Goal: Task Accomplishment & Management: Manage account settings

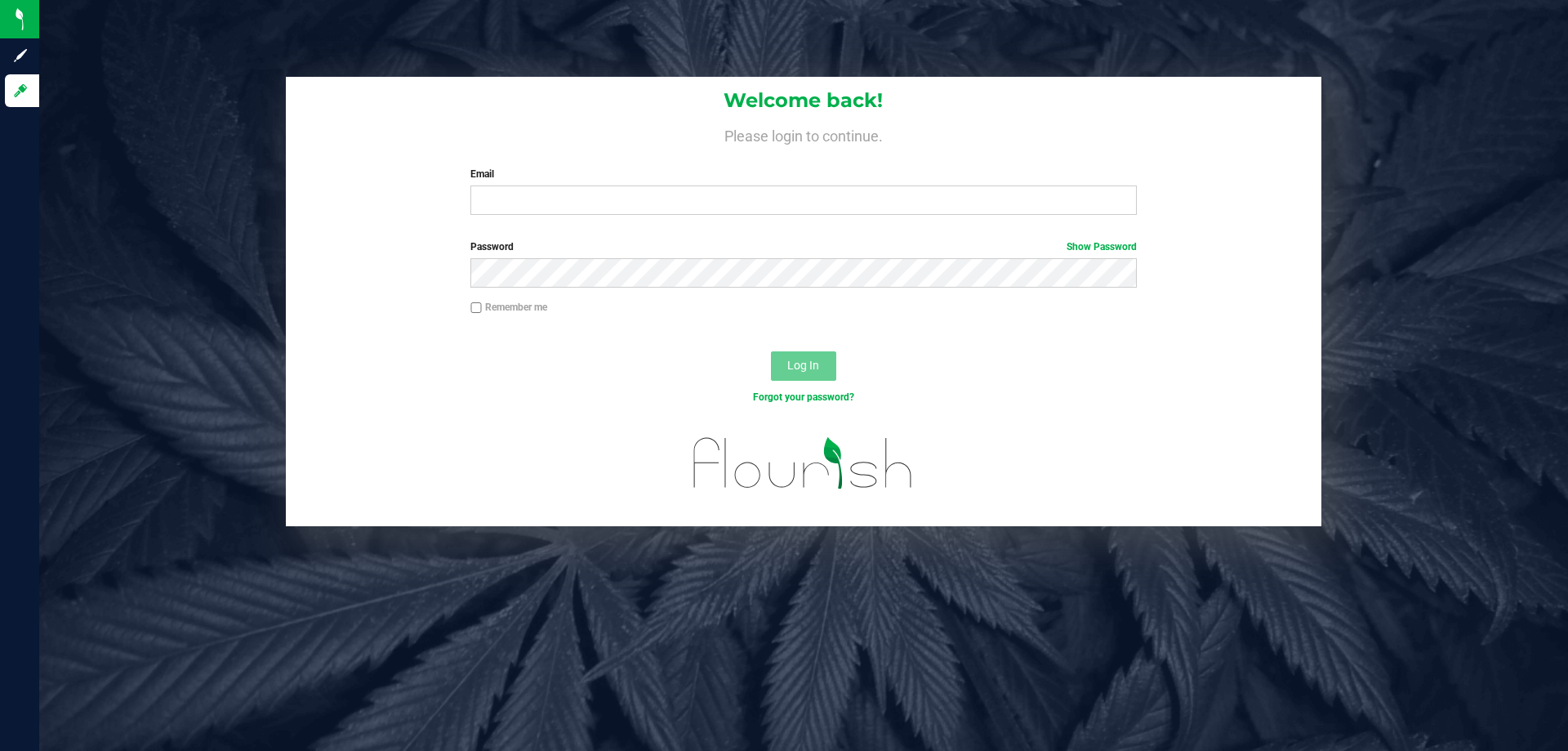
click at [699, 174] on label "Email" at bounding box center [802, 174] width 665 height 15
click at [699, 186] on input "Email" at bounding box center [802, 201] width 665 height 30
type input "[EMAIL_ADDRESS][DOMAIN_NAME]"
click at [771, 352] on button "Log In" at bounding box center [803, 366] width 65 height 30
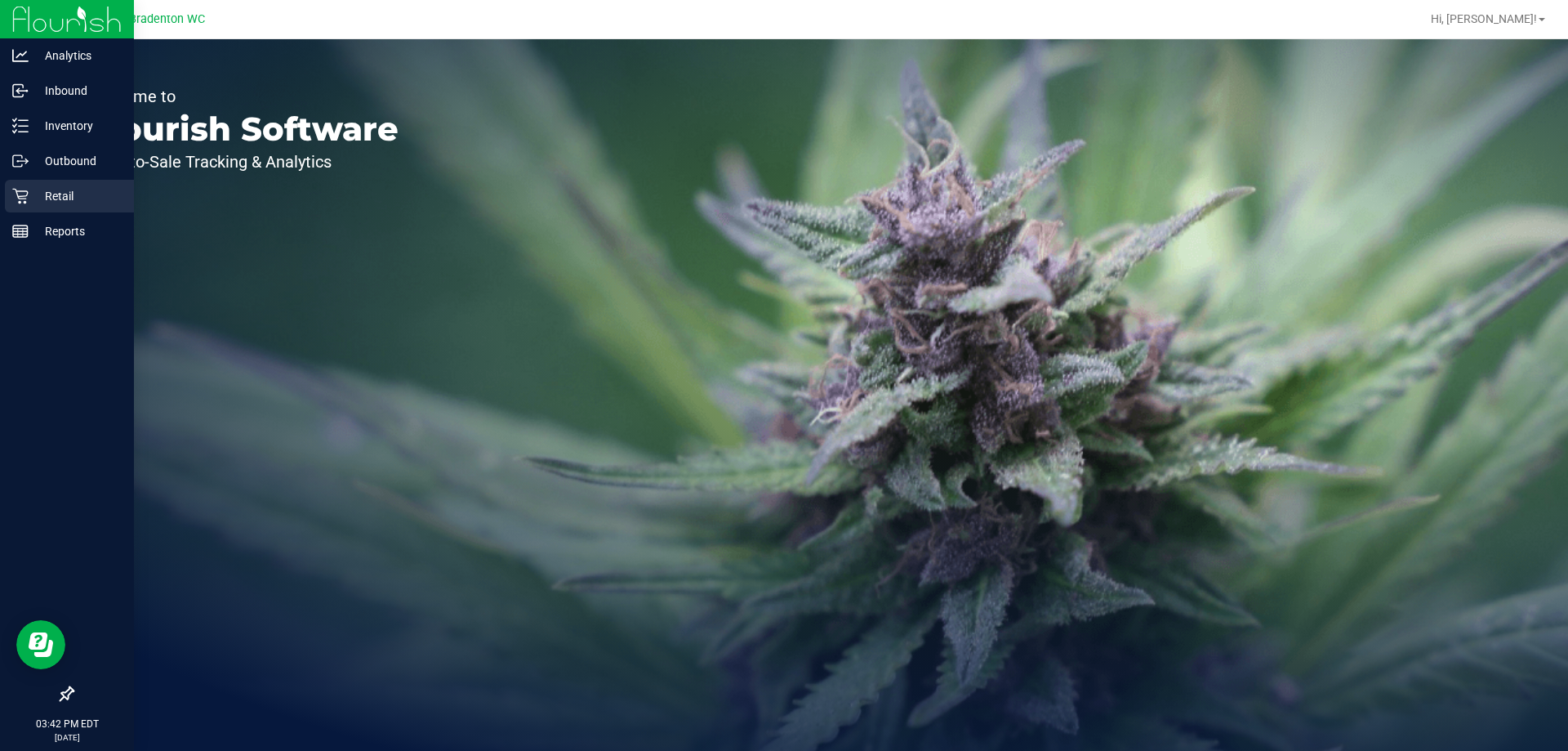
click at [13, 200] on icon at bounding box center [20, 195] width 17 height 17
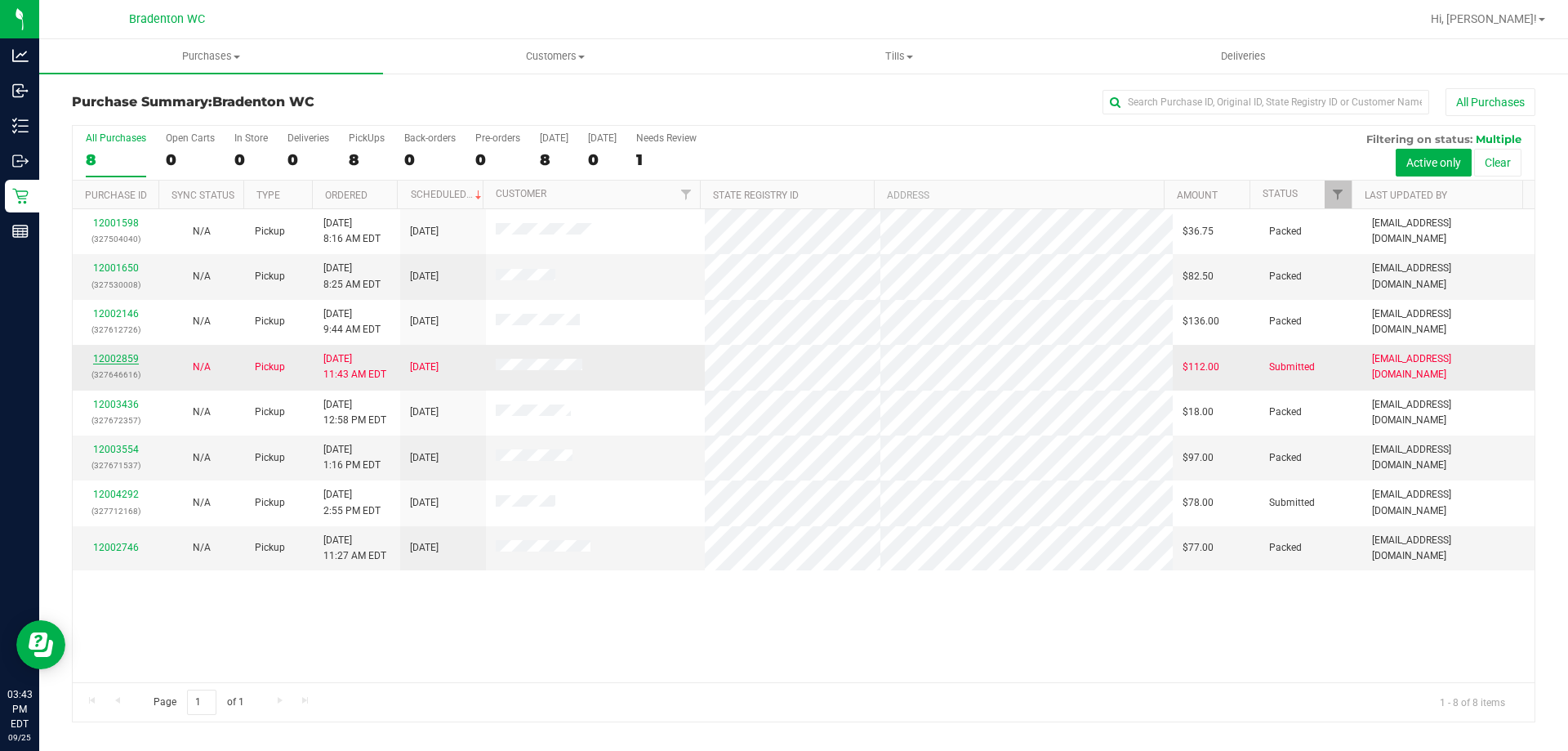
click at [121, 359] on link "12002859" at bounding box center [116, 358] width 45 height 11
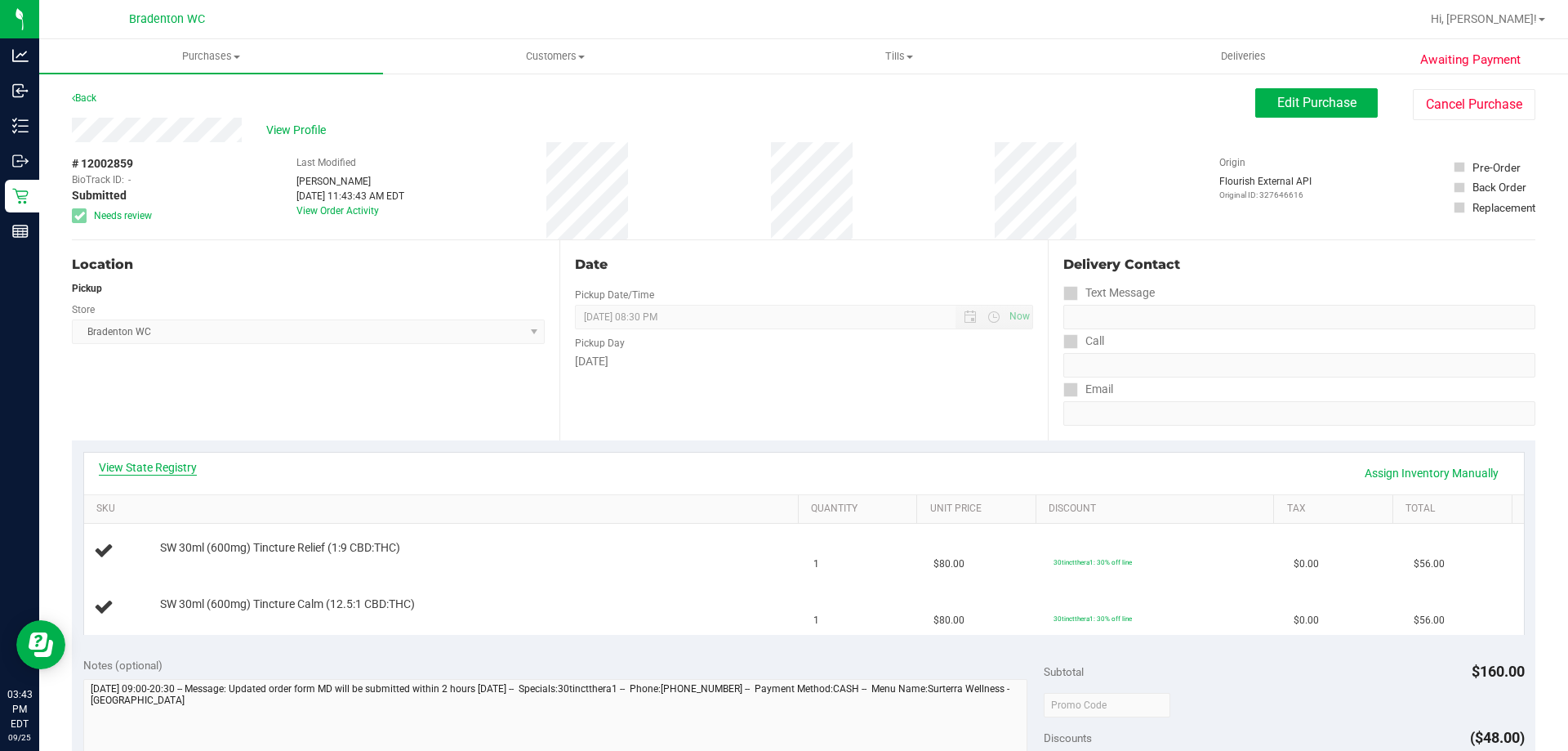
click at [171, 466] on link "View State Registry" at bounding box center [147, 467] width 98 height 17
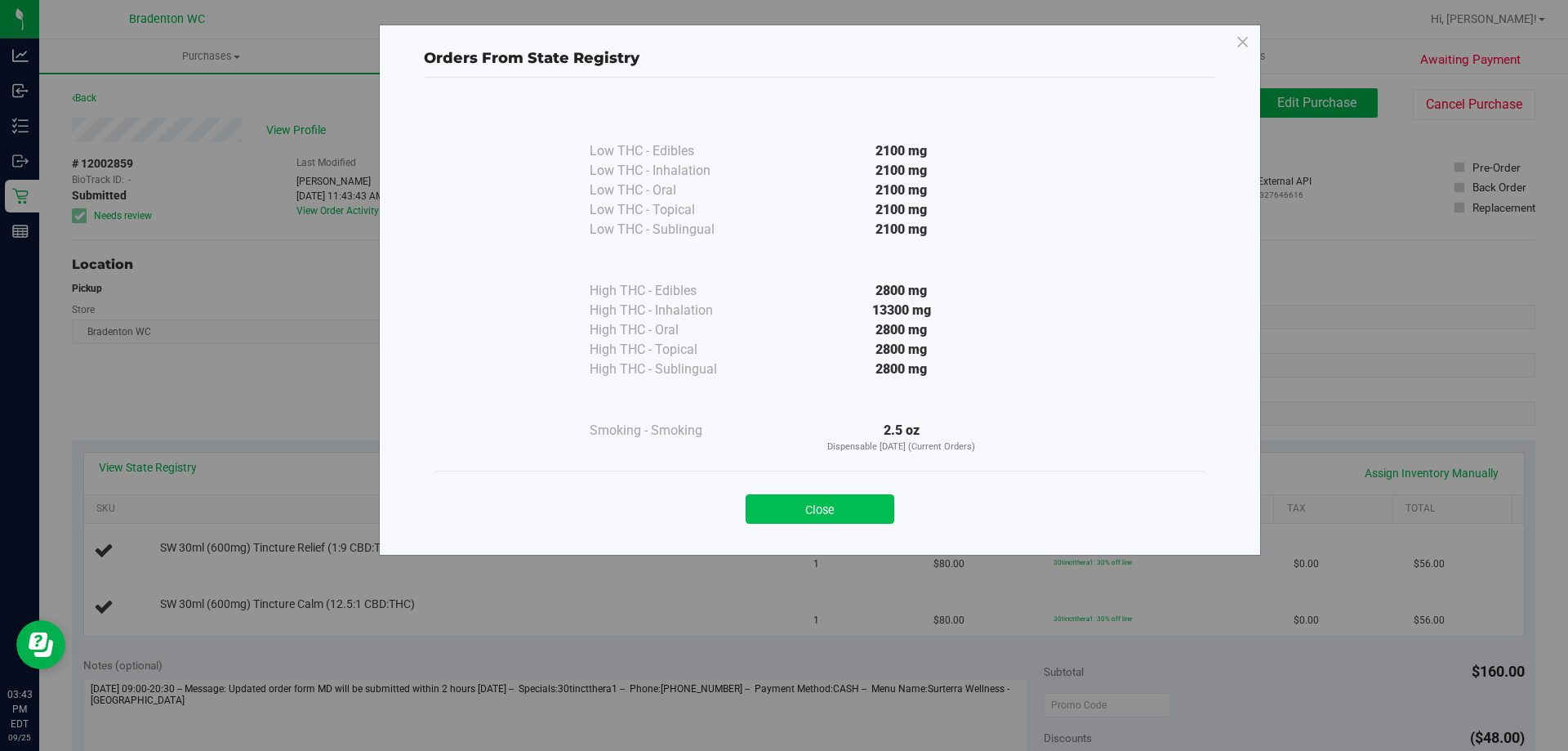
click at [830, 505] on button "Close" at bounding box center [820, 509] width 148 height 30
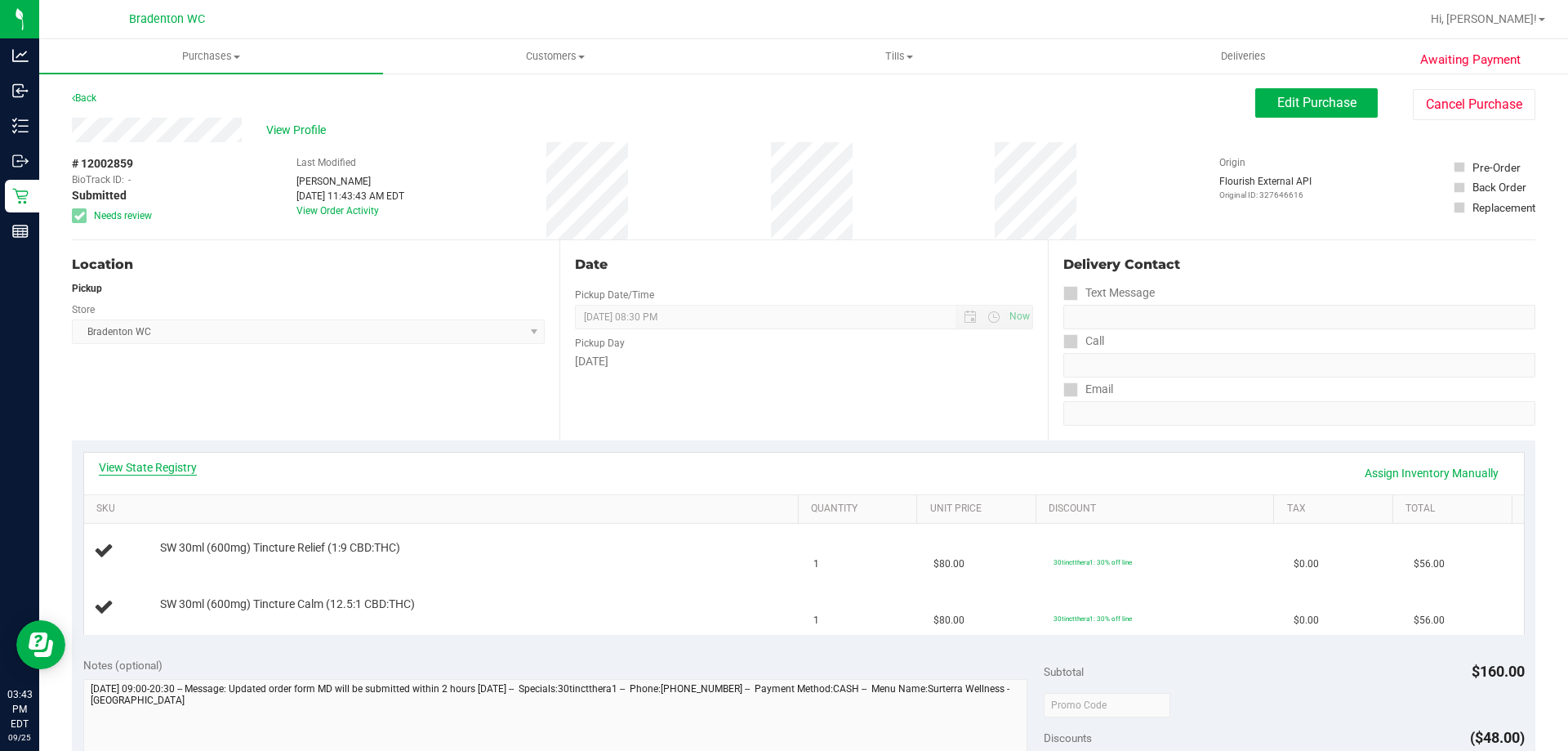
click at [174, 461] on link "View State Registry" at bounding box center [147, 467] width 98 height 17
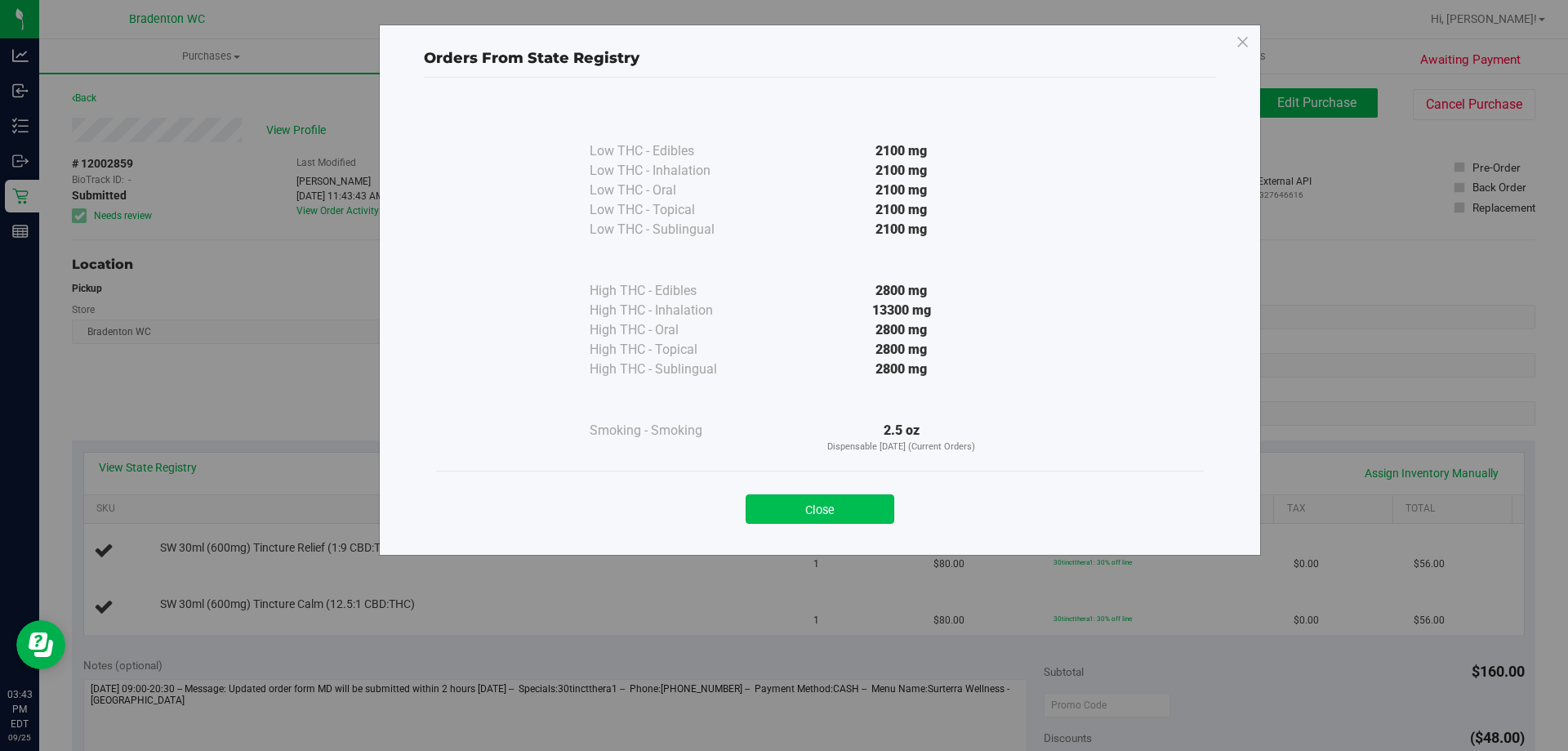
click at [806, 502] on button "Close" at bounding box center [820, 509] width 148 height 30
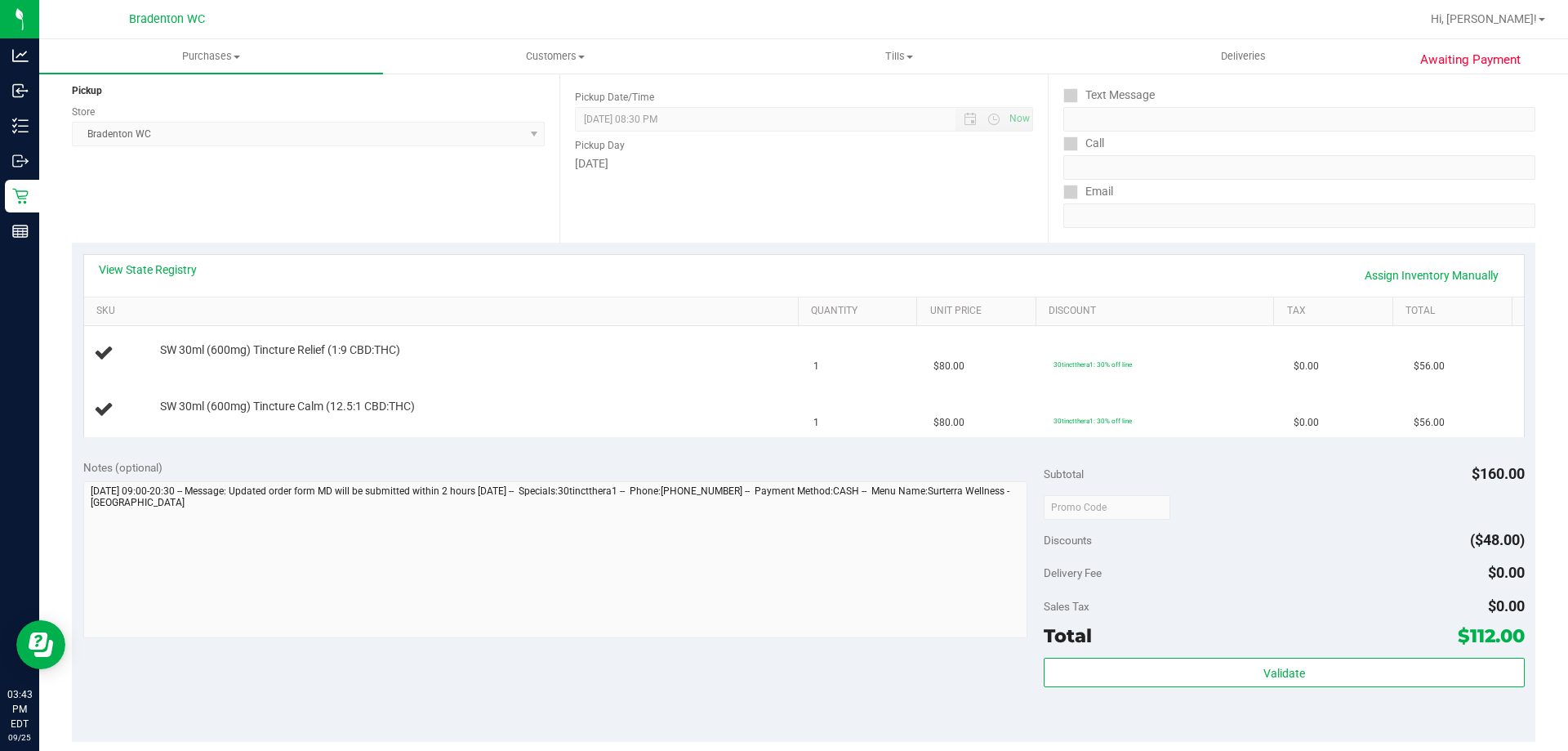
scroll to position [201, 0]
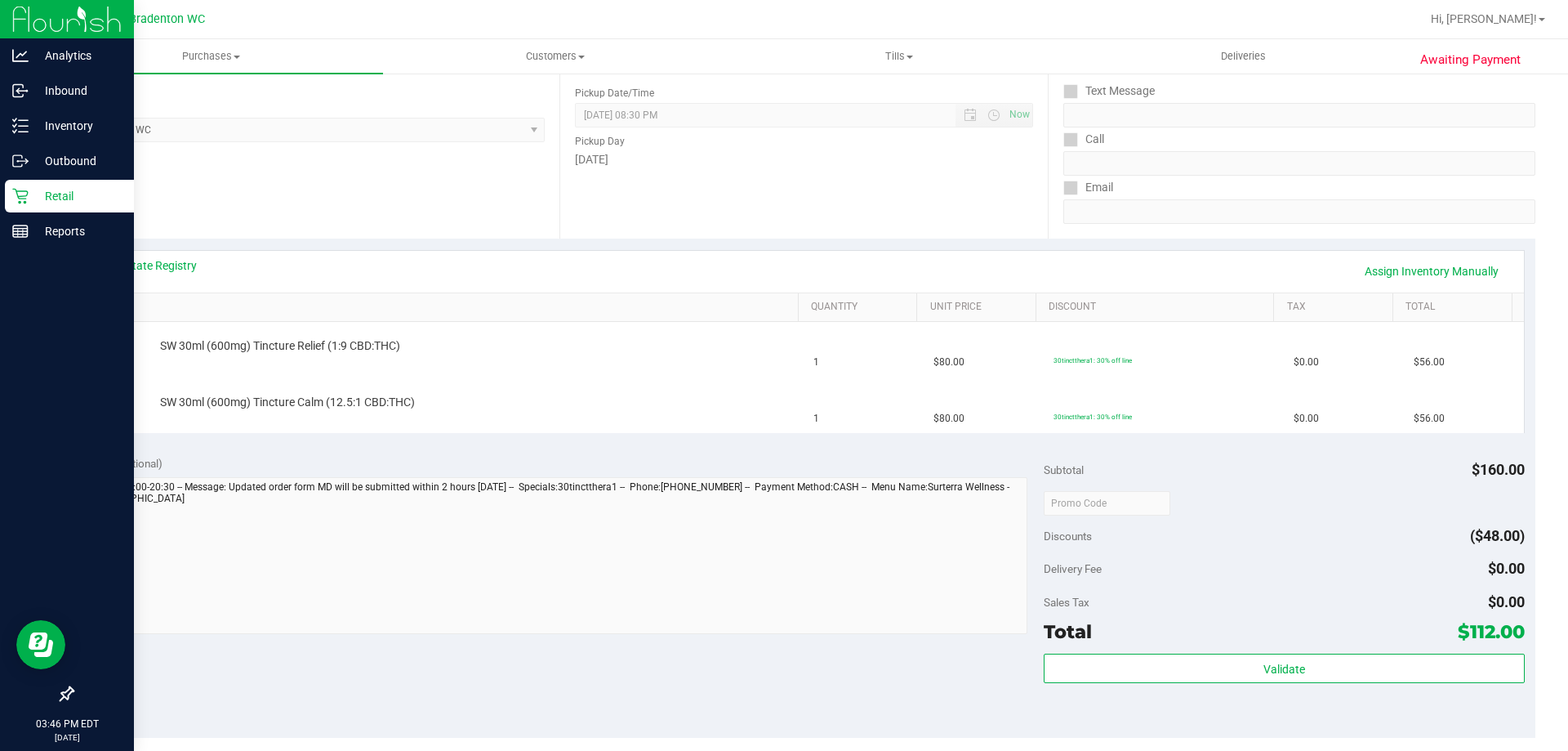
click at [15, 205] on div "Retail" at bounding box center [70, 195] width 129 height 32
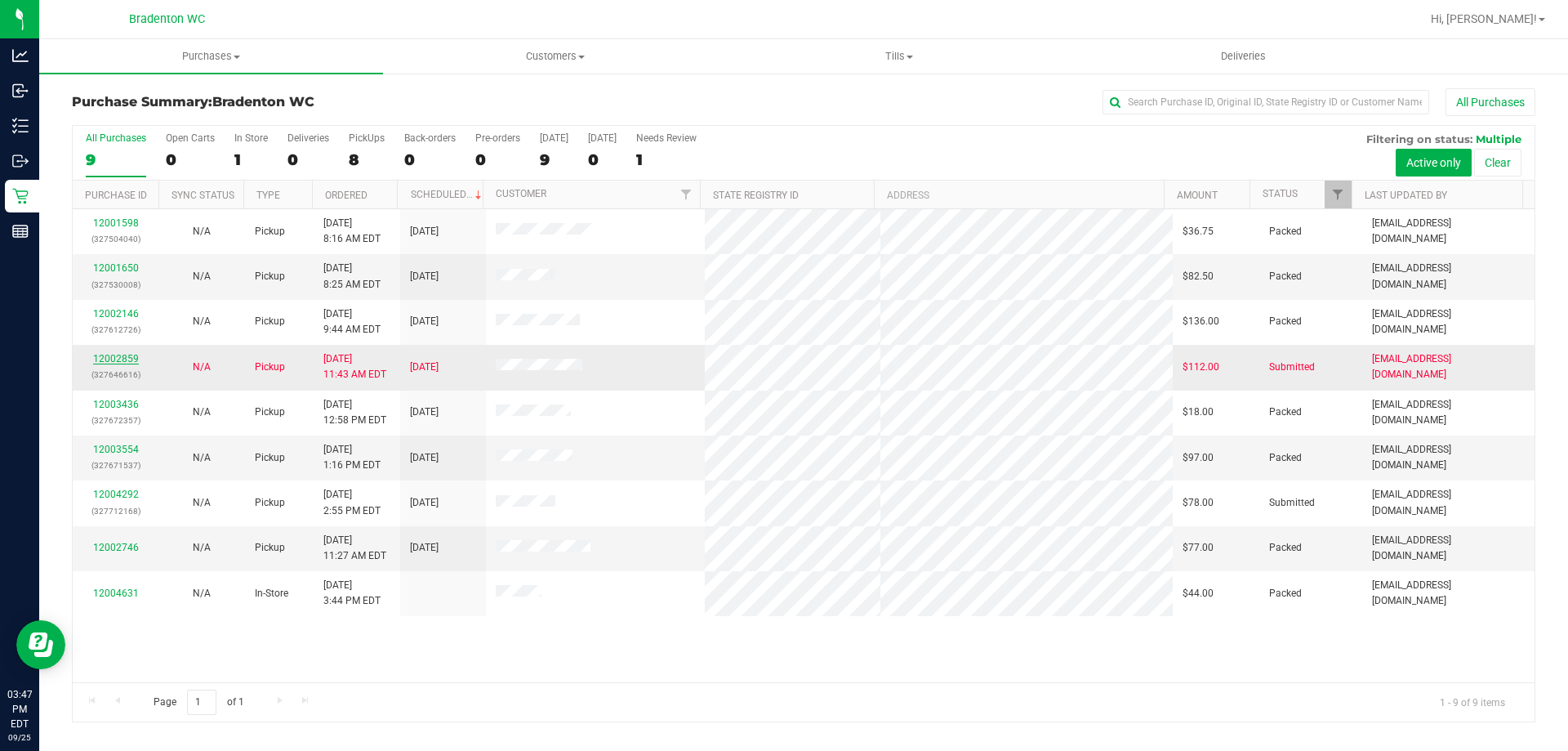
click at [135, 358] on link "12002859" at bounding box center [116, 358] width 45 height 11
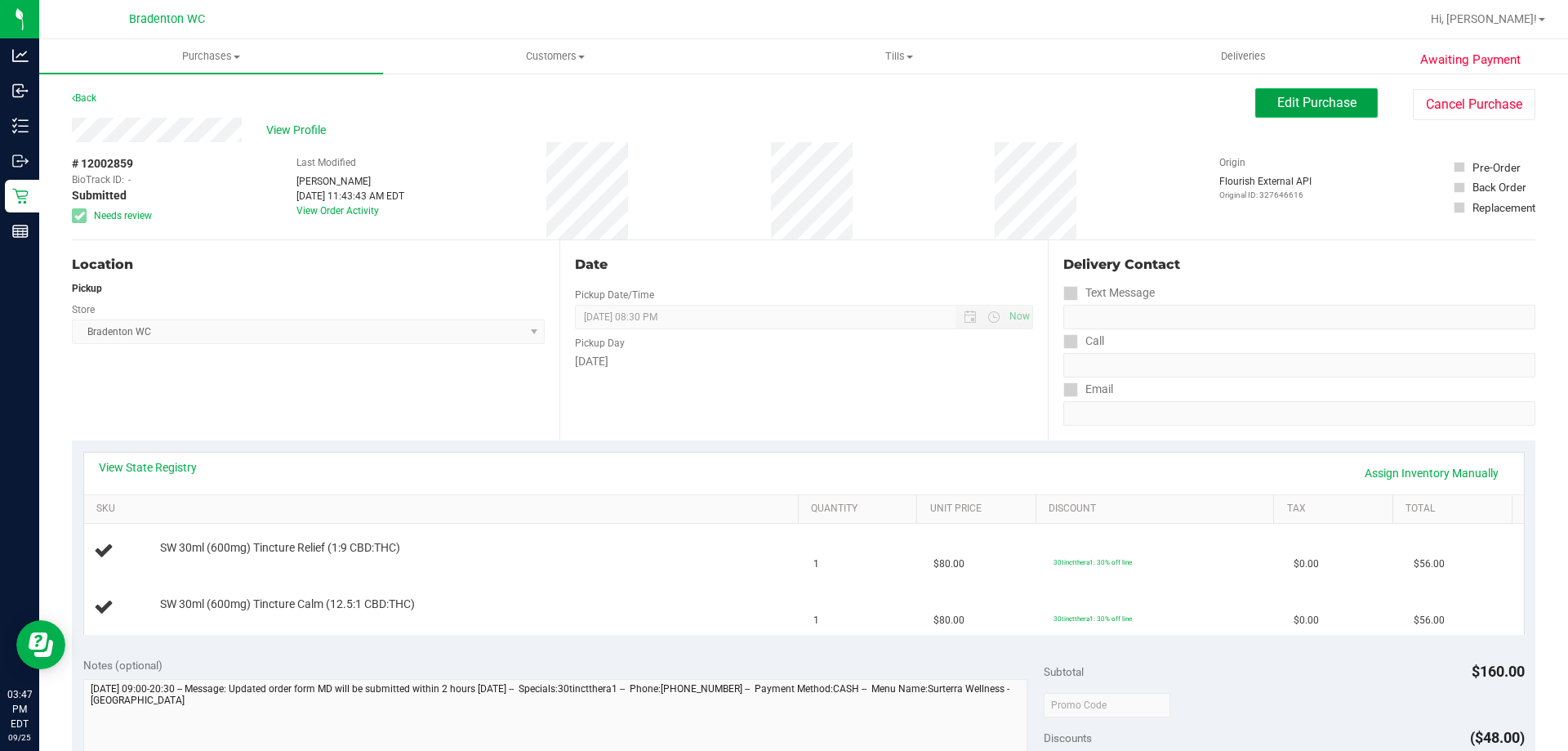
click at [1314, 109] on span "Edit Purchase" at bounding box center [1317, 103] width 79 height 16
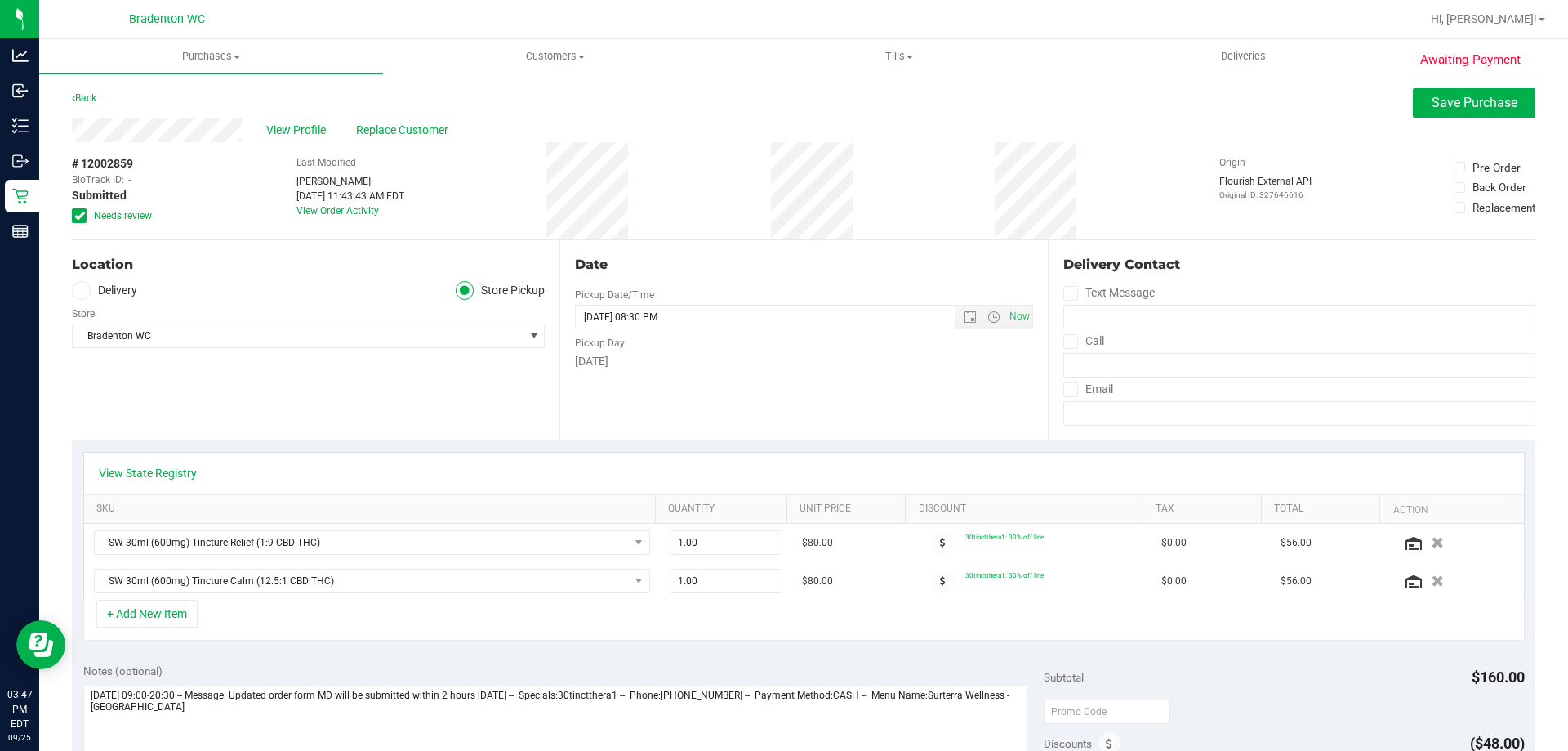
click at [84, 215] on icon at bounding box center [79, 215] width 10 height 0
click at [0, 0] on input "Needs review" at bounding box center [0, 0] width 0 height 0
click at [1483, 99] on span "Save Purchase" at bounding box center [1475, 103] width 85 height 16
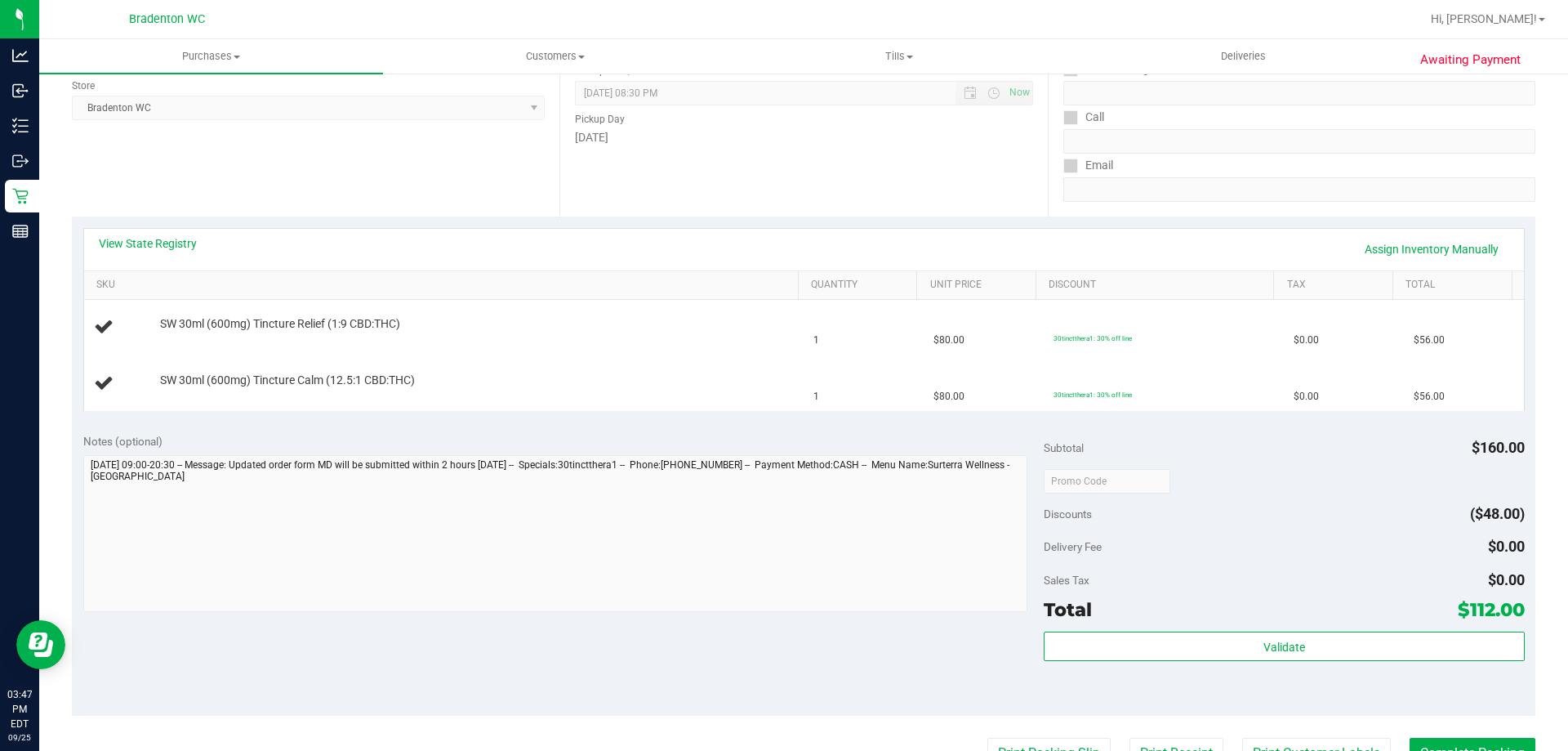
scroll to position [327, 0]
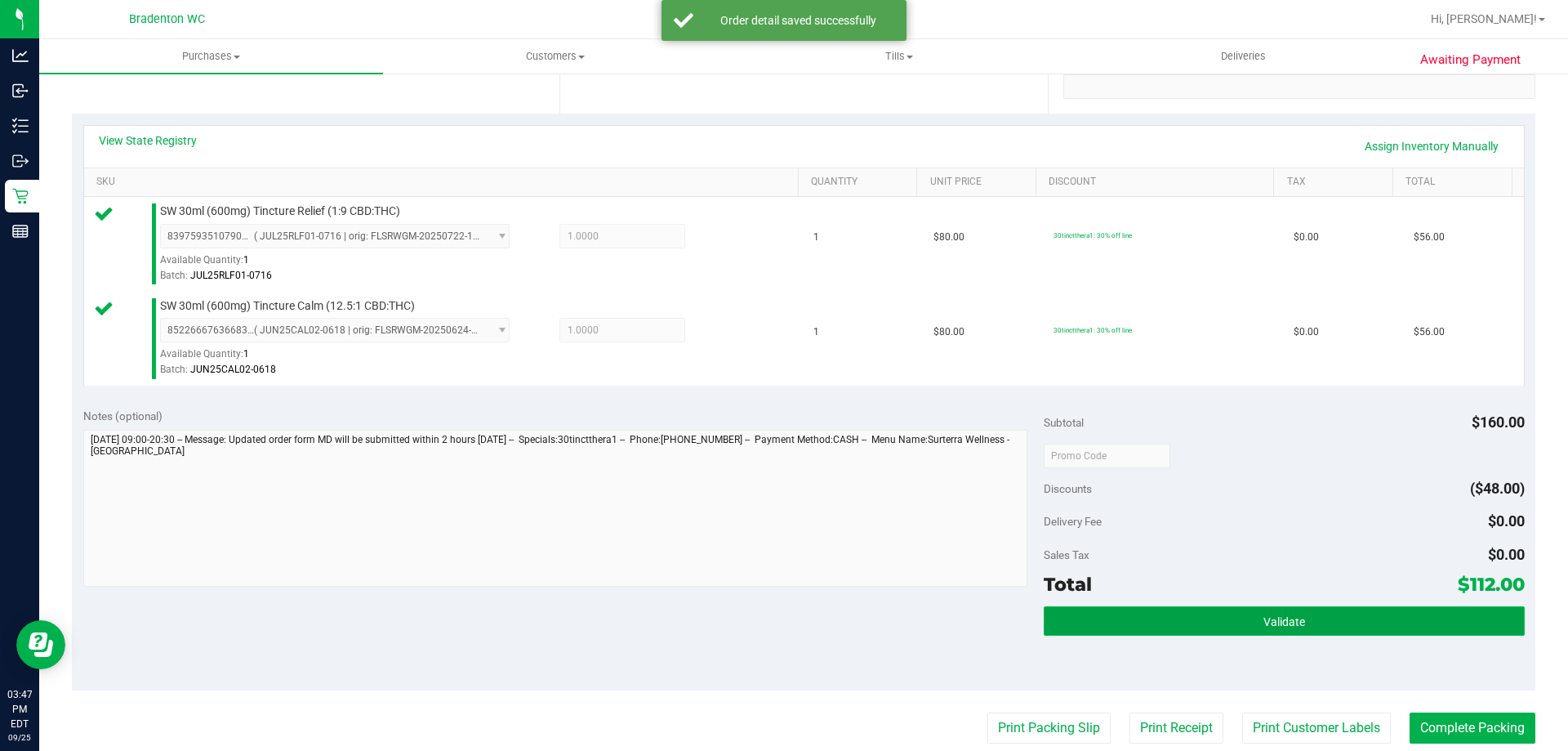
click at [1179, 627] on button "Validate" at bounding box center [1284, 621] width 481 height 30
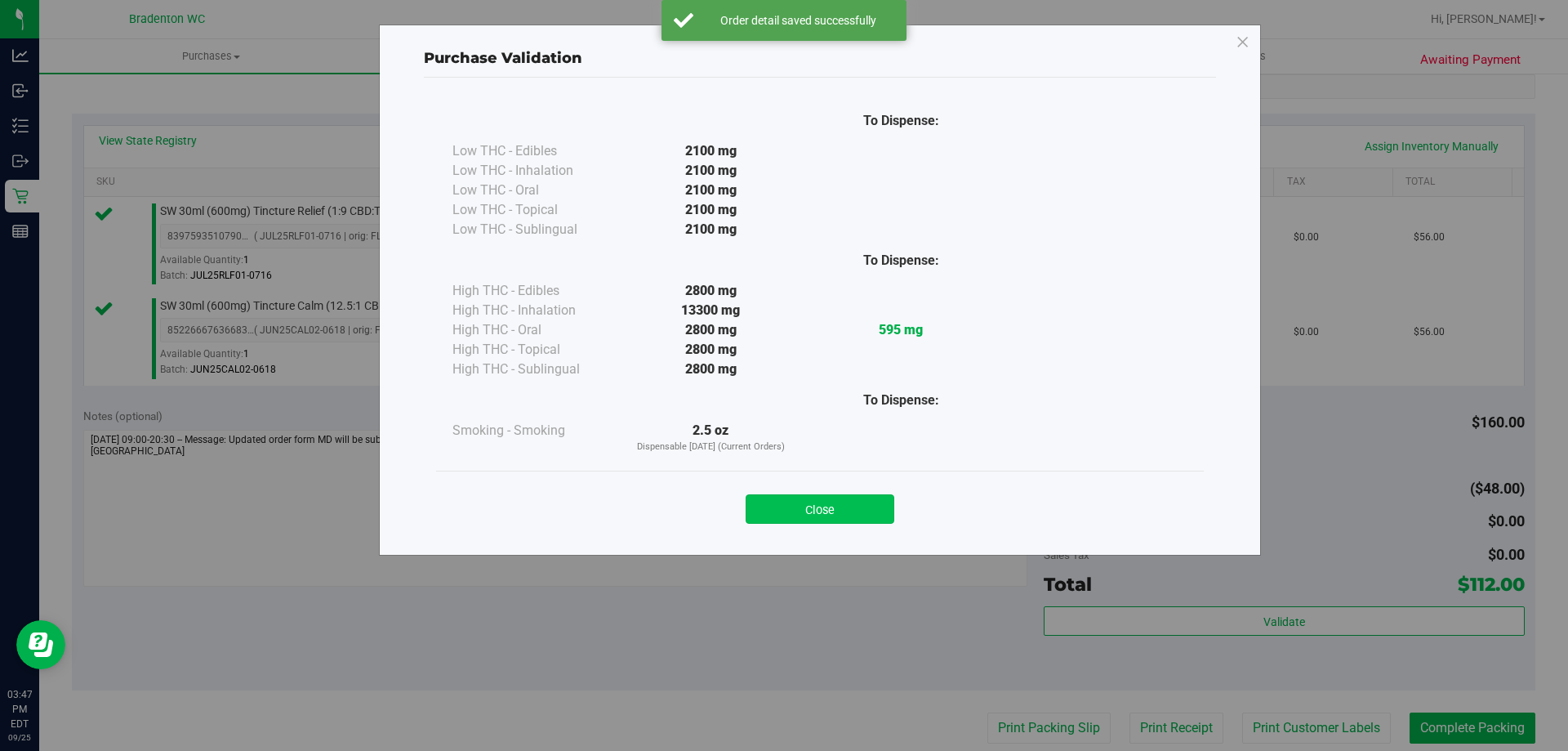
click at [847, 509] on button "Close" at bounding box center [820, 509] width 148 height 30
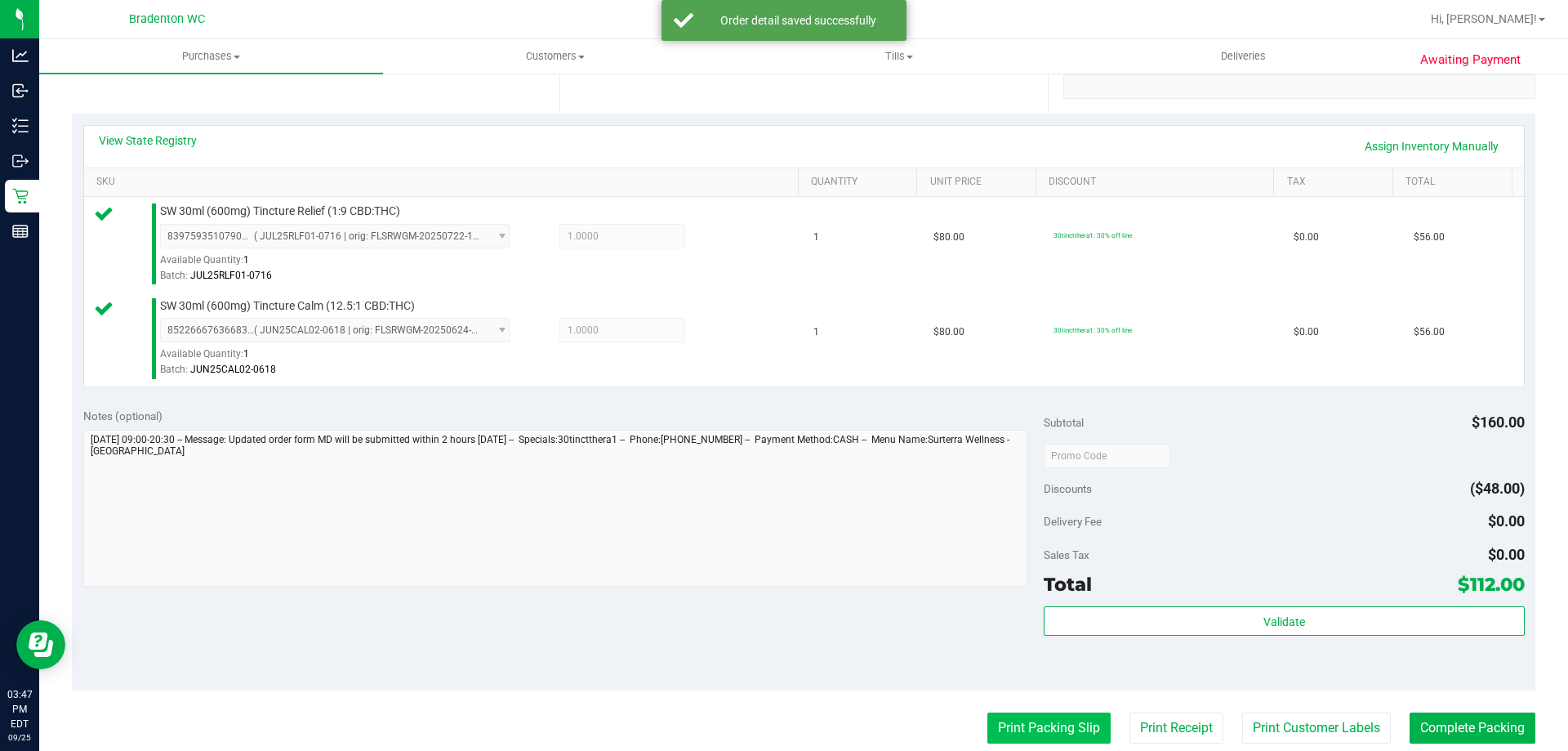
click at [1035, 716] on button "Print Packing Slip" at bounding box center [1048, 728] width 123 height 31
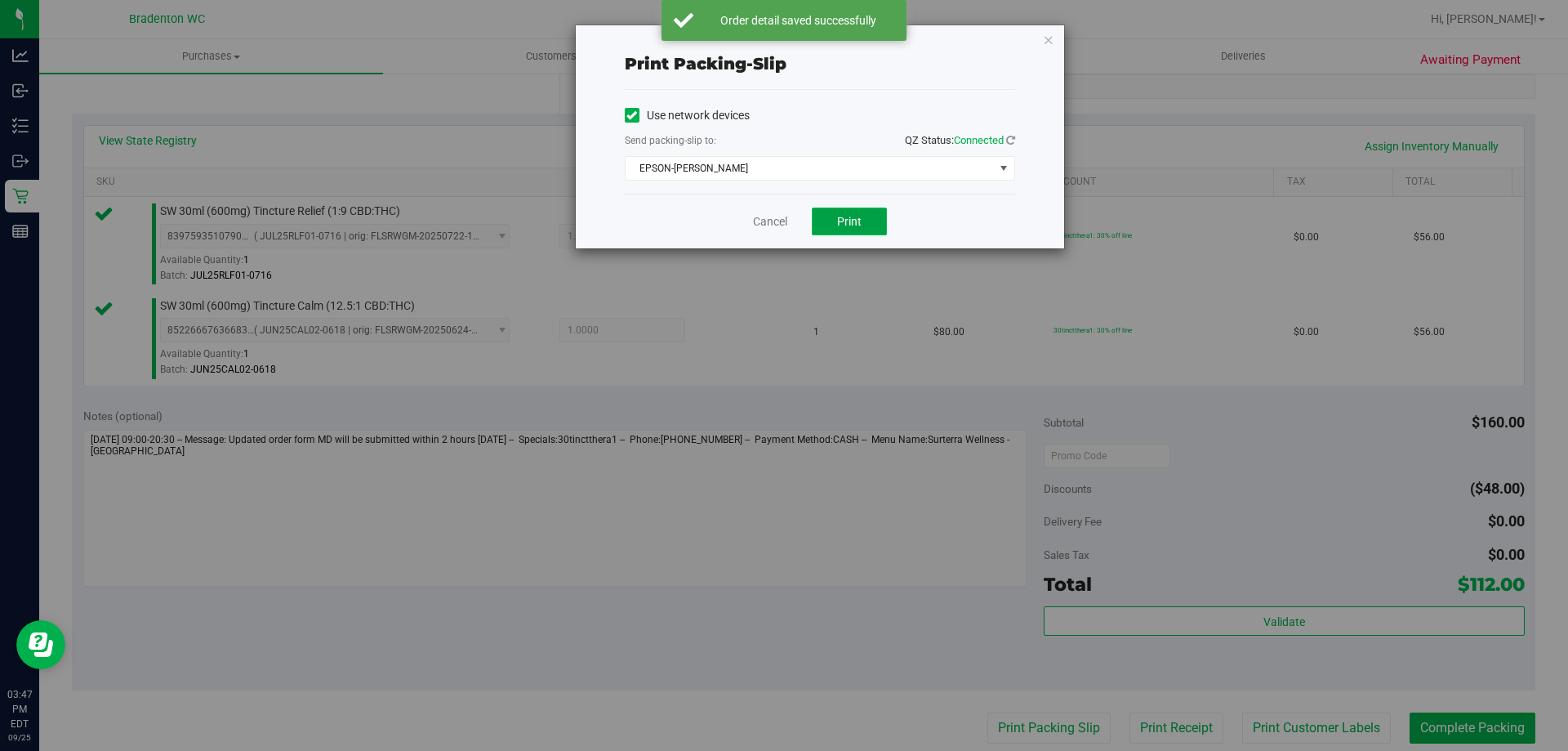
click at [831, 230] on button "Print" at bounding box center [849, 222] width 75 height 28
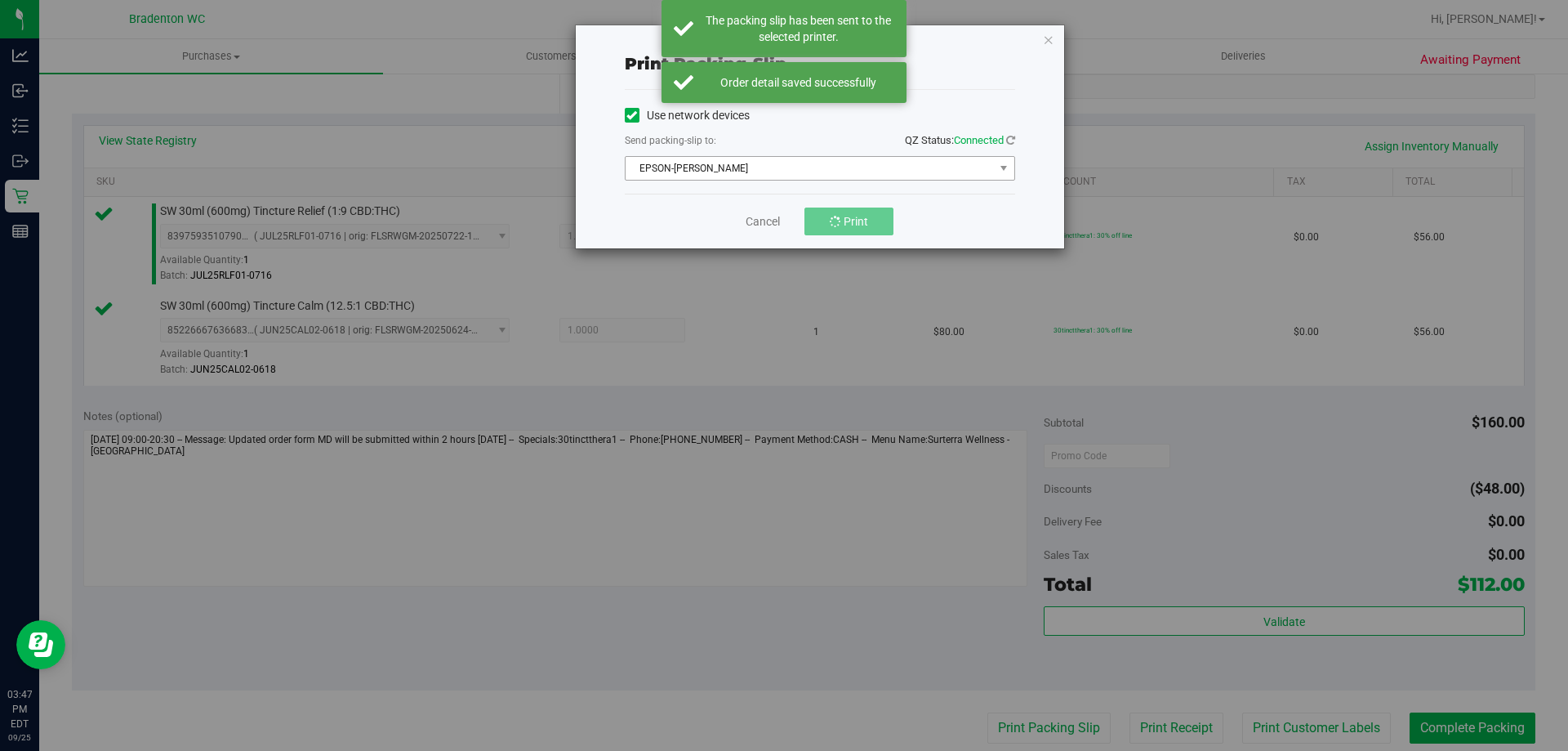
click at [787, 174] on span "EPSON-[PERSON_NAME]" at bounding box center [809, 168] width 368 height 23
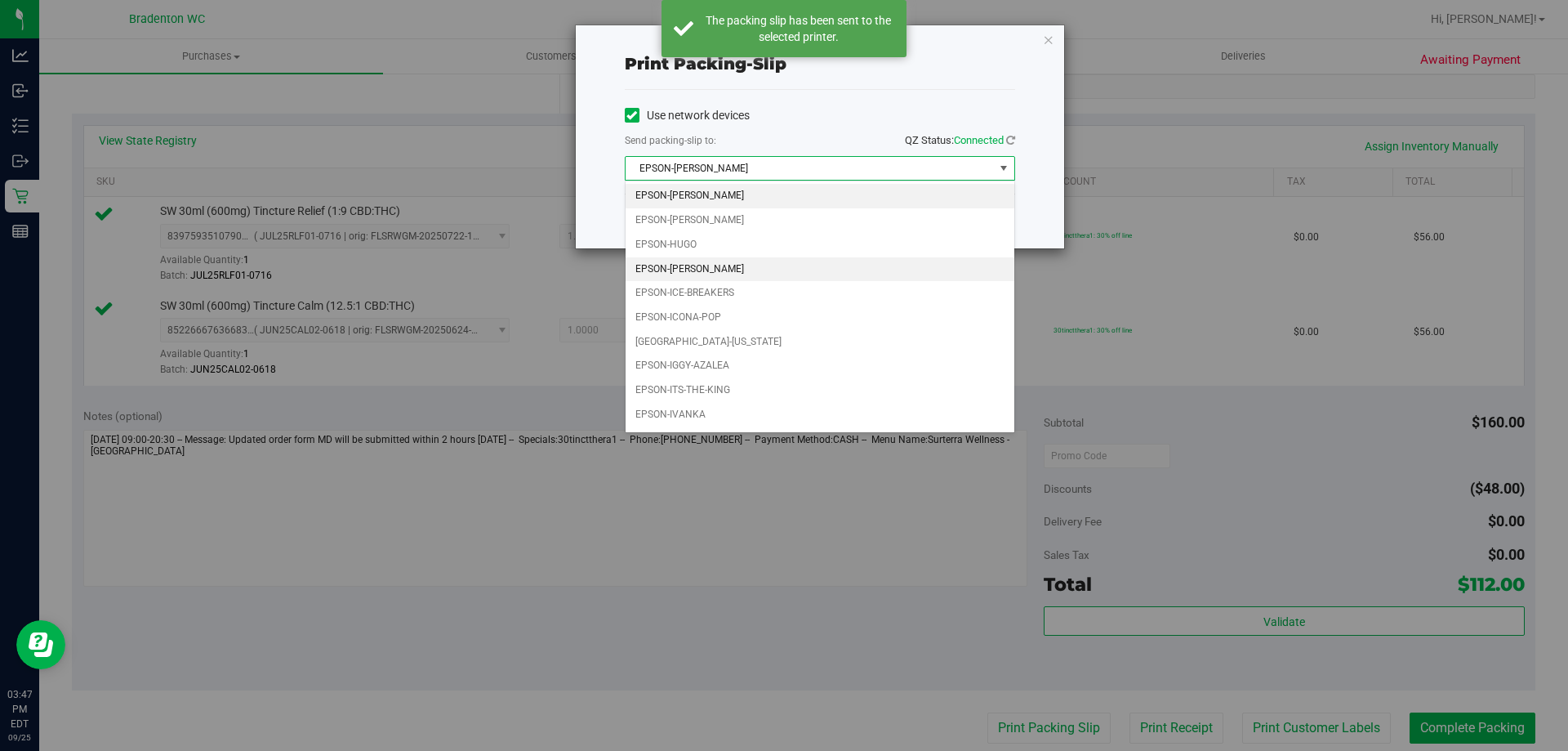
click at [747, 264] on li "EPSON-[PERSON_NAME]" at bounding box center [820, 270] width 389 height 24
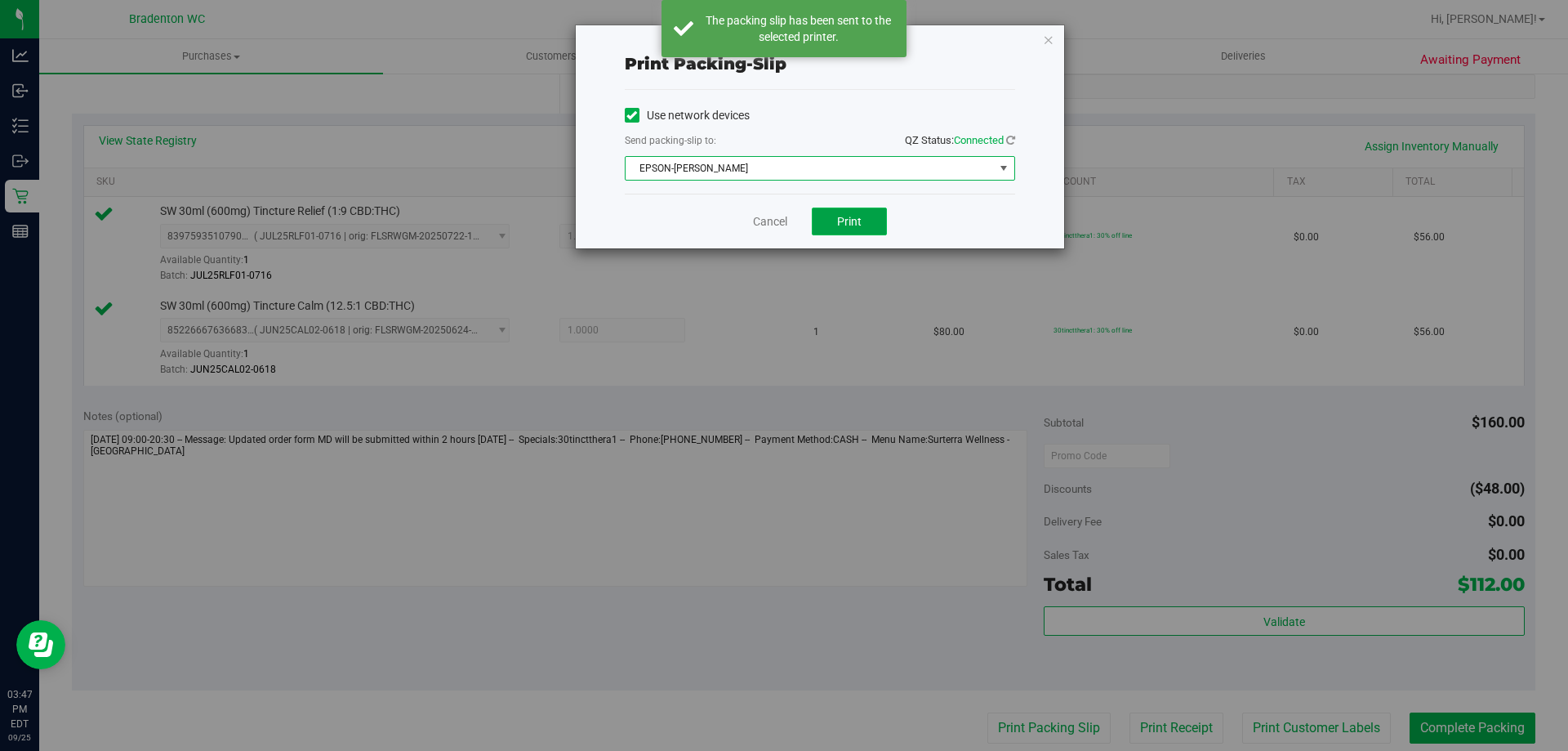
click at [860, 231] on button "Print" at bounding box center [849, 222] width 75 height 28
click at [772, 222] on link "Cancel" at bounding box center [770, 222] width 34 height 17
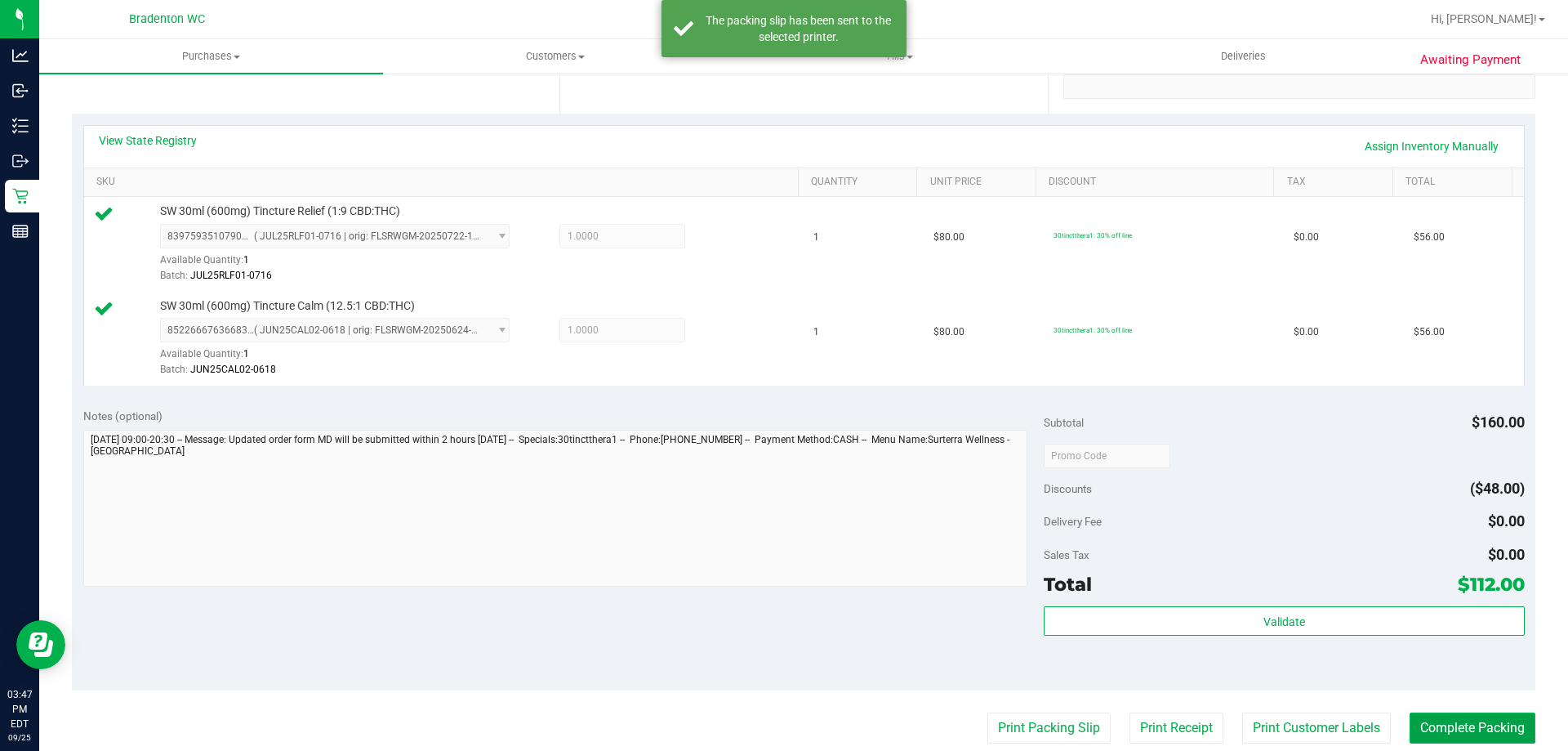
click at [1449, 718] on button "Complete Packing" at bounding box center [1473, 728] width 126 height 31
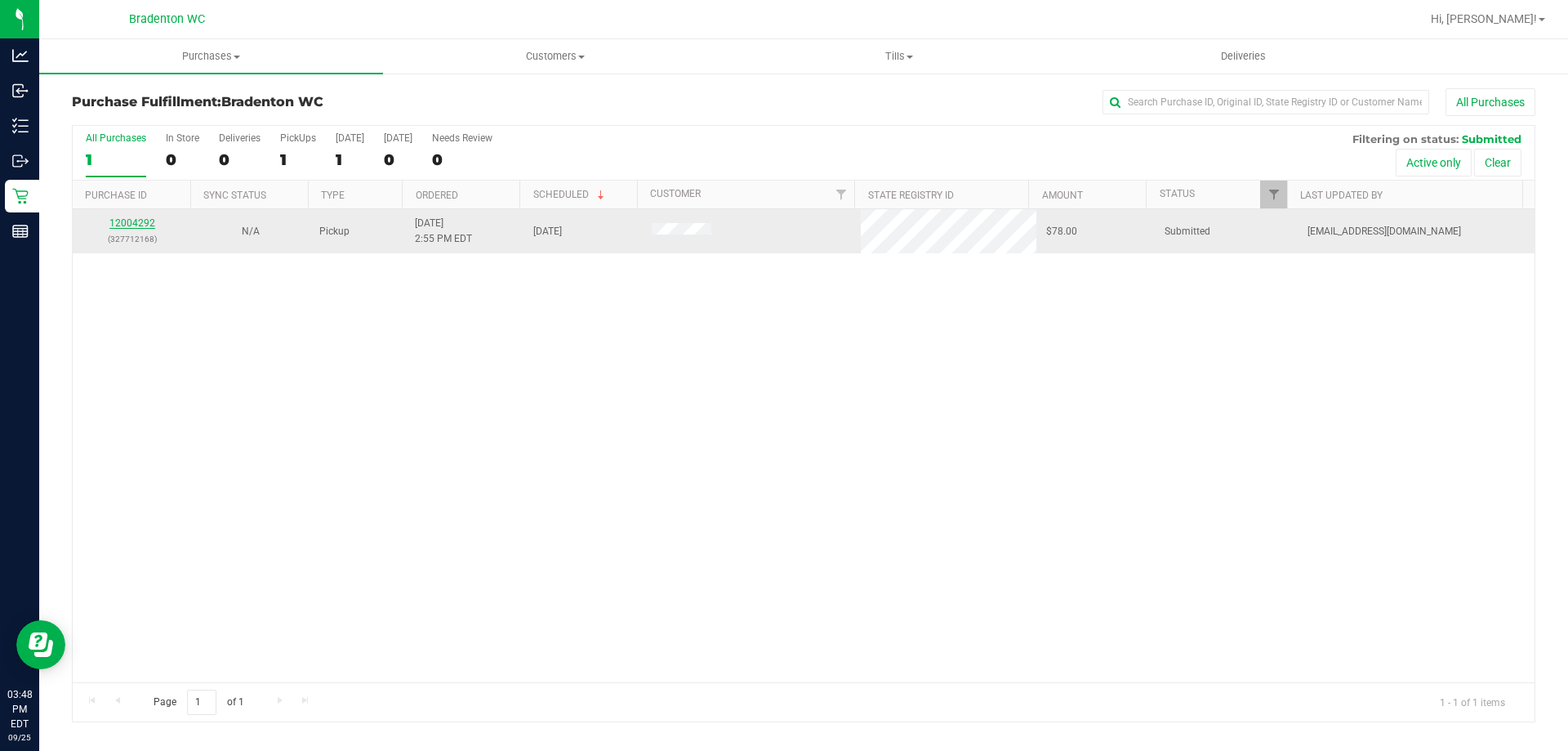
click at [145, 223] on link "12004292" at bounding box center [133, 222] width 45 height 11
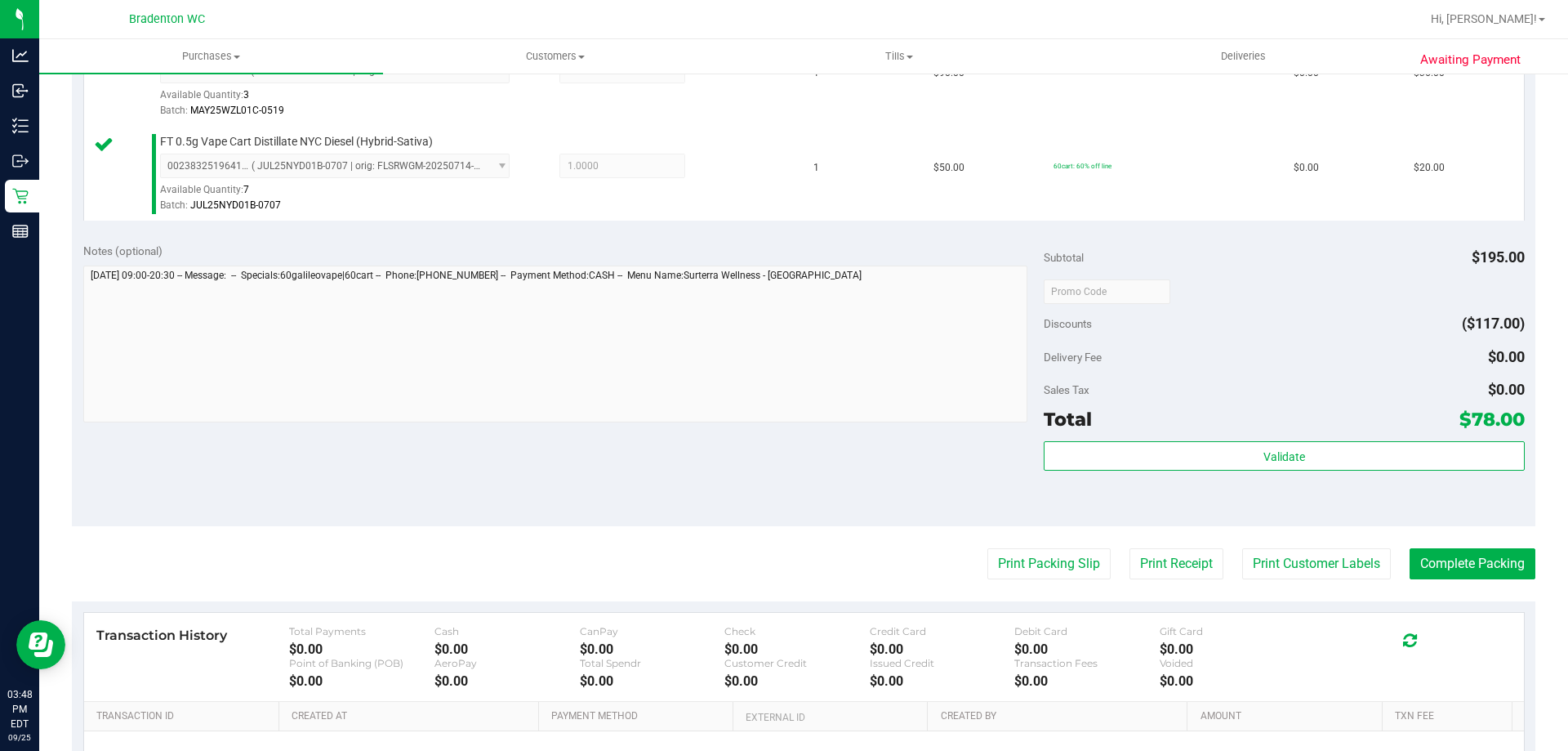
scroll to position [583, 0]
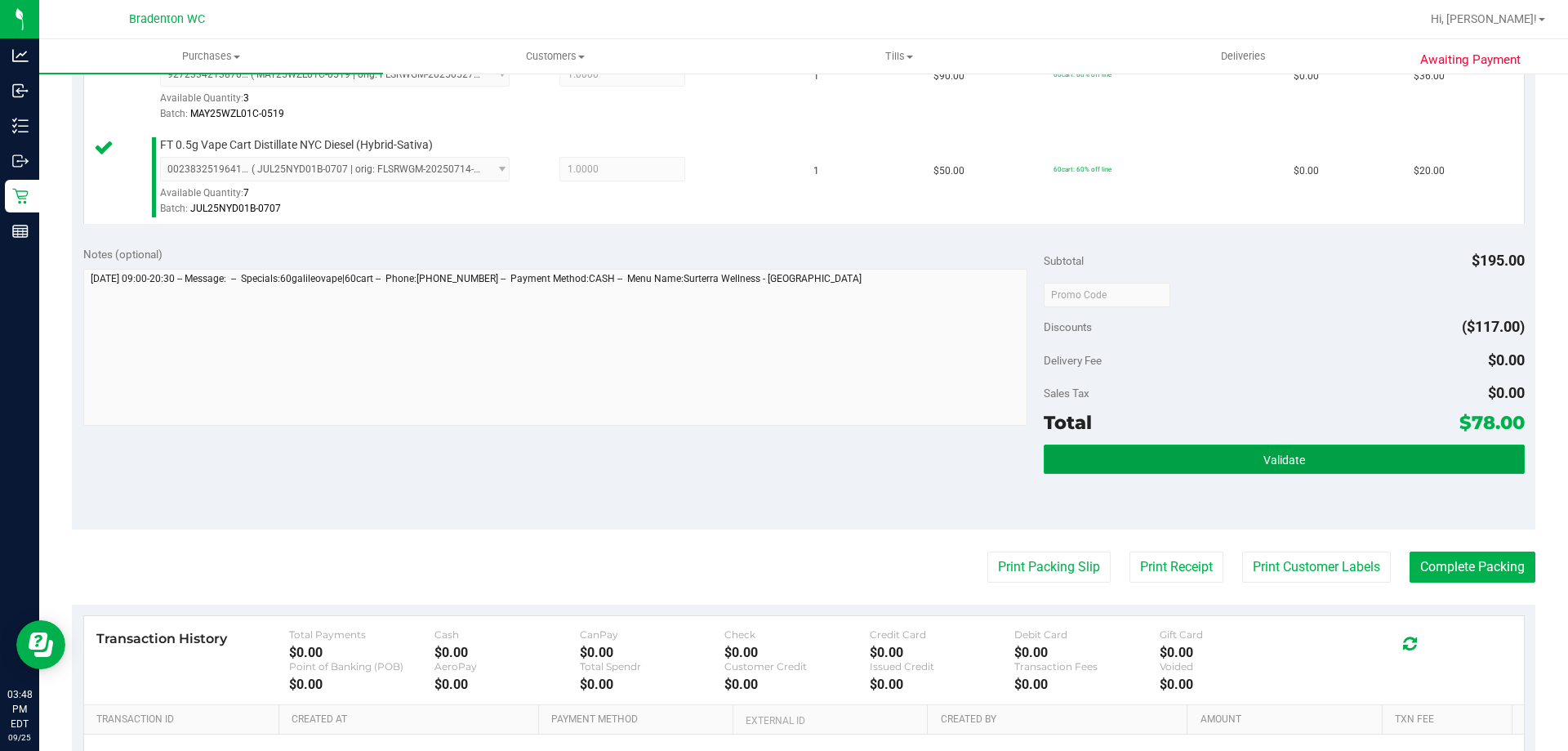
click at [1090, 472] on button "Validate" at bounding box center [1284, 460] width 481 height 30
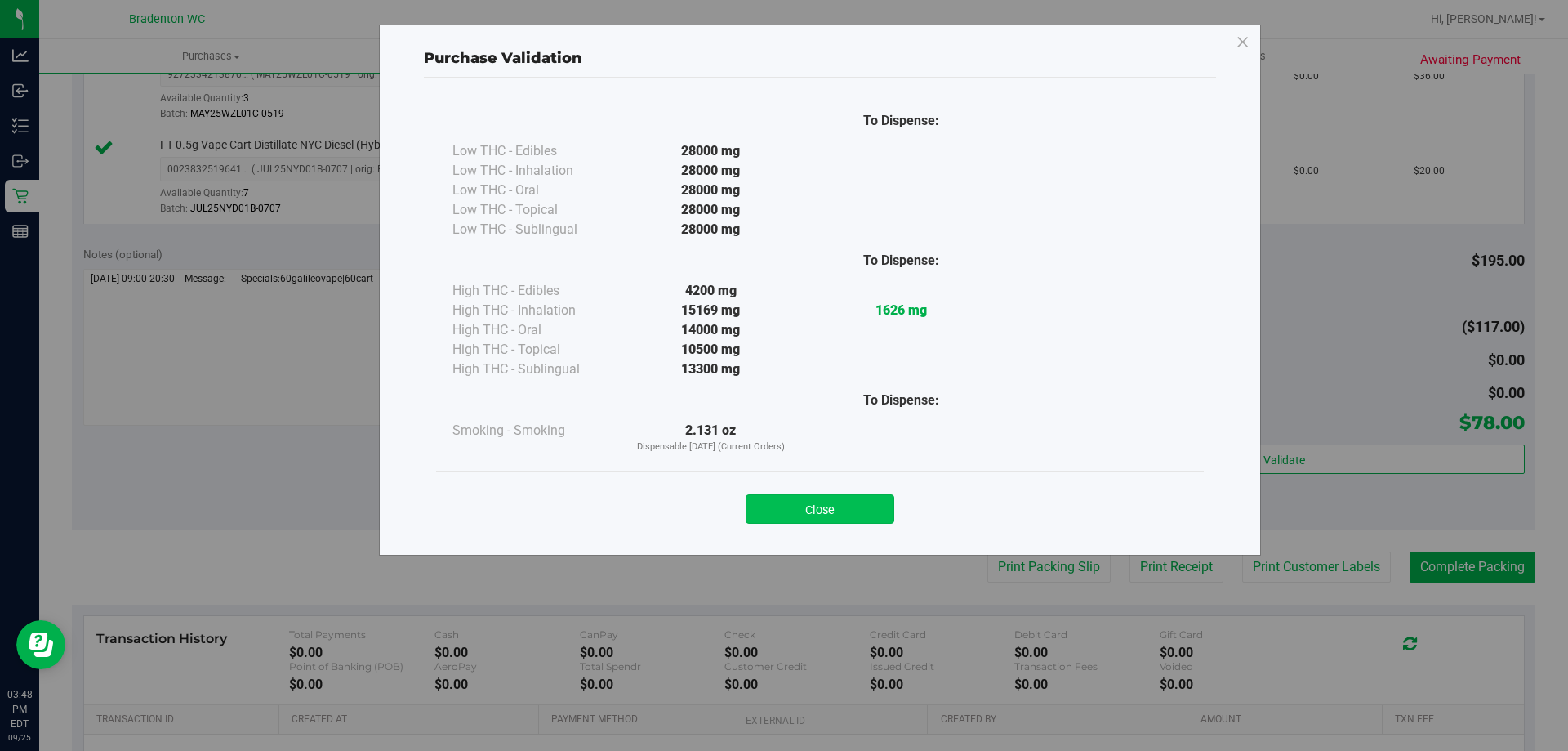
click at [852, 510] on button "Close" at bounding box center [820, 509] width 148 height 30
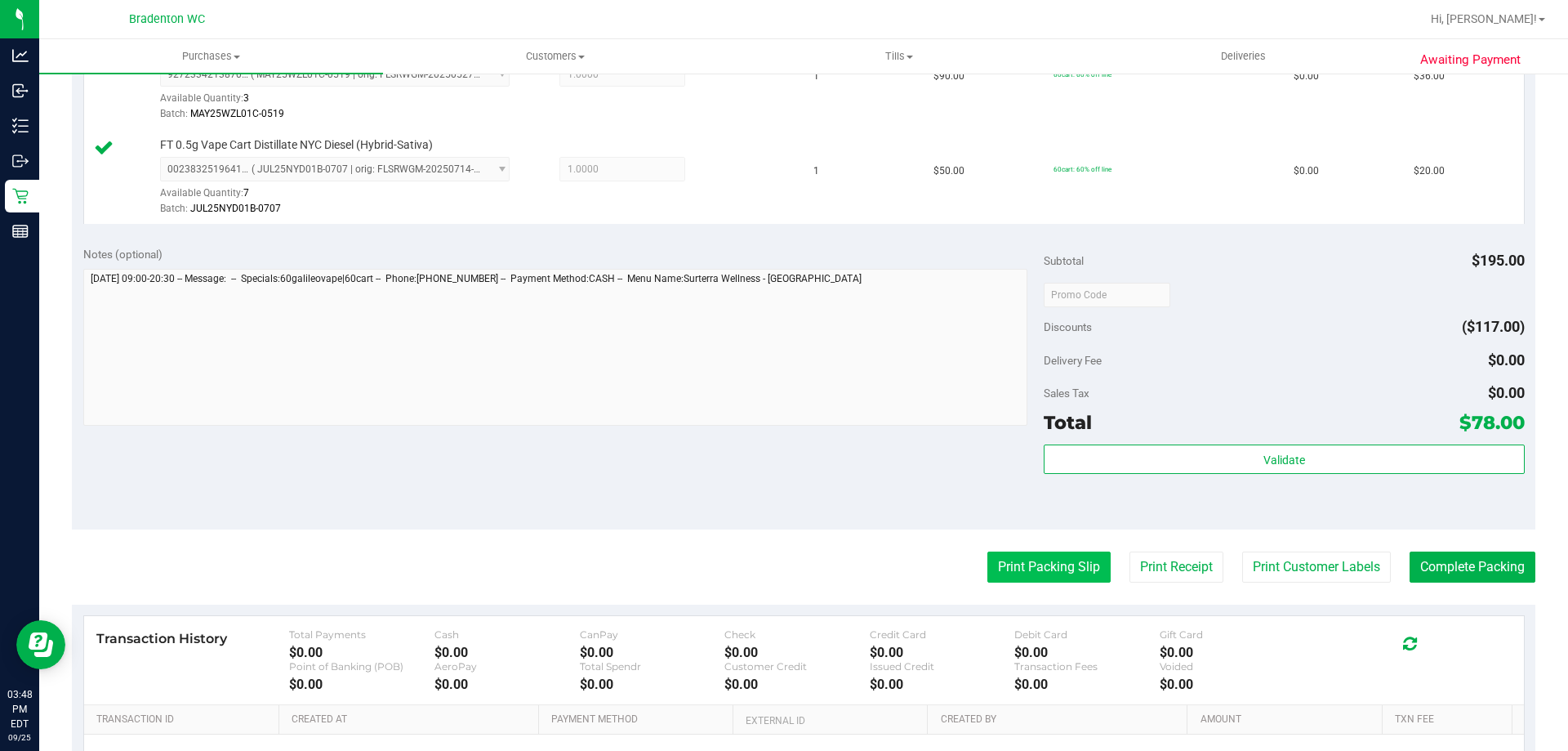
click at [1019, 571] on button "Print Packing Slip" at bounding box center [1048, 567] width 123 height 31
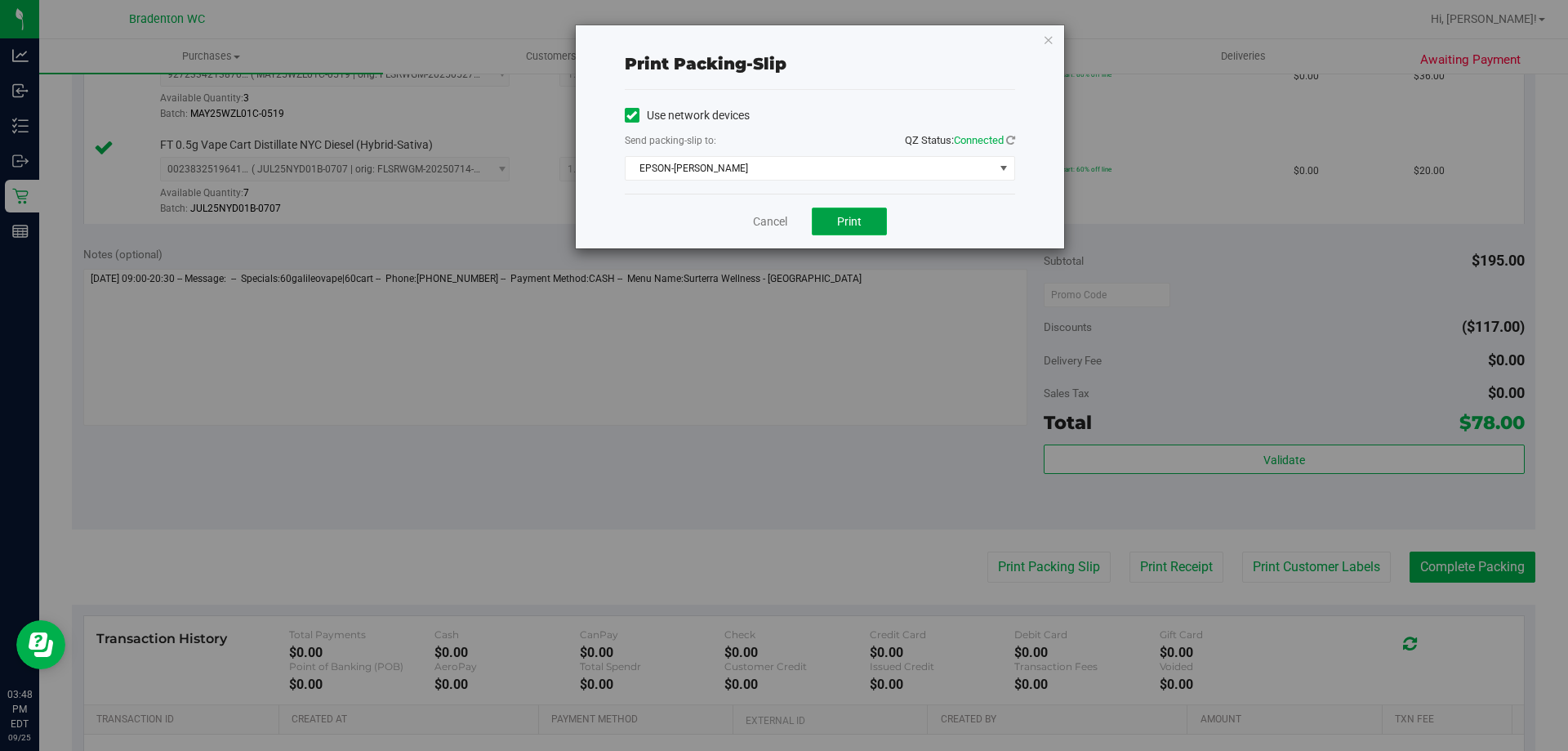
click at [843, 229] on button "Print" at bounding box center [849, 222] width 75 height 28
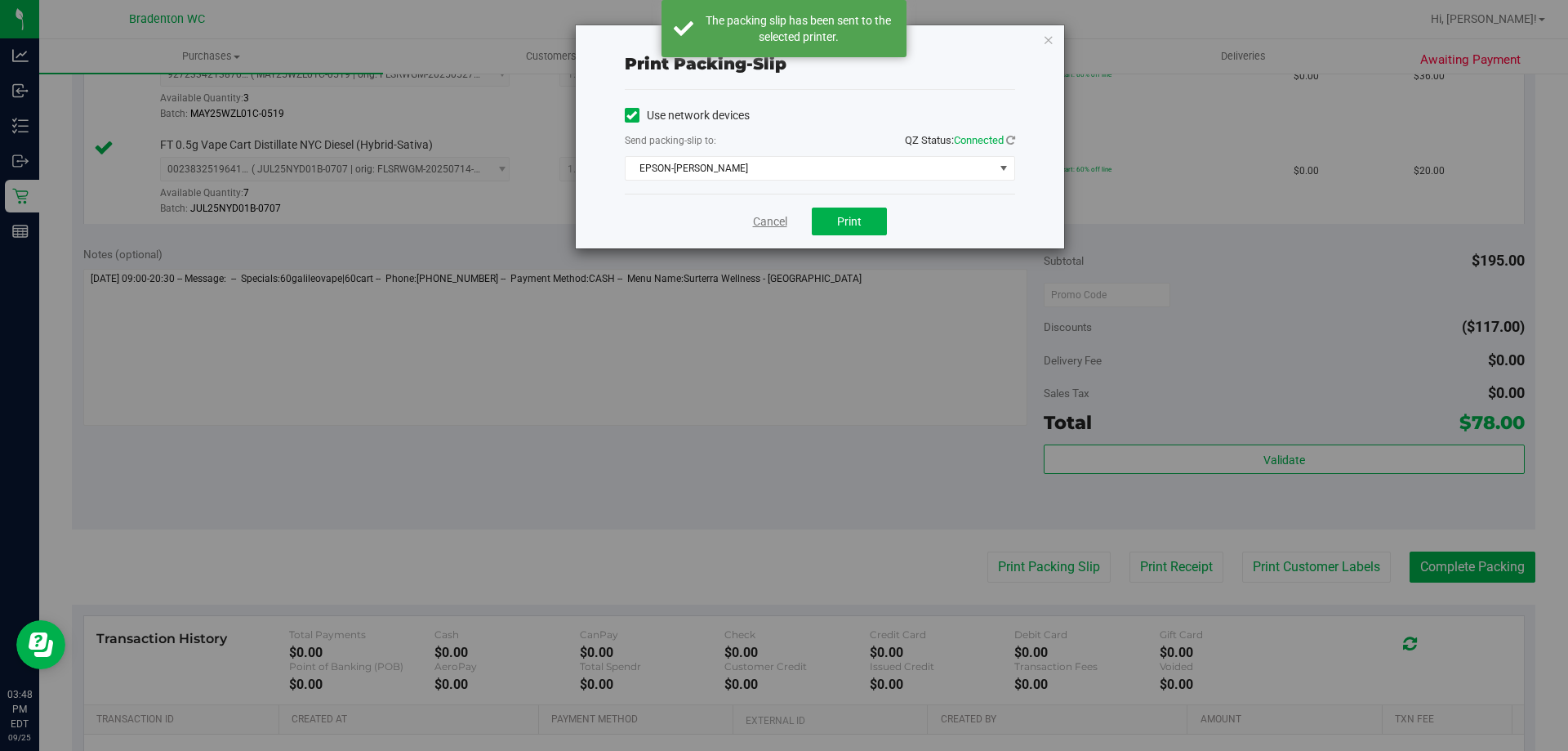
click at [780, 224] on link "Cancel" at bounding box center [770, 222] width 34 height 17
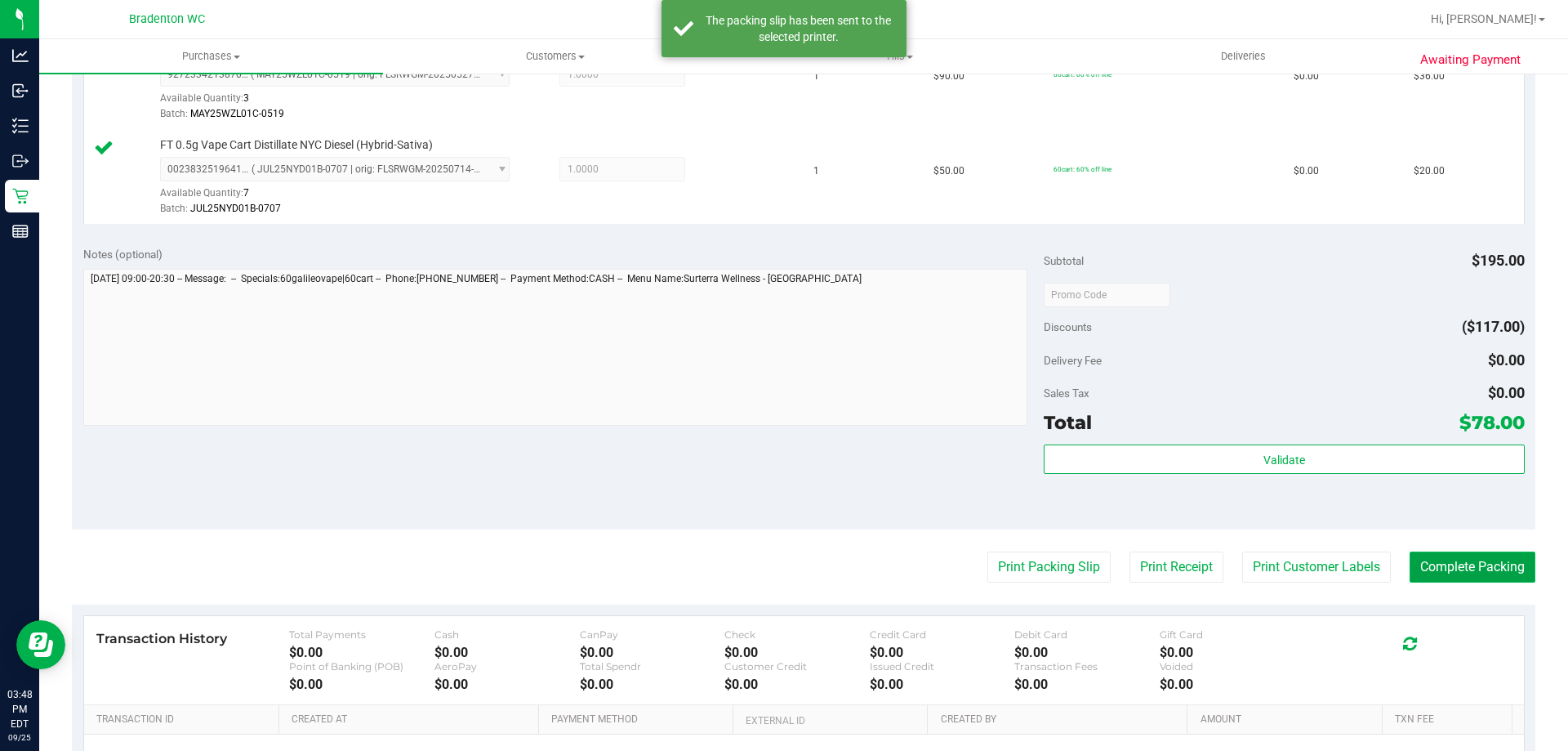
click at [1436, 569] on button "Complete Packing" at bounding box center [1473, 567] width 126 height 31
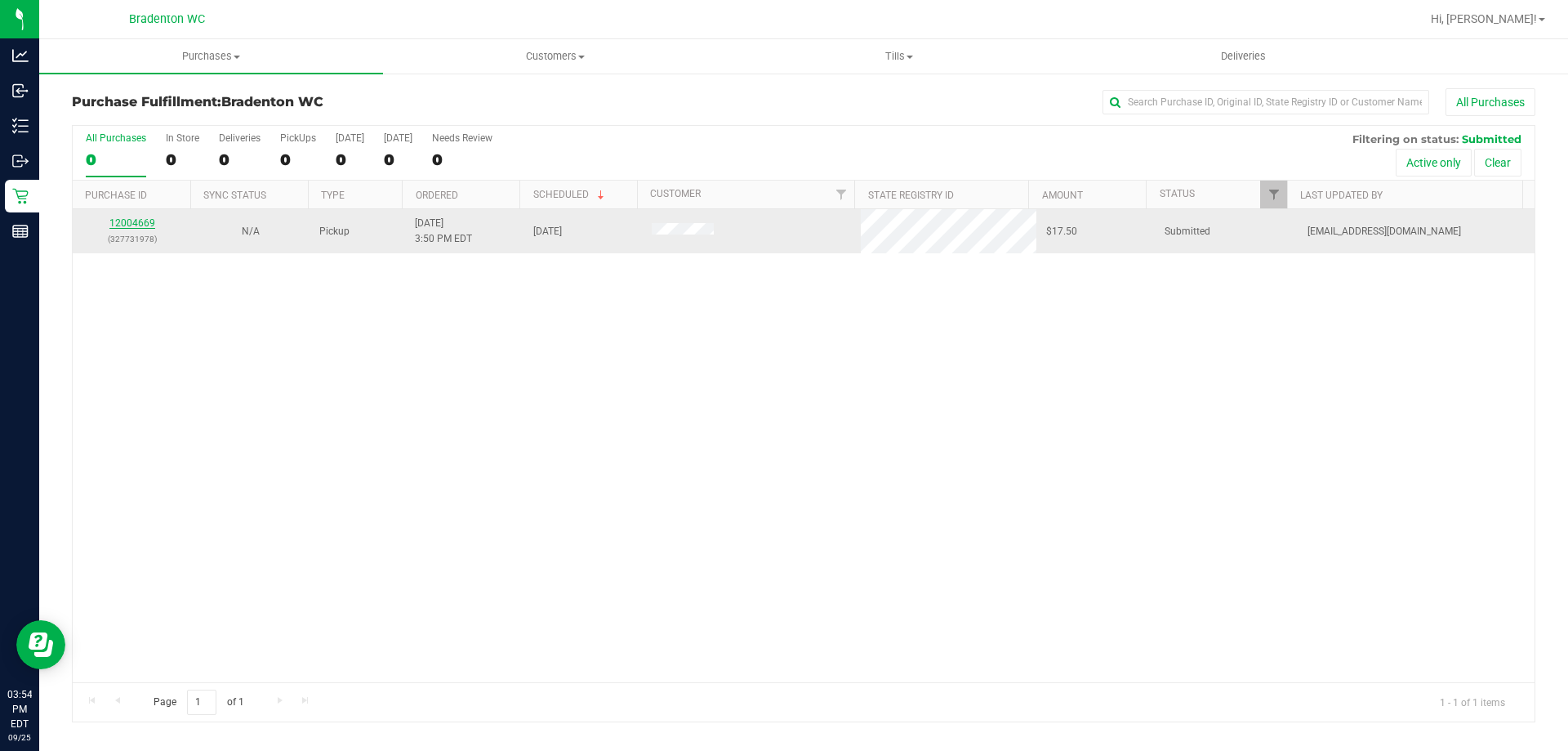
click at [120, 225] on link "12004669" at bounding box center [133, 222] width 45 height 11
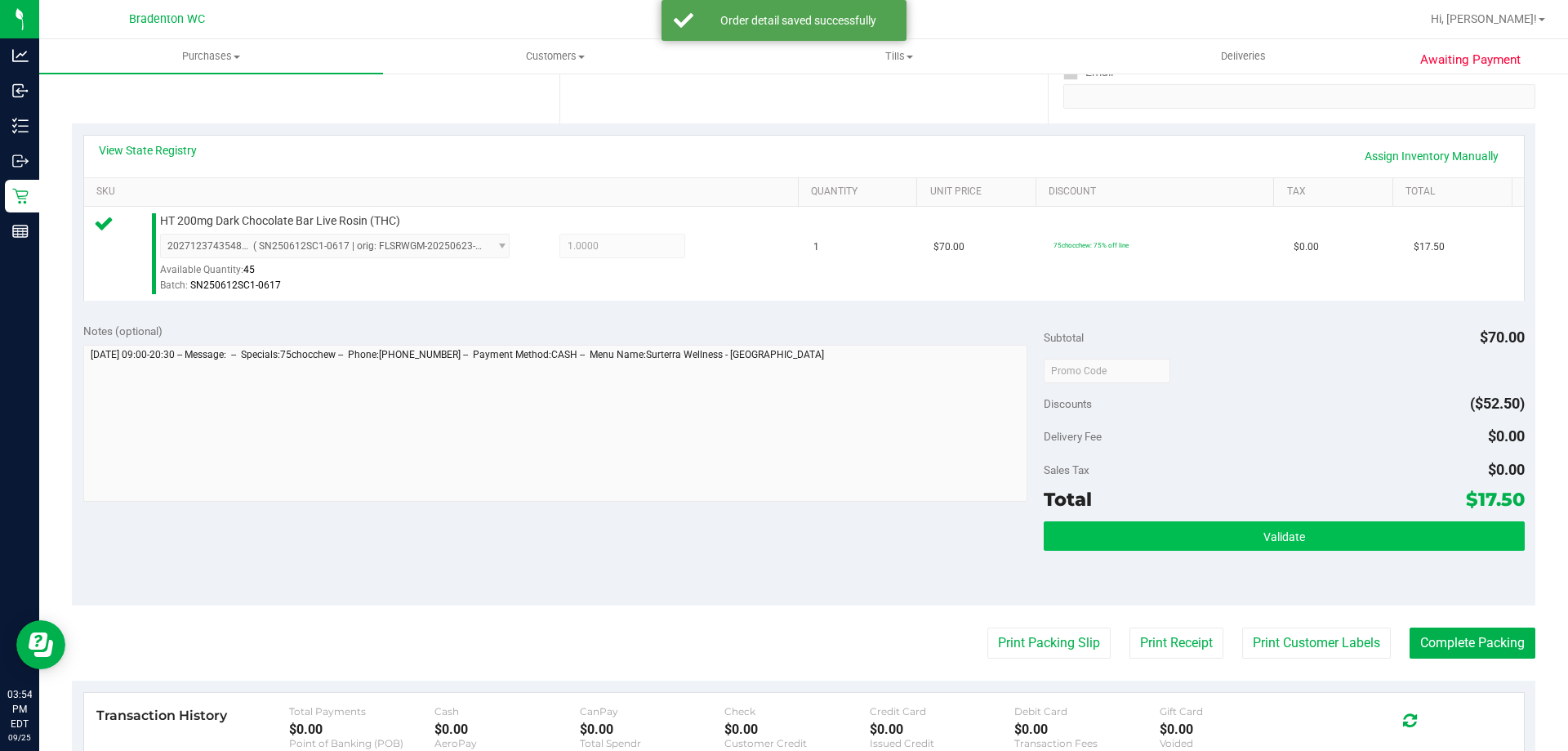
scroll to position [327, 0]
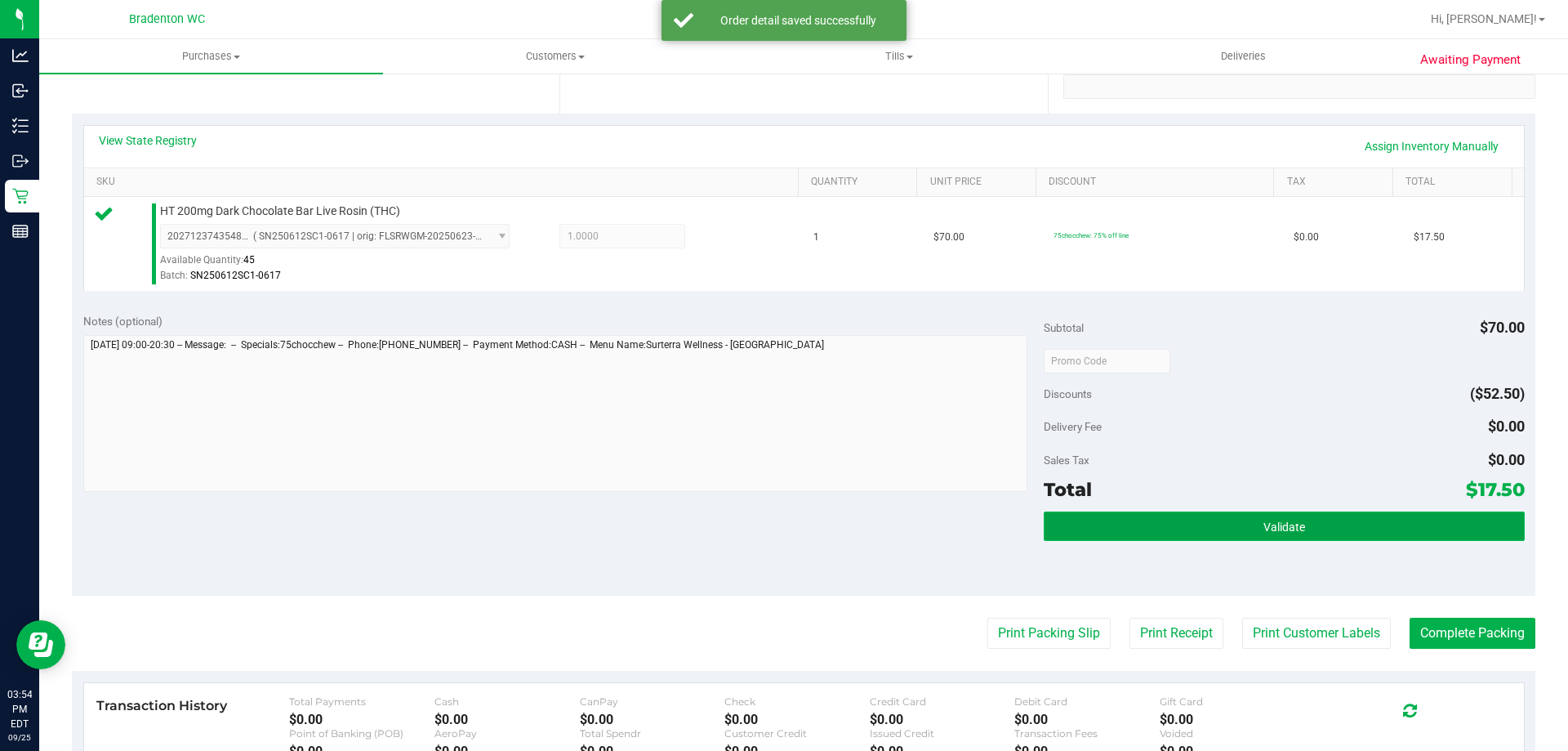
drag, startPoint x: 1243, startPoint y: 515, endPoint x: 1235, endPoint y: 519, distance: 8.9
click at [1241, 515] on button "Validate" at bounding box center [1284, 526] width 481 height 30
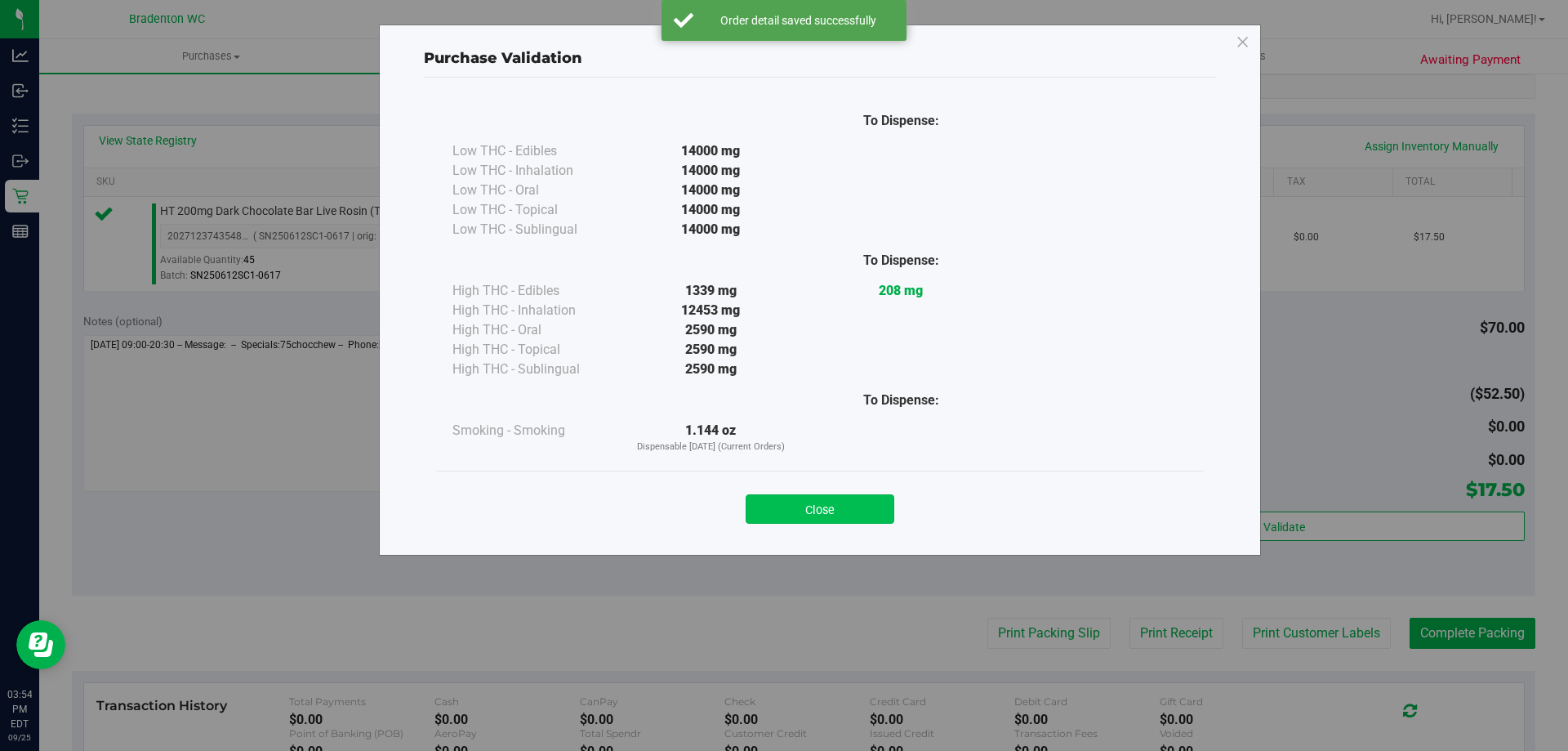
click at [806, 521] on button "Close" at bounding box center [820, 509] width 148 height 30
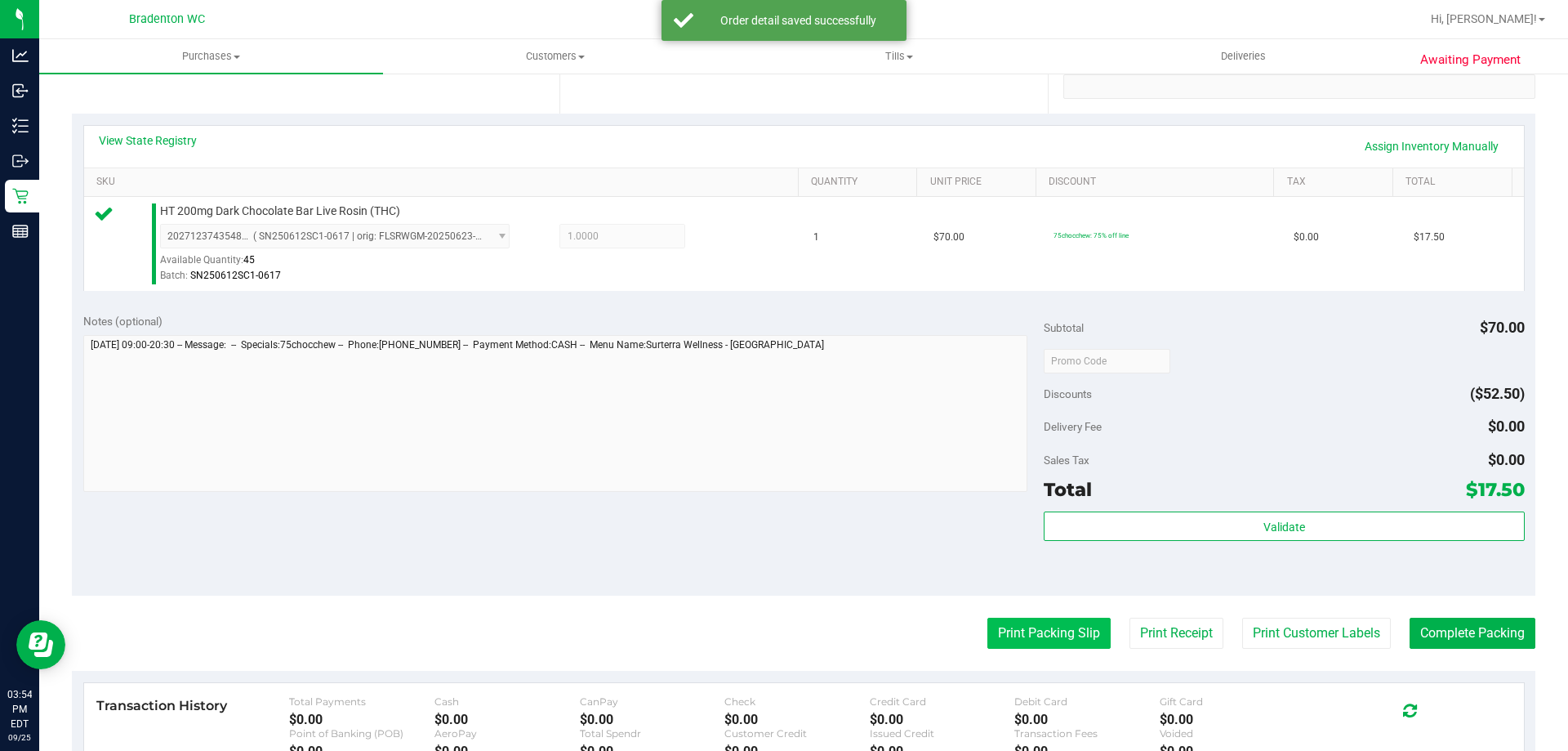
click at [987, 632] on button "Print Packing Slip" at bounding box center [1048, 633] width 123 height 31
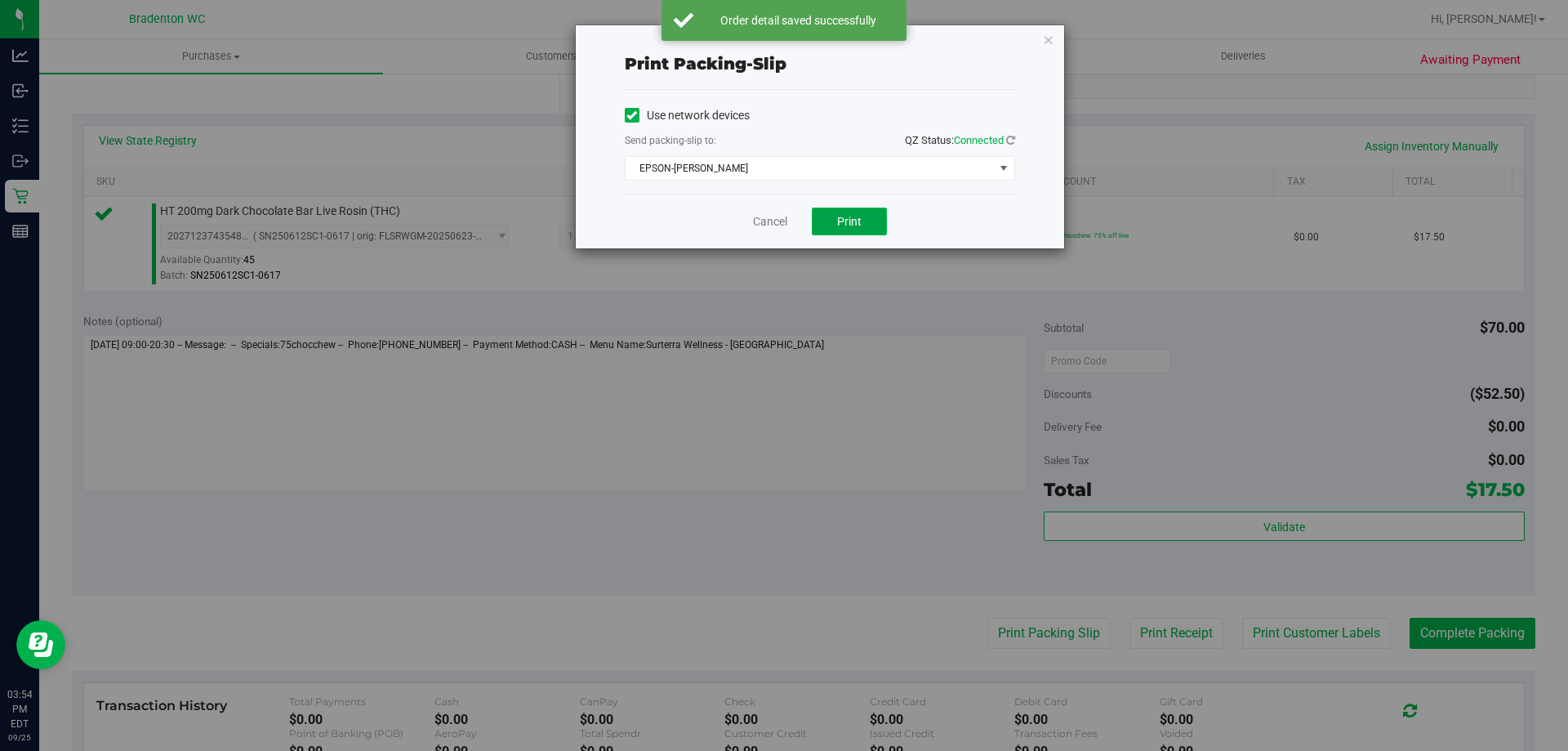
drag, startPoint x: 825, startPoint y: 223, endPoint x: 720, endPoint y: 240, distance: 106.4
click at [825, 224] on button "Print" at bounding box center [849, 222] width 75 height 28
click at [775, 219] on link "Cancel" at bounding box center [770, 222] width 34 height 17
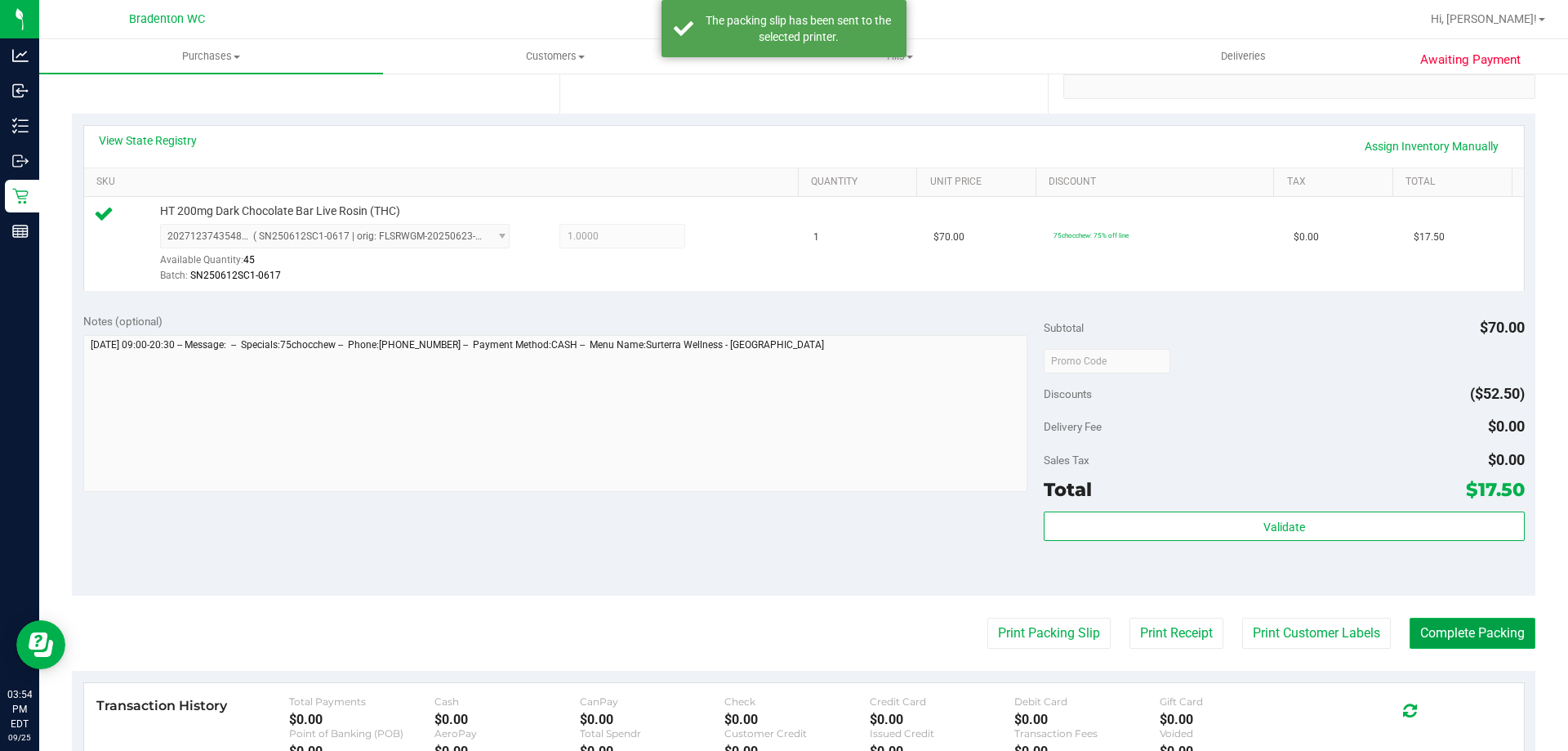
click at [1422, 630] on button "Complete Packing" at bounding box center [1473, 633] width 126 height 31
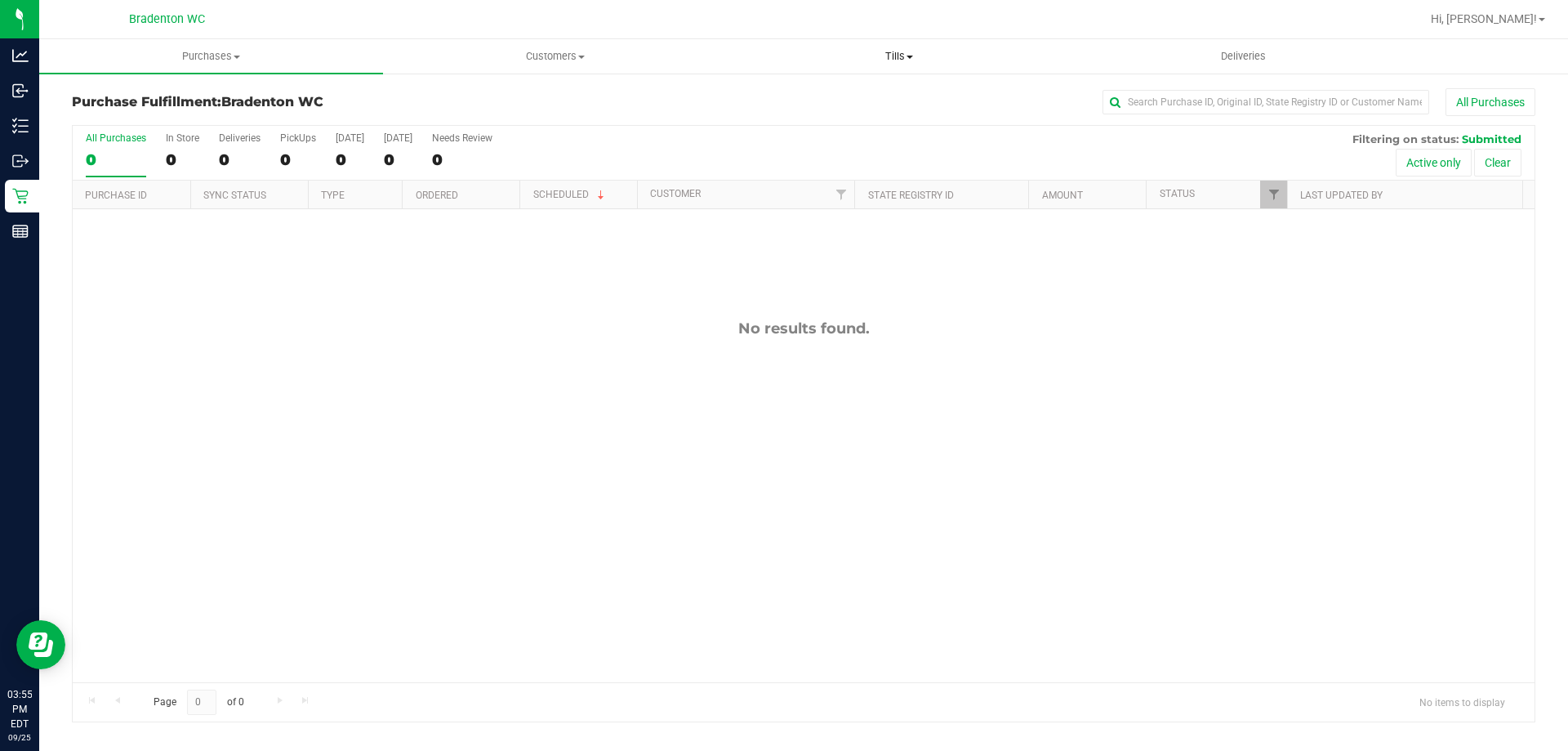
click at [897, 59] on span "Tills" at bounding box center [899, 56] width 342 height 15
click at [846, 99] on li "Manage tills" at bounding box center [899, 99] width 344 height 19
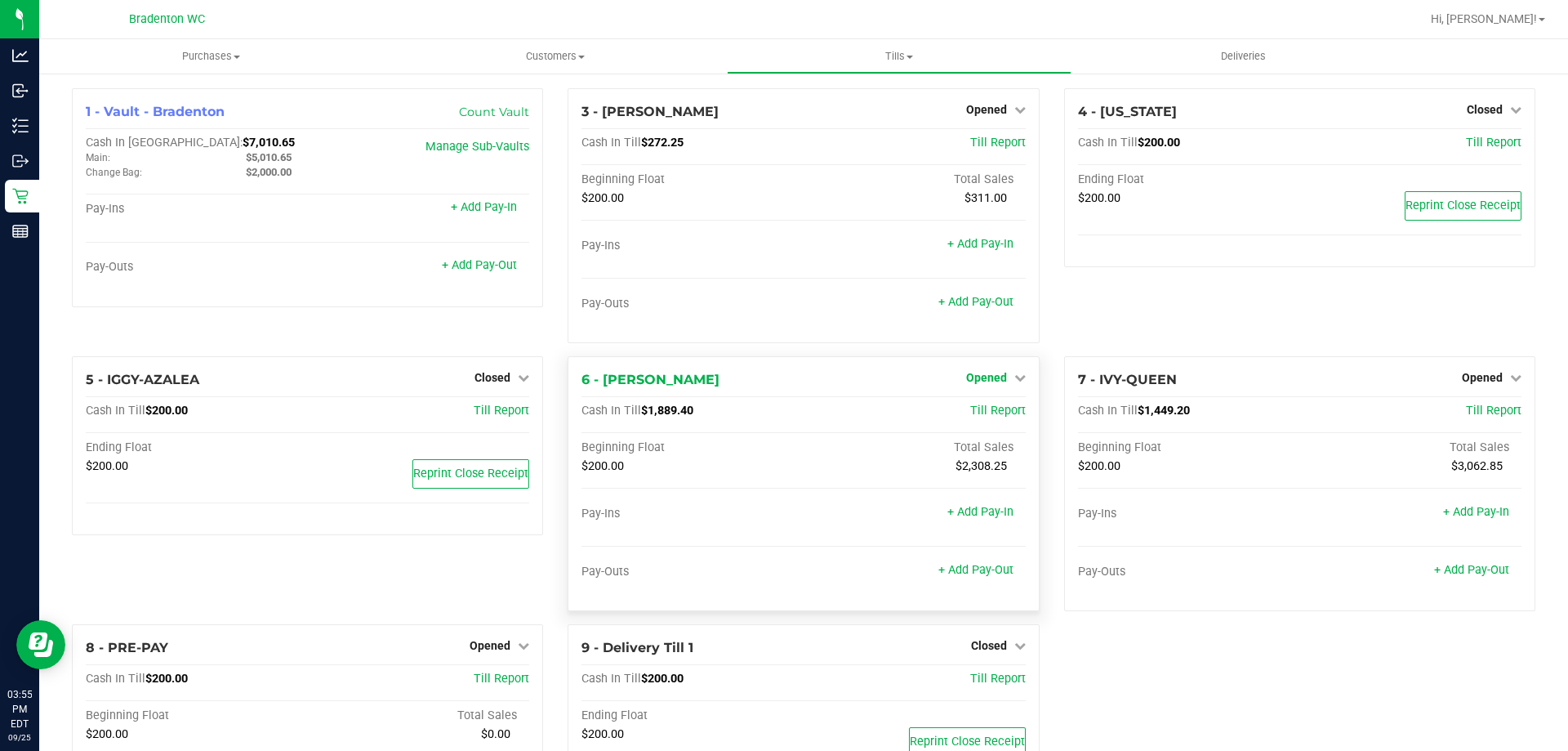
click at [1014, 372] on icon at bounding box center [1019, 377] width 11 height 11
click at [999, 411] on link "Close Till" at bounding box center [988, 412] width 44 height 13
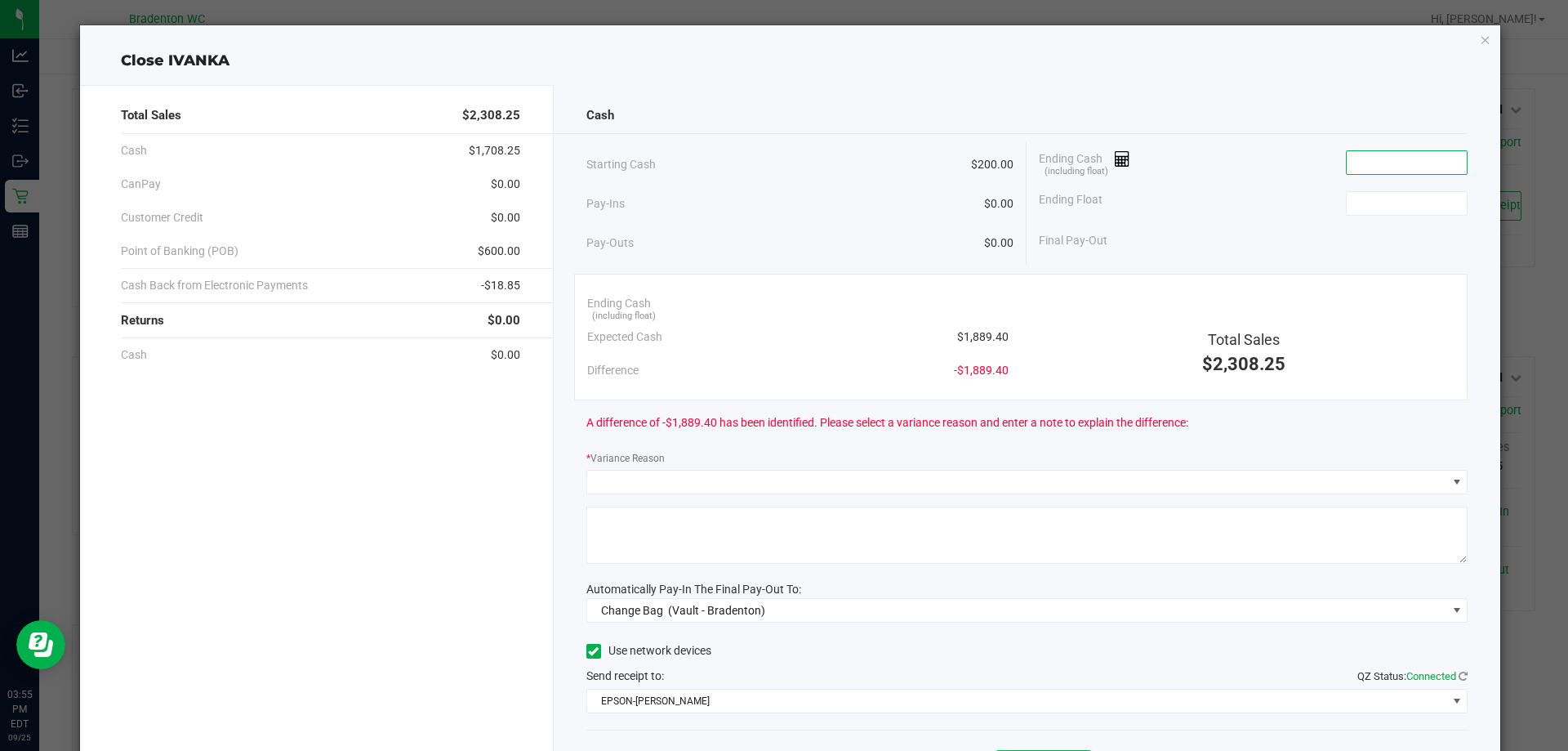
click at [1409, 161] on input at bounding box center [1407, 162] width 120 height 23
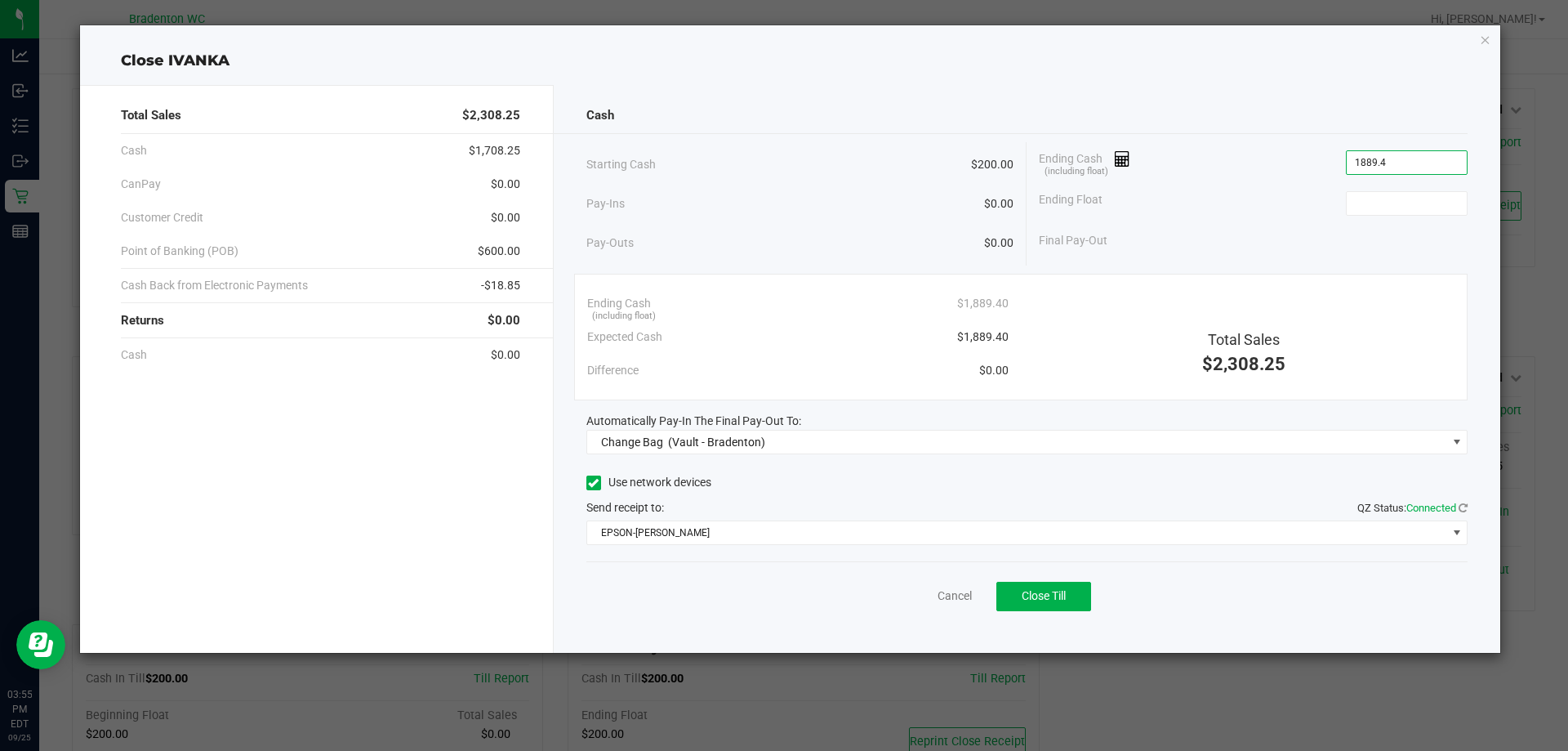
type input "$1,889.40"
type input "$200.00"
click at [1480, 44] on icon "button" at bounding box center [1485, 39] width 11 height 19
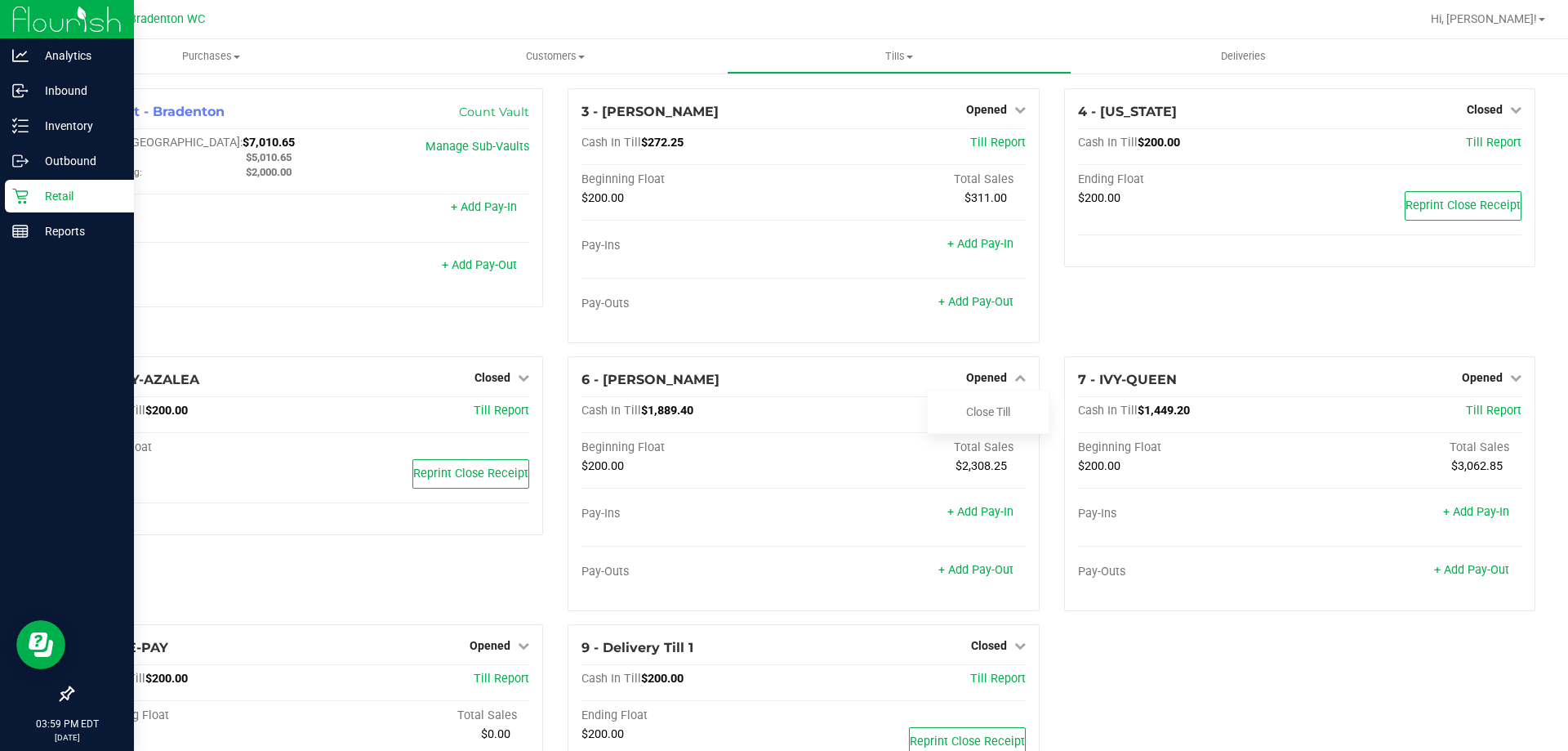
click at [22, 197] on icon at bounding box center [20, 195] width 17 height 17
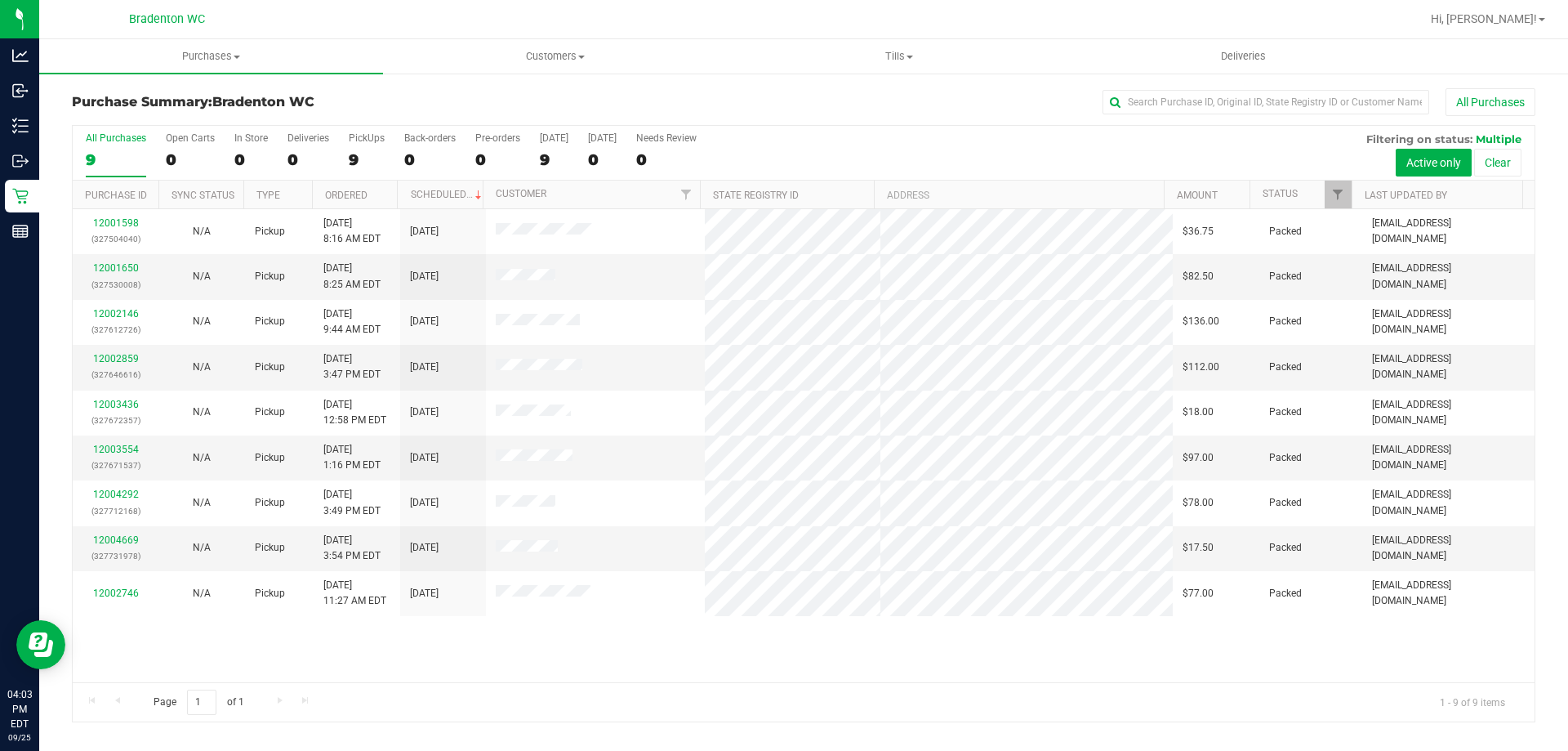
click at [741, 99] on div "All Purchases" at bounding box center [1047, 102] width 976 height 28
click at [127, 548] on link "12005164" at bounding box center [116, 547] width 45 height 11
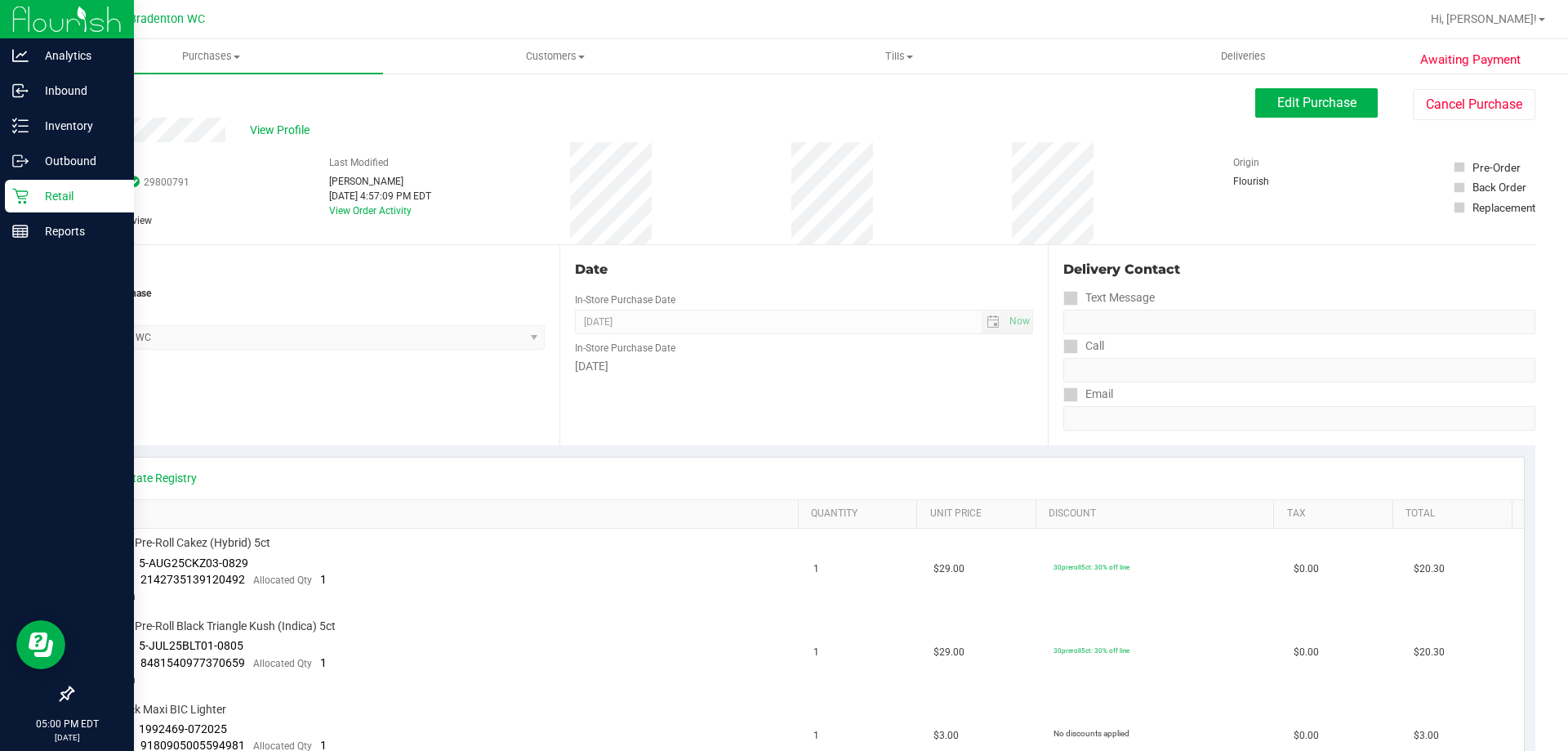
click at [50, 213] on link "Retail" at bounding box center [67, 197] width 134 height 35
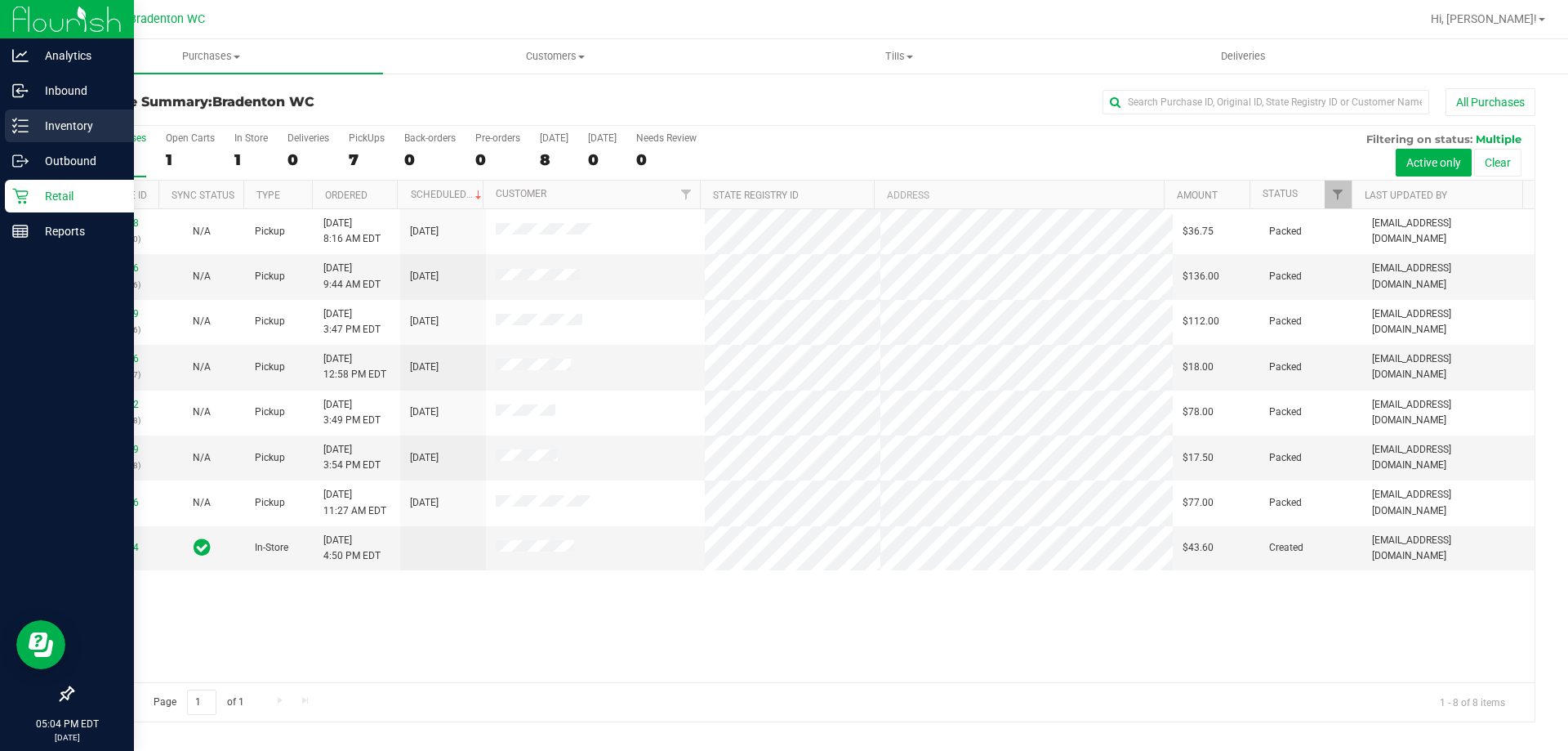
click at [34, 126] on p "Inventory" at bounding box center [78, 126] width 98 height 19
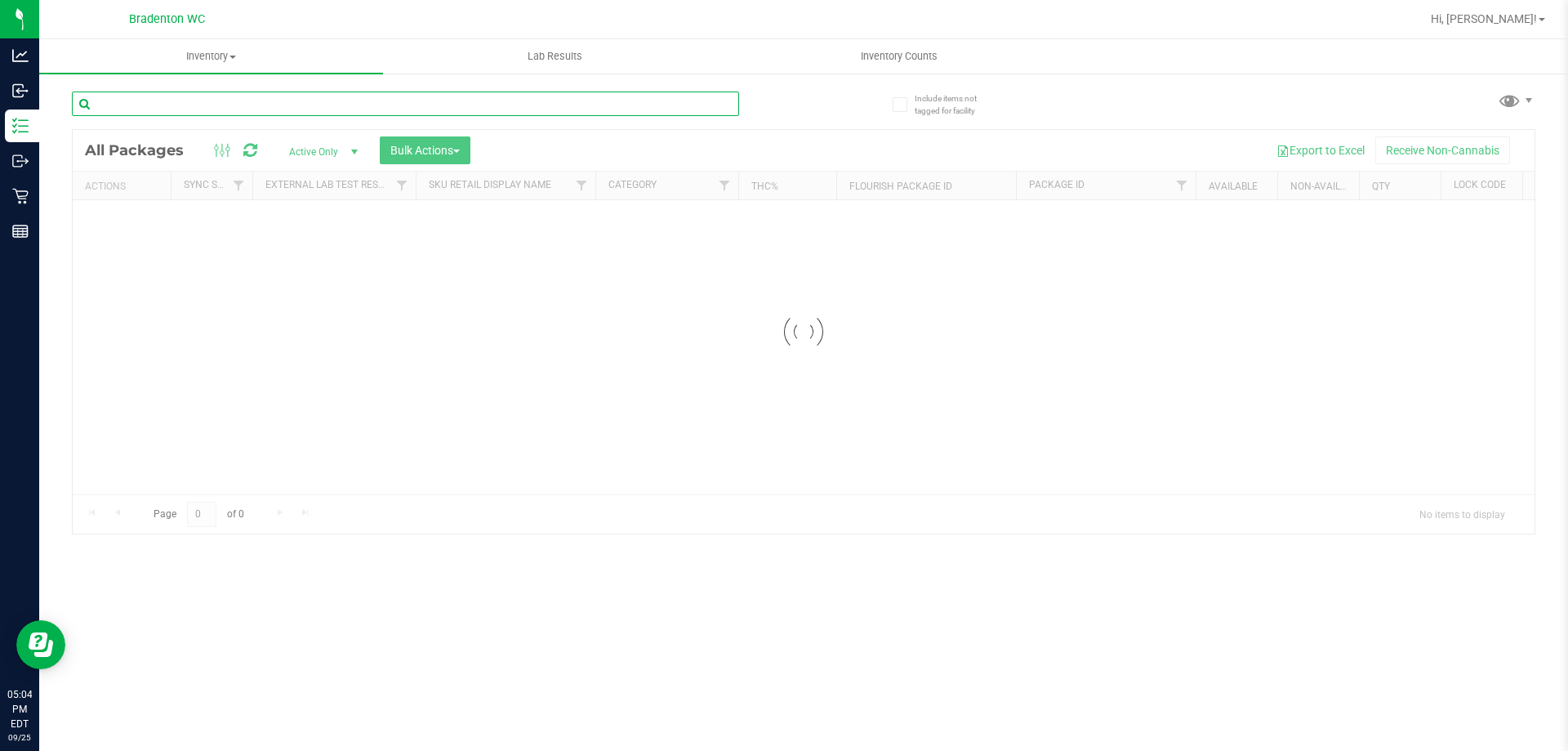
click at [242, 108] on input "text" at bounding box center [405, 104] width 667 height 24
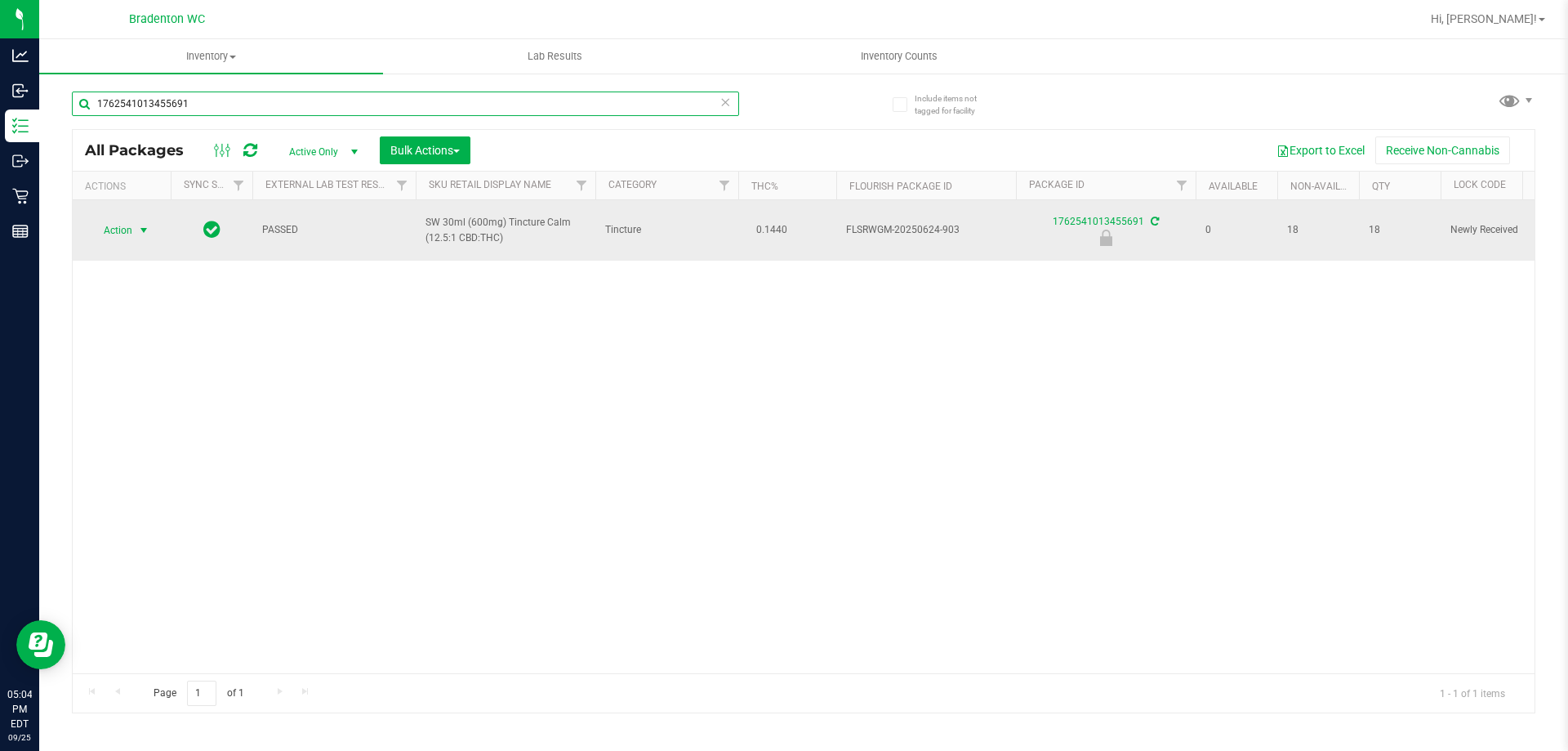
type input "1762541013455691"
click at [132, 229] on span "Action" at bounding box center [111, 230] width 44 height 23
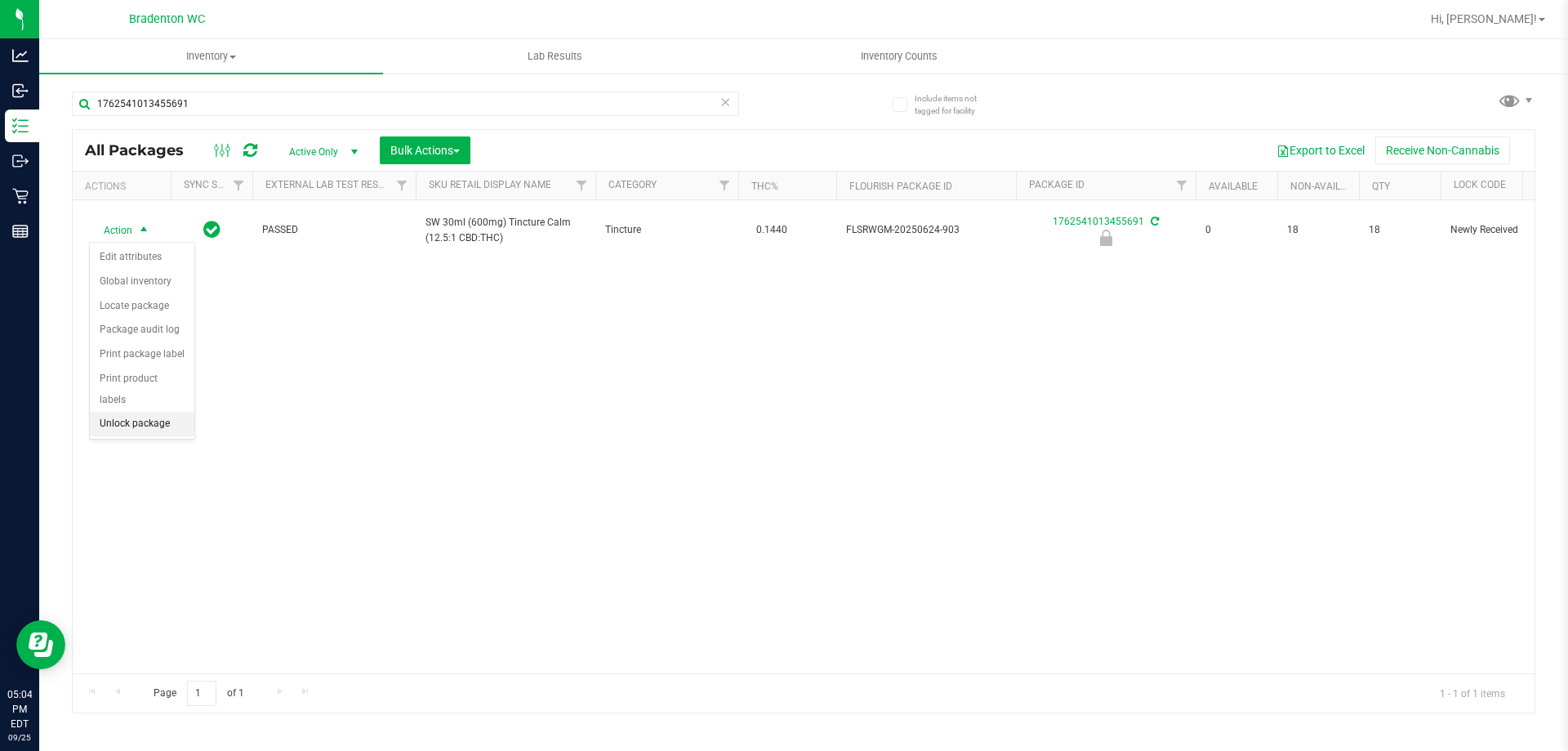
click at [159, 412] on li "Unlock package" at bounding box center [142, 424] width 105 height 24
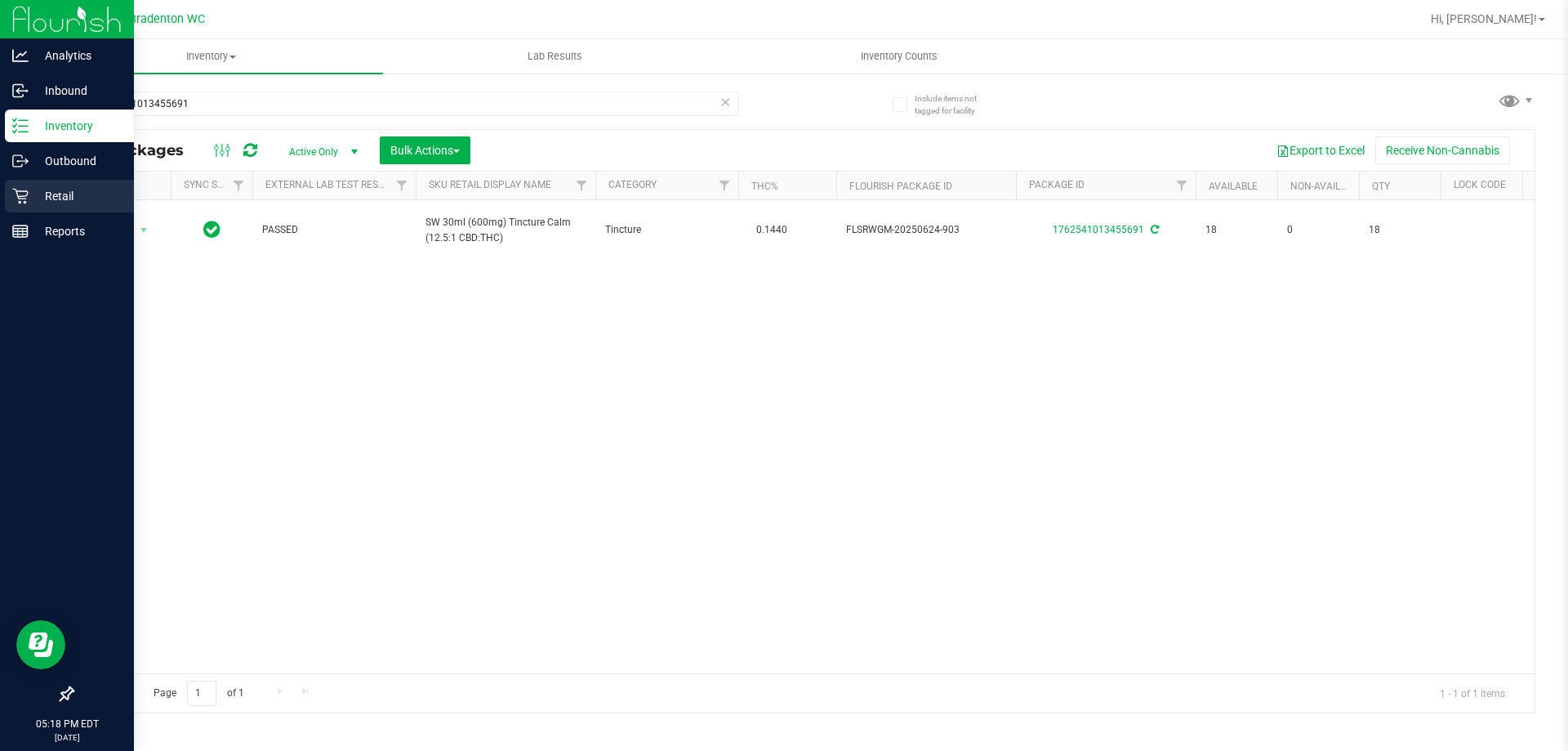
click at [26, 194] on icon at bounding box center [20, 195] width 17 height 17
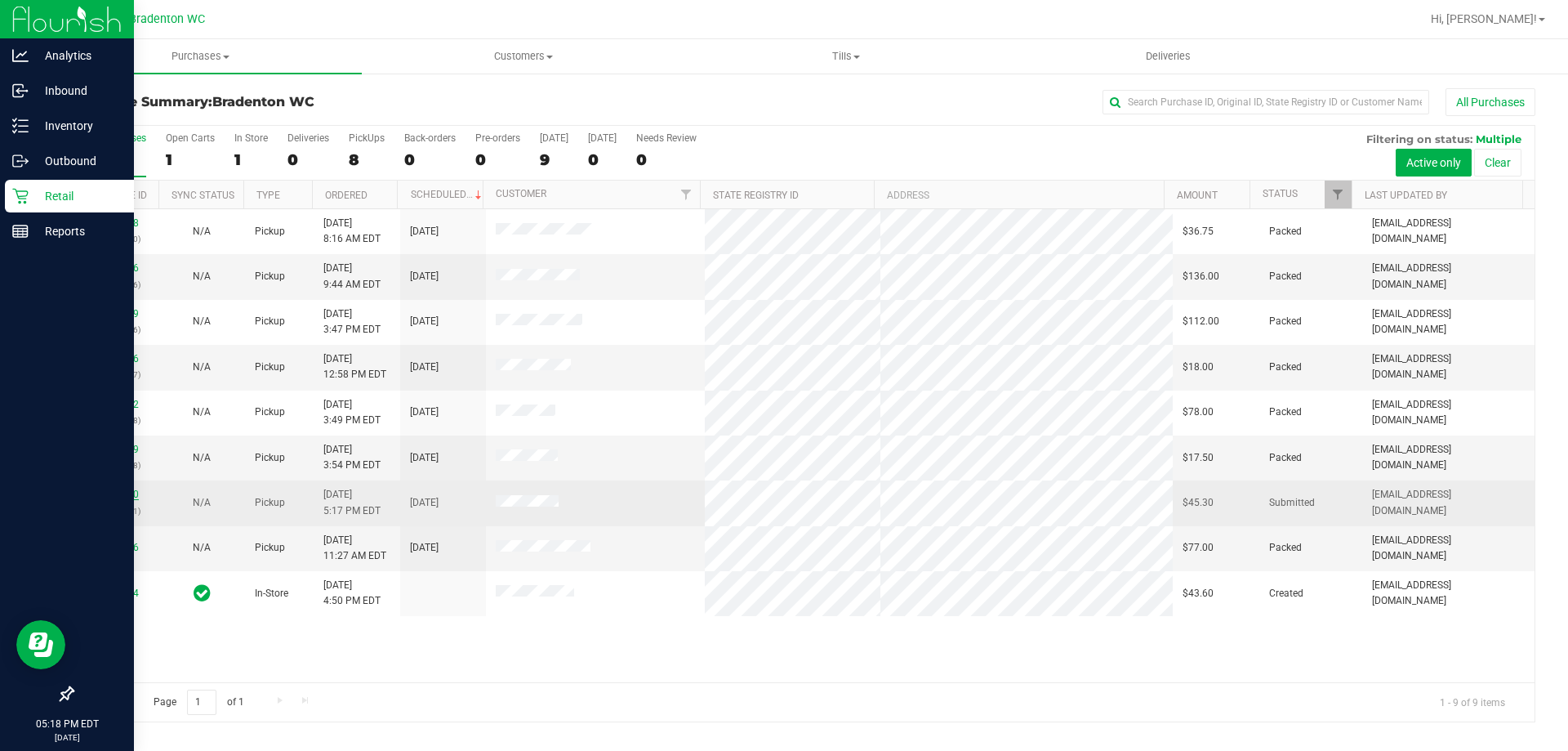
click at [111, 493] on link "12005360" at bounding box center [116, 494] width 45 height 11
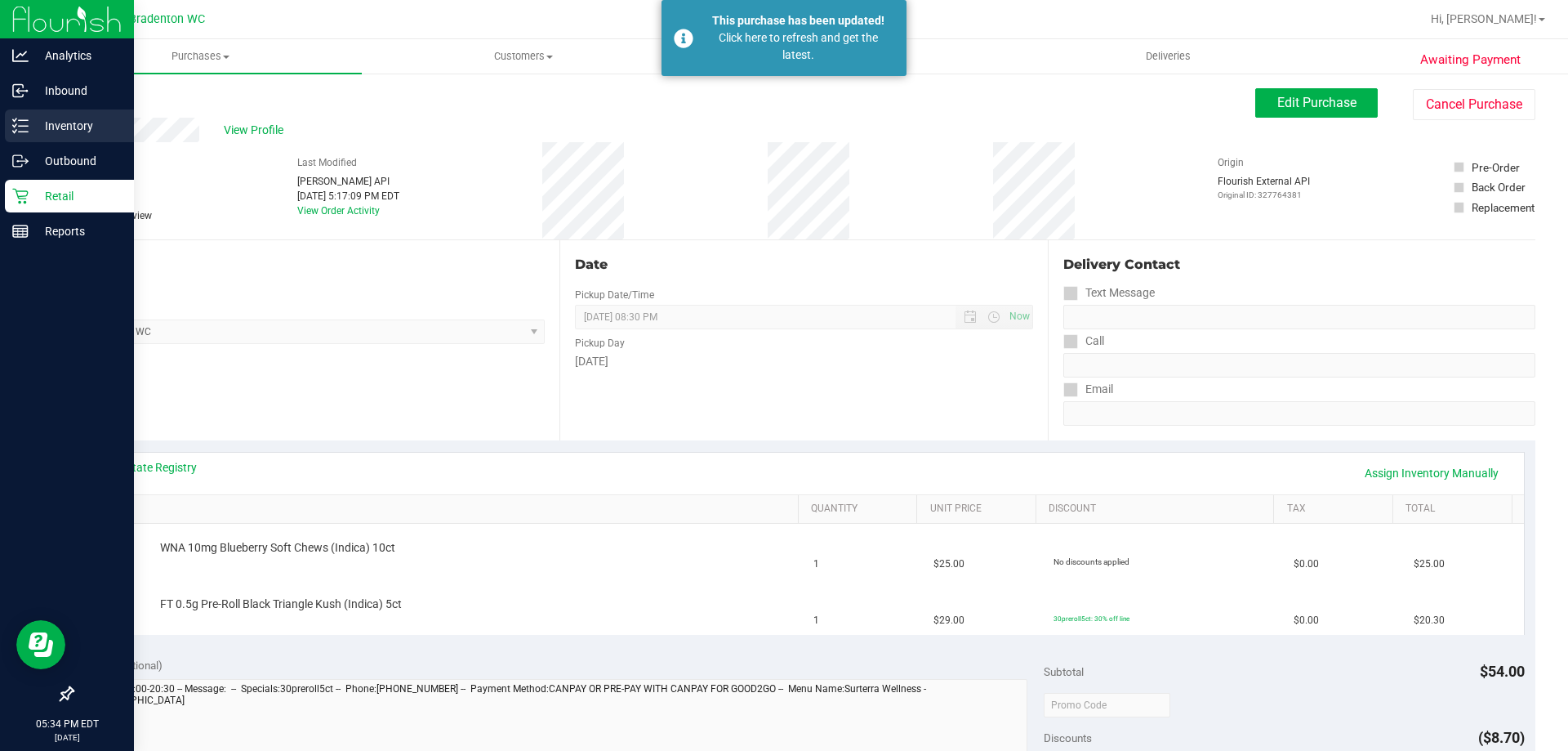
click at [55, 128] on p "Inventory" at bounding box center [78, 126] width 98 height 19
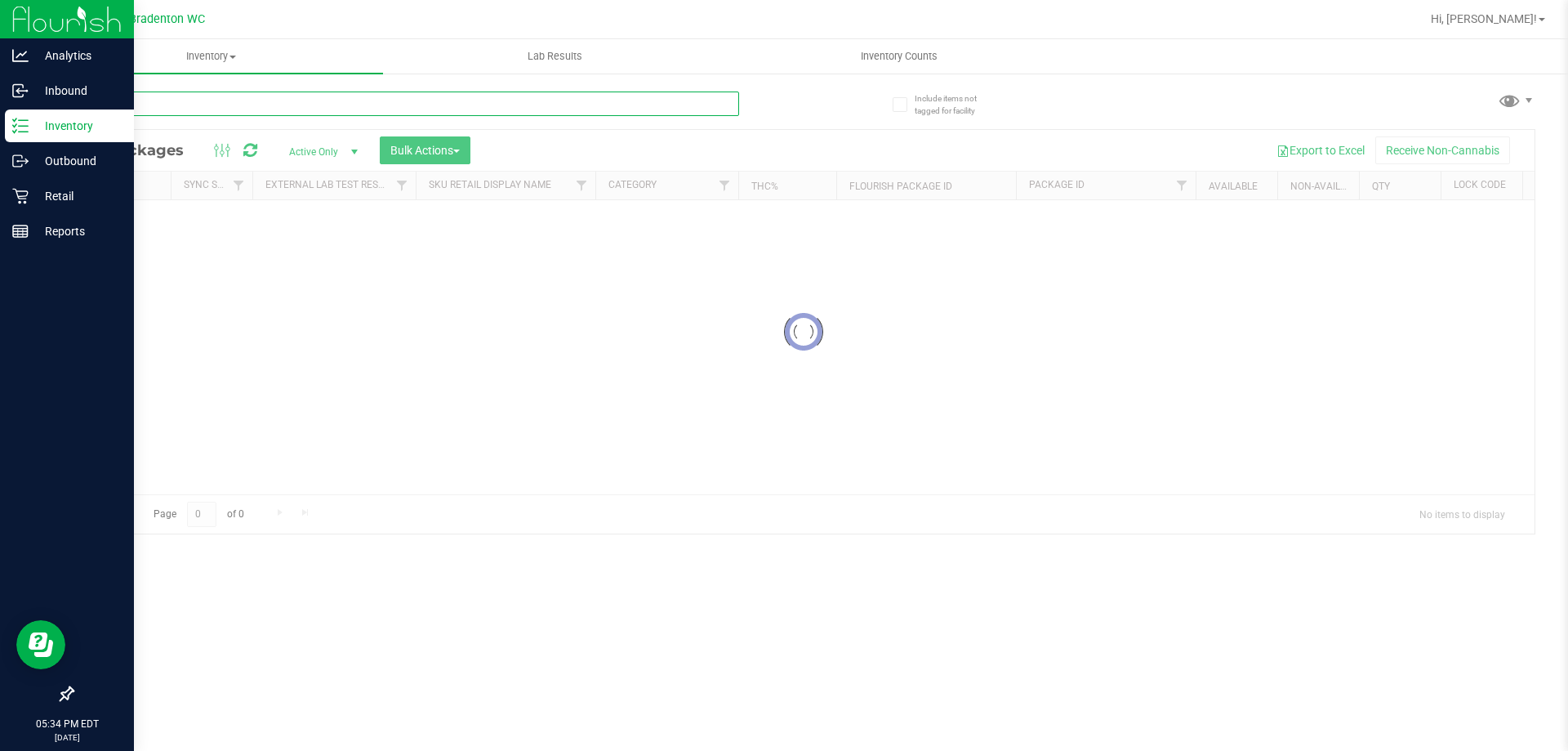
click at [294, 98] on input "text" at bounding box center [405, 104] width 667 height 24
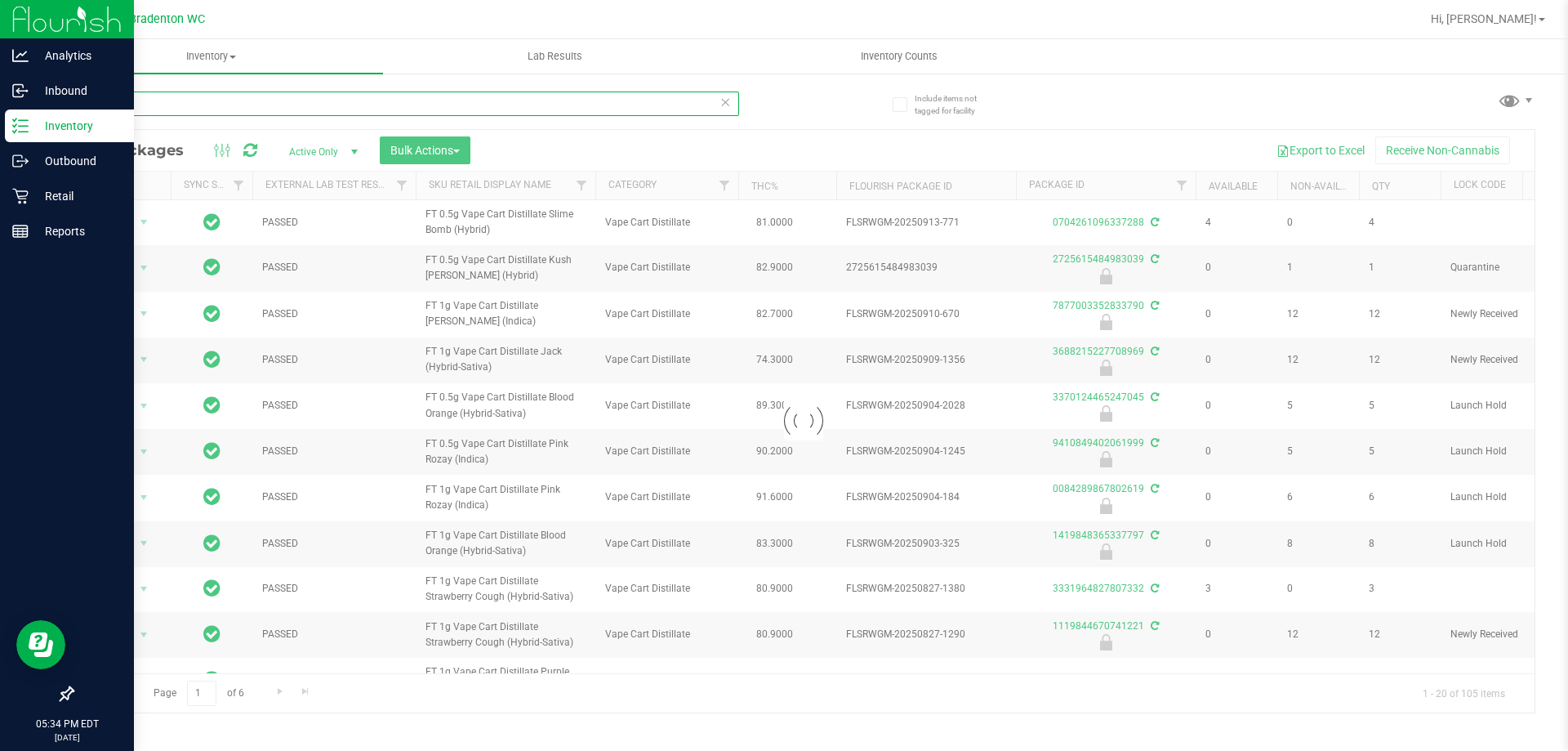
type input "bdt"
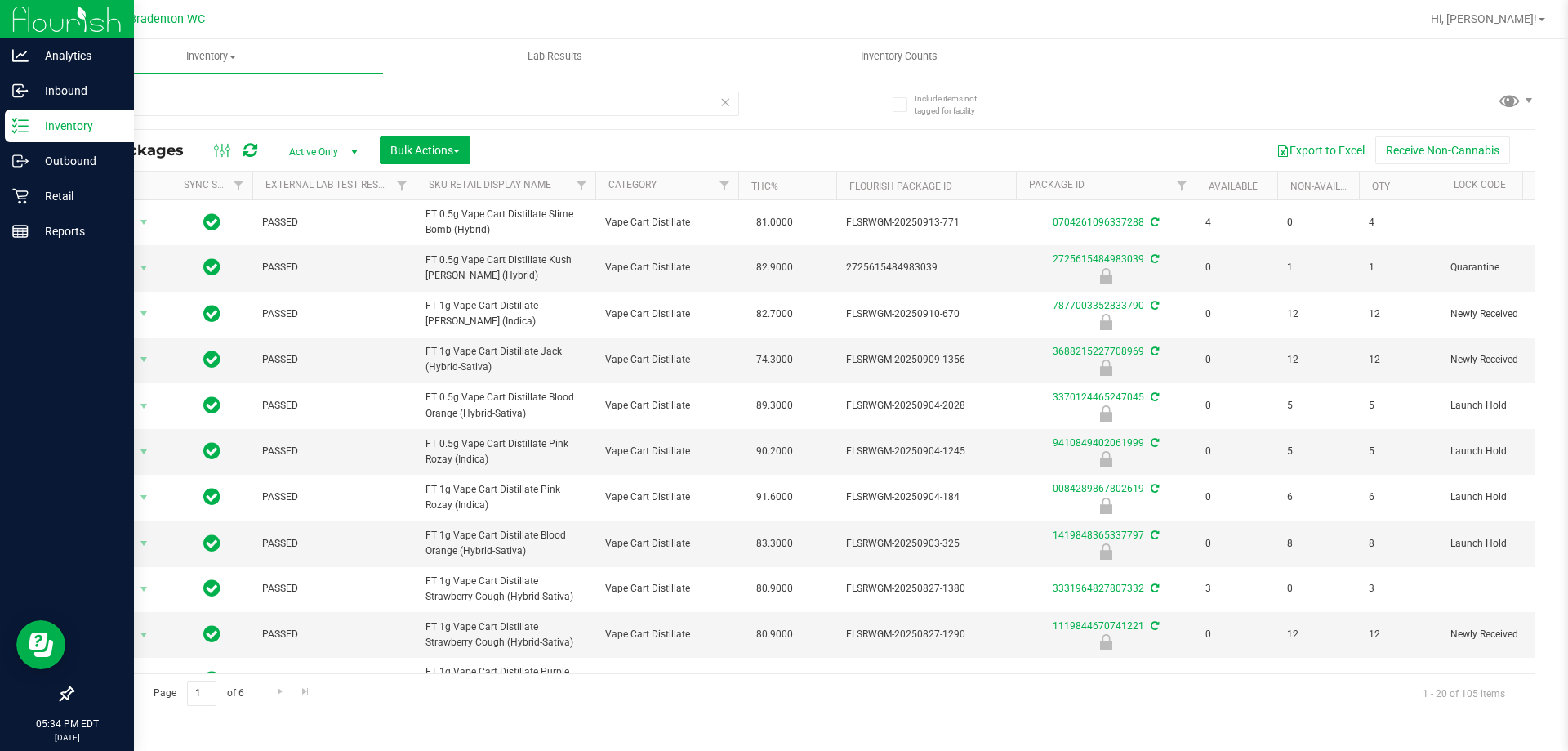
click at [798, 188] on th "THC%" at bounding box center [787, 186] width 98 height 29
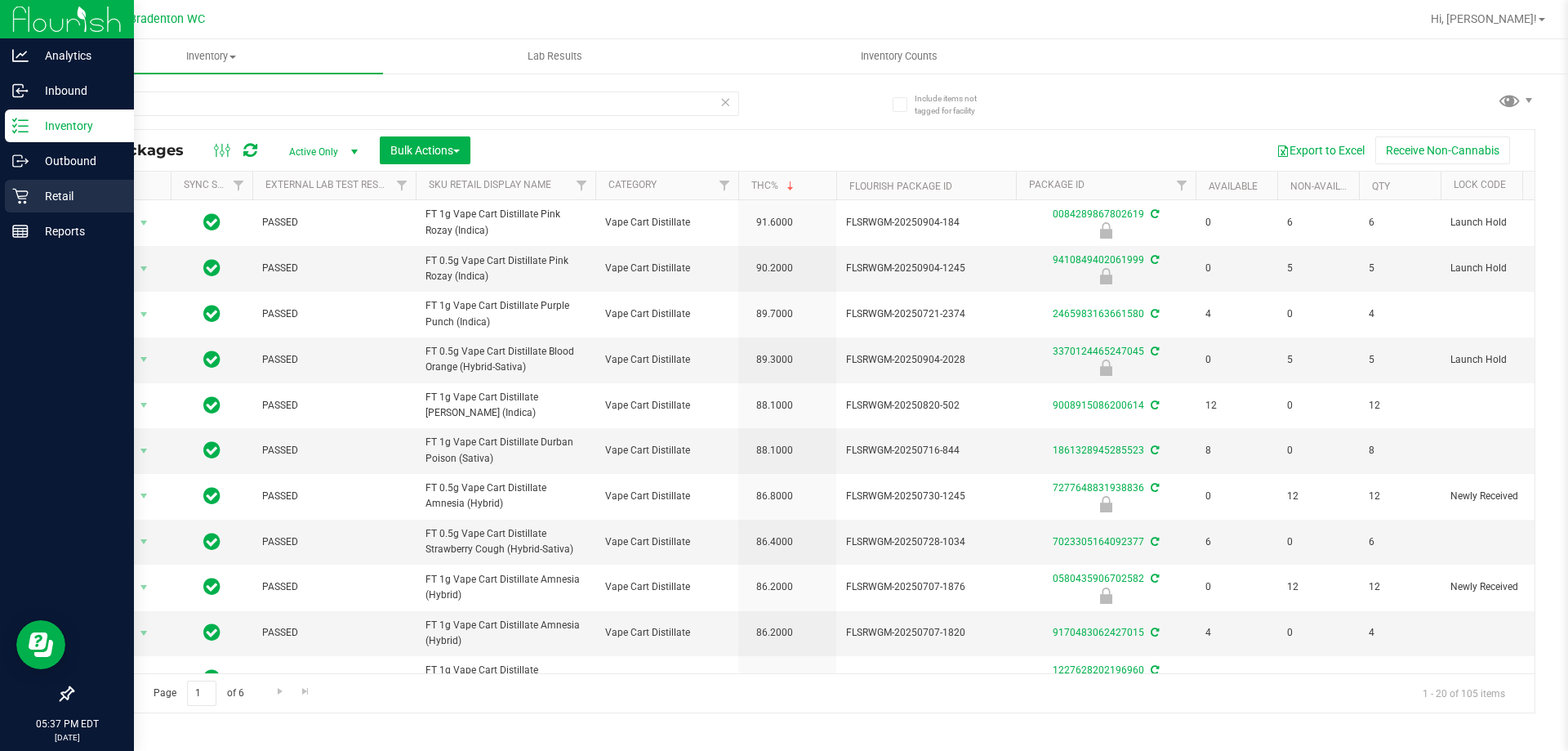
click at [74, 197] on p "Retail" at bounding box center [78, 196] width 98 height 19
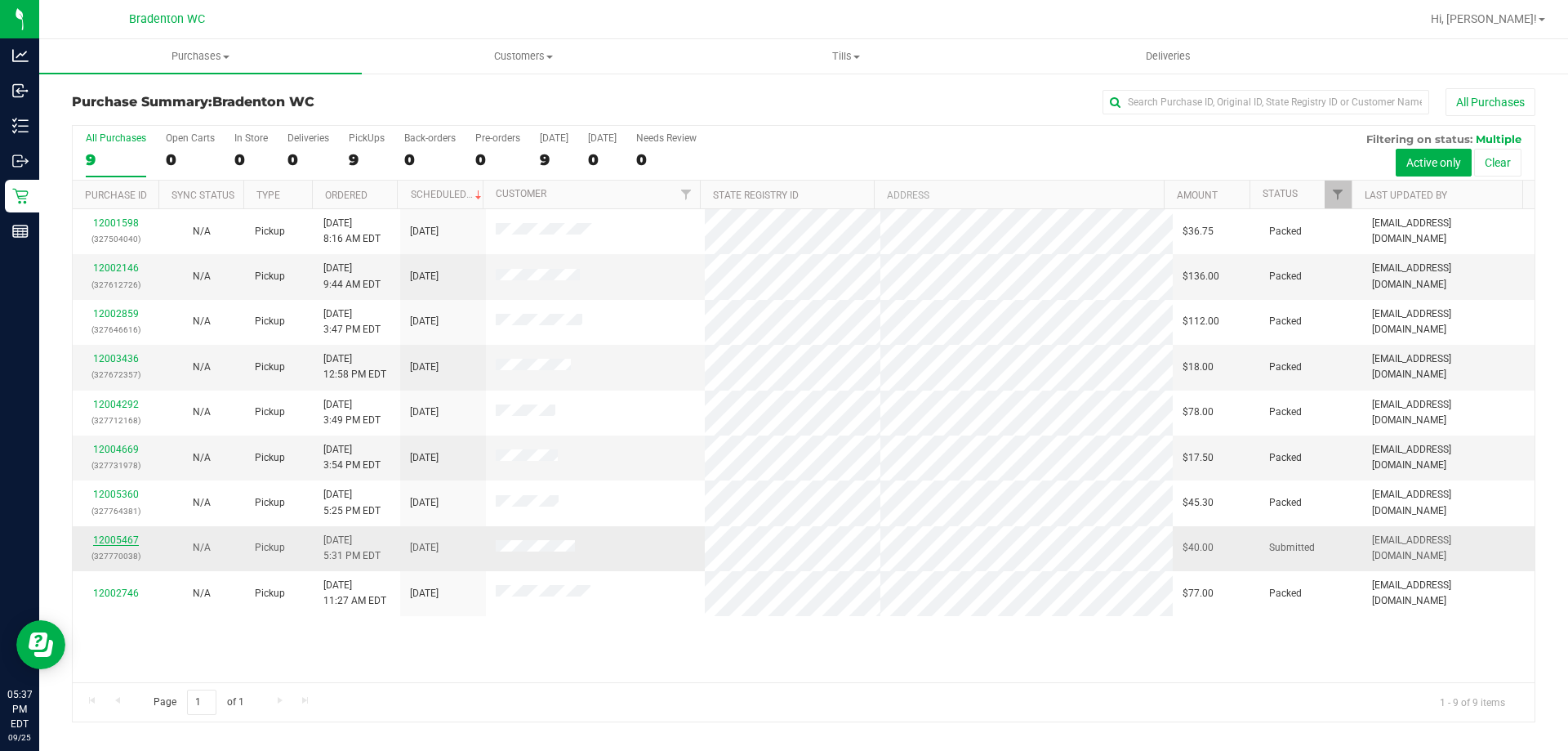
click at [117, 536] on link "12005467" at bounding box center [116, 540] width 45 height 11
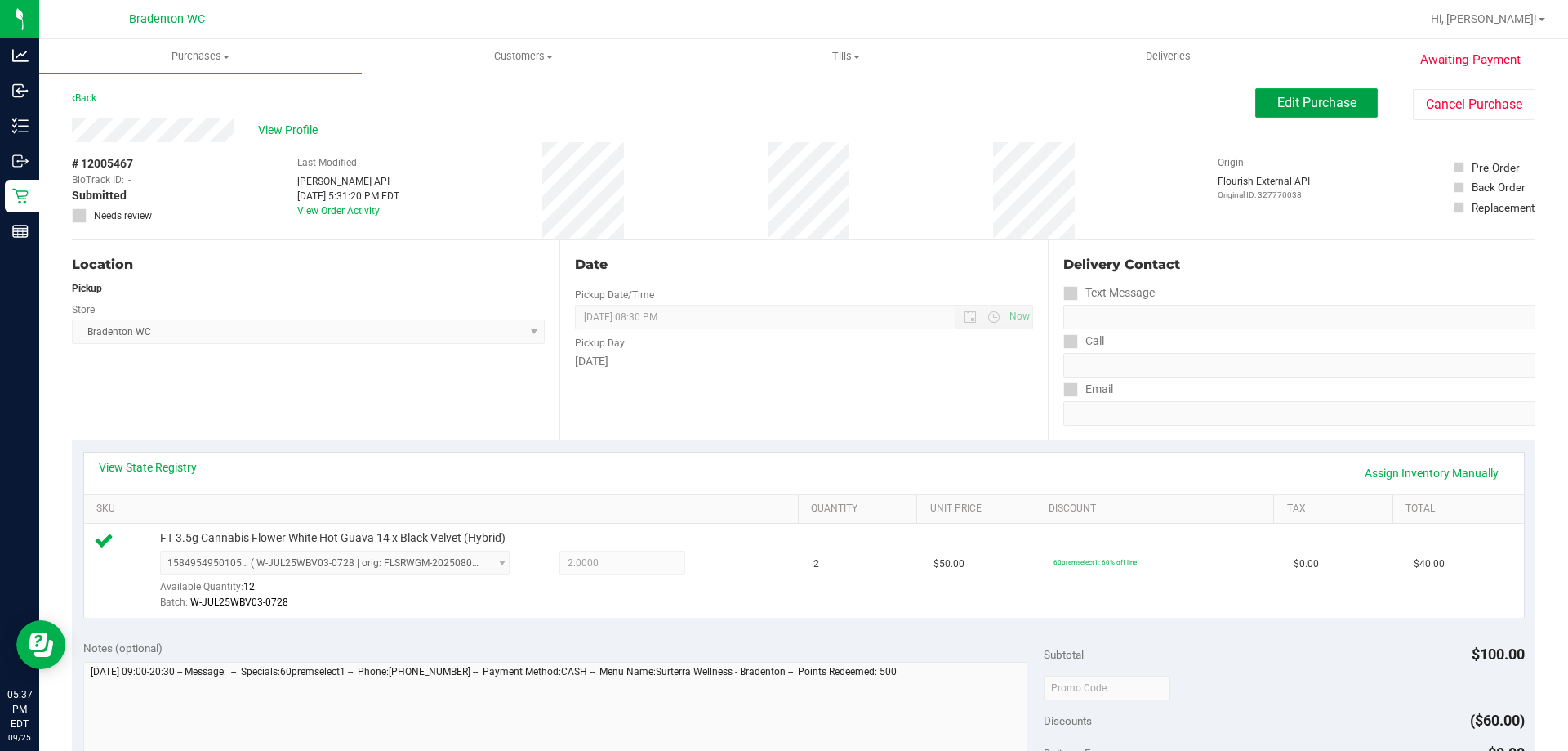
click at [1283, 106] on span "Edit Purchase" at bounding box center [1317, 103] width 79 height 16
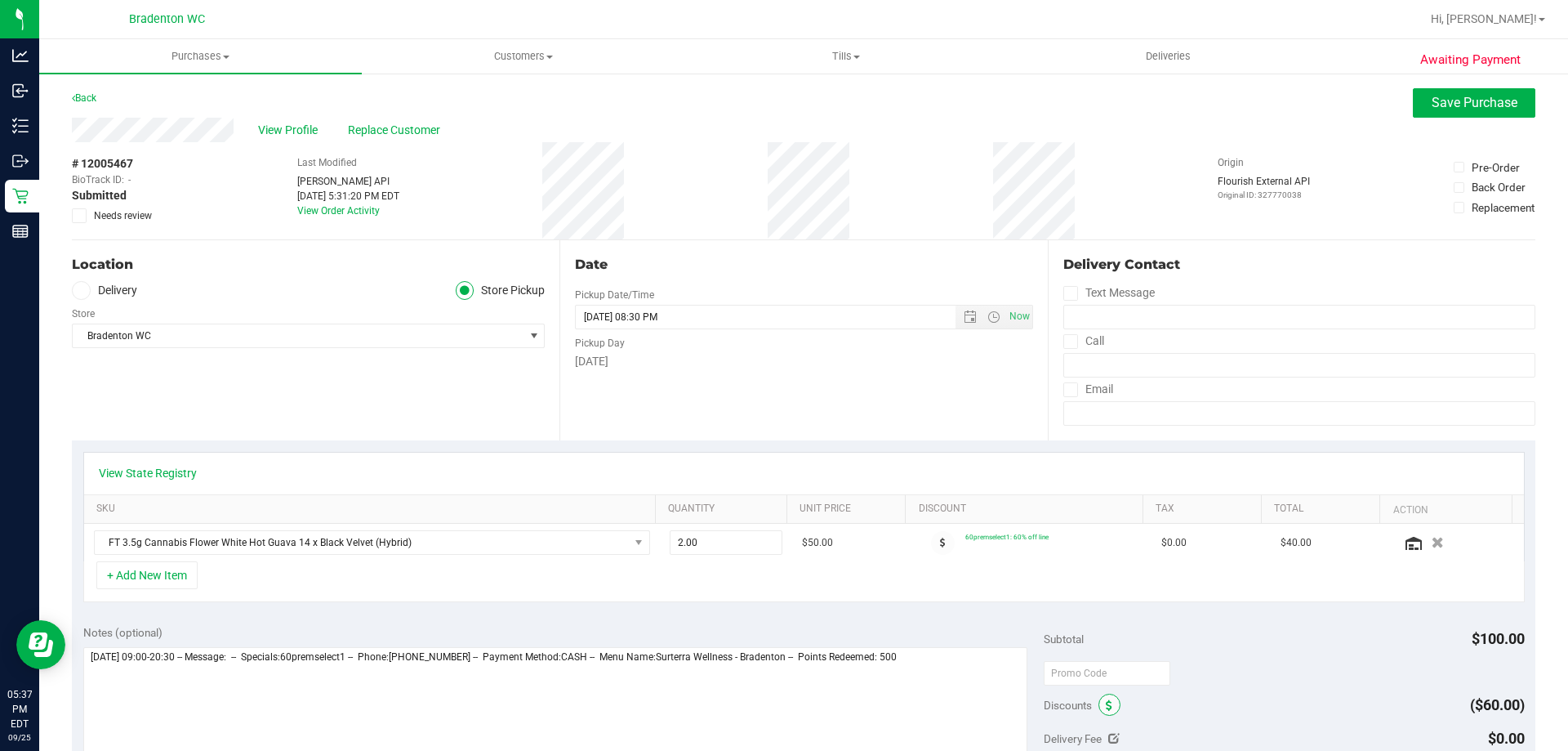
click at [1106, 710] on icon at bounding box center [1108, 706] width 6 height 11
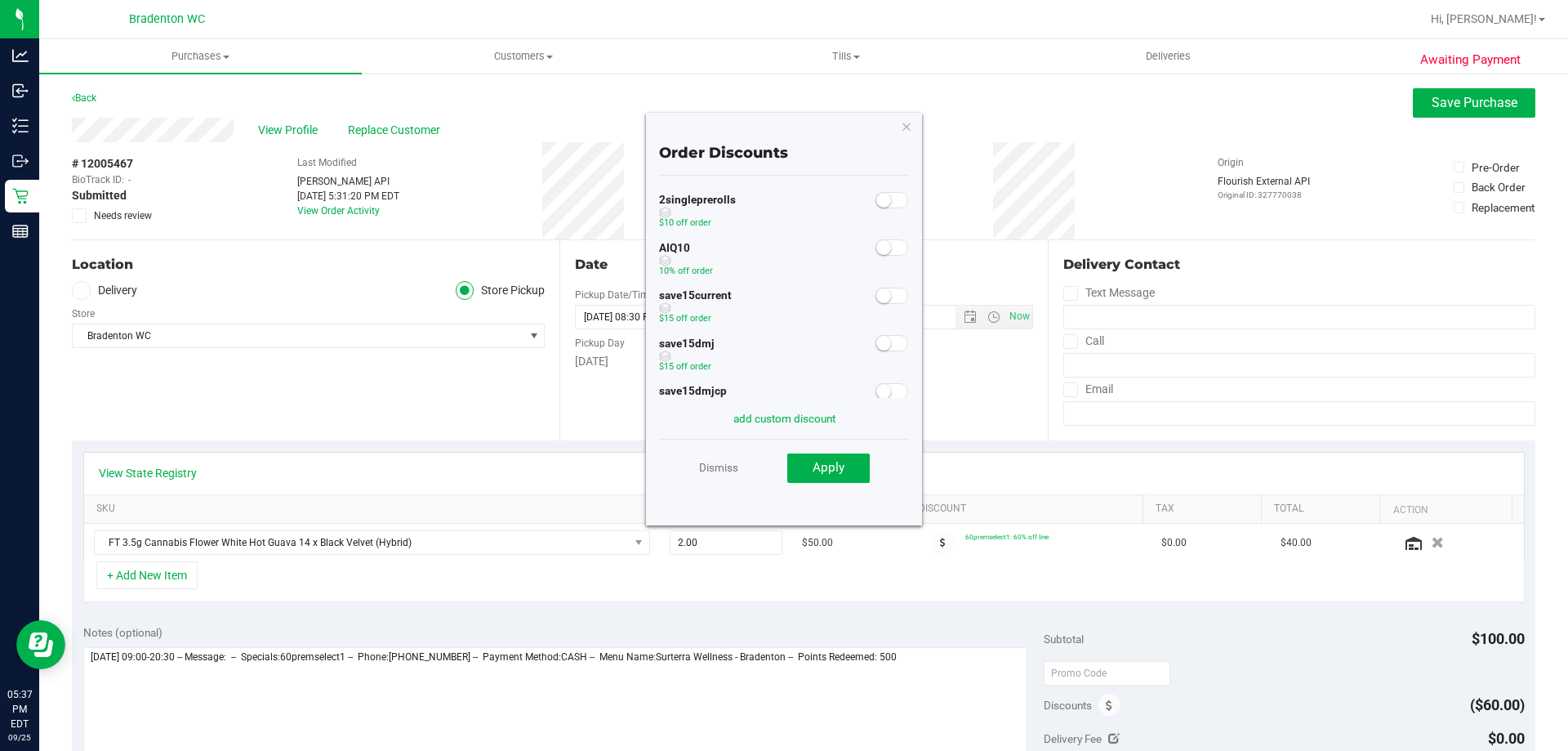
click at [882, 251] on span at bounding box center [891, 247] width 32 height 17
click at [848, 472] on button "Apply" at bounding box center [828, 468] width 83 height 30
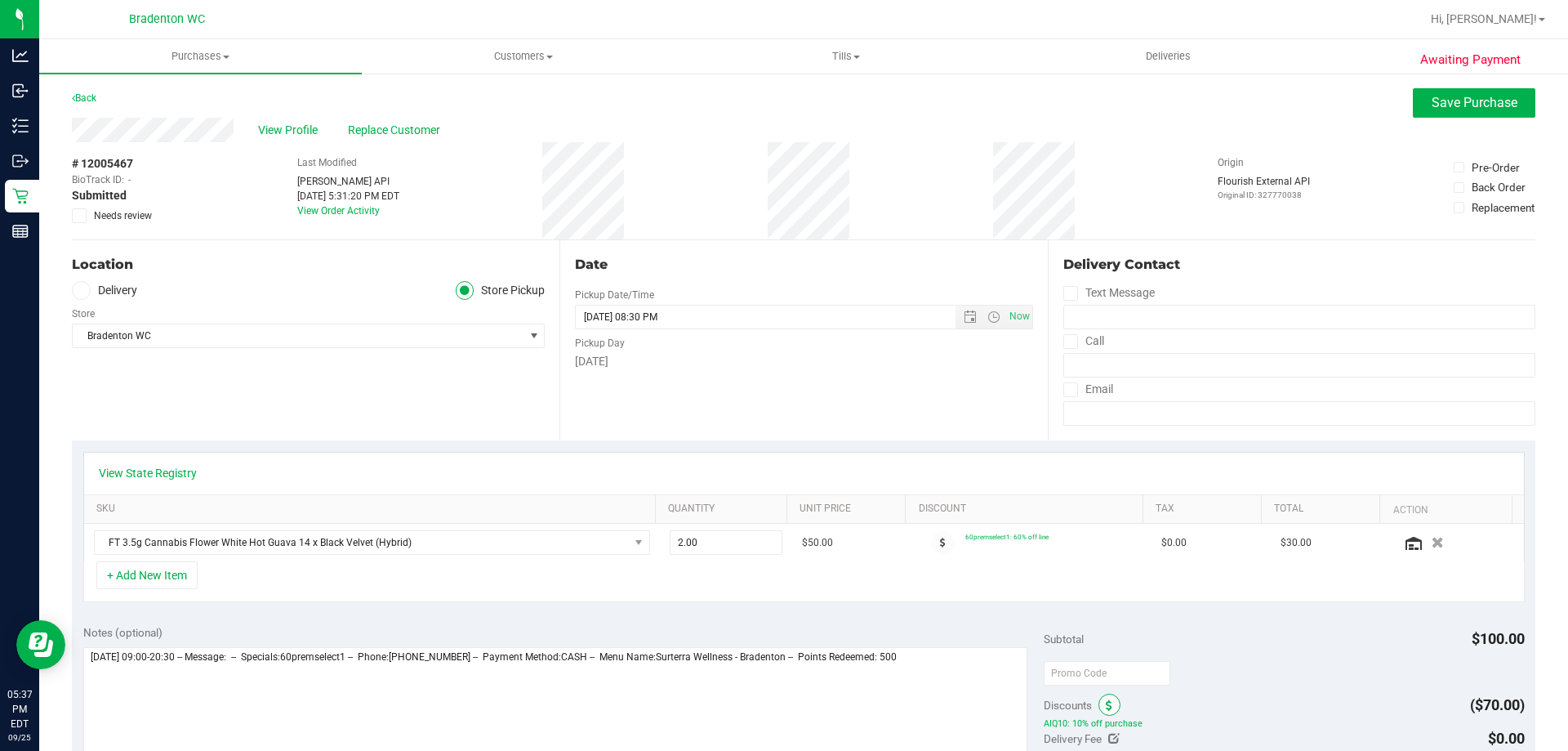
click at [1108, 707] on span at bounding box center [1109, 704] width 22 height 22
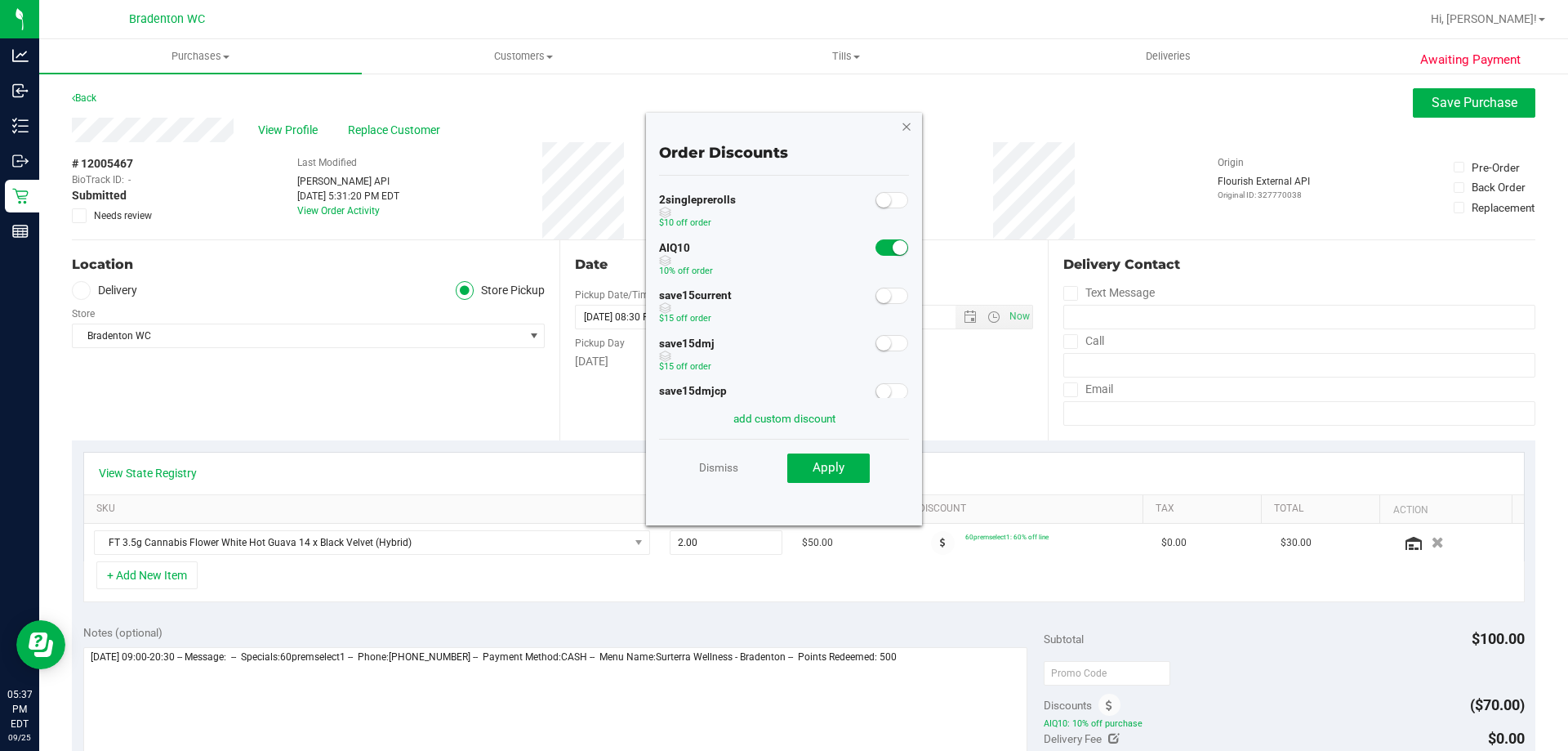
click at [910, 132] on icon "button" at bounding box center [906, 126] width 11 height 19
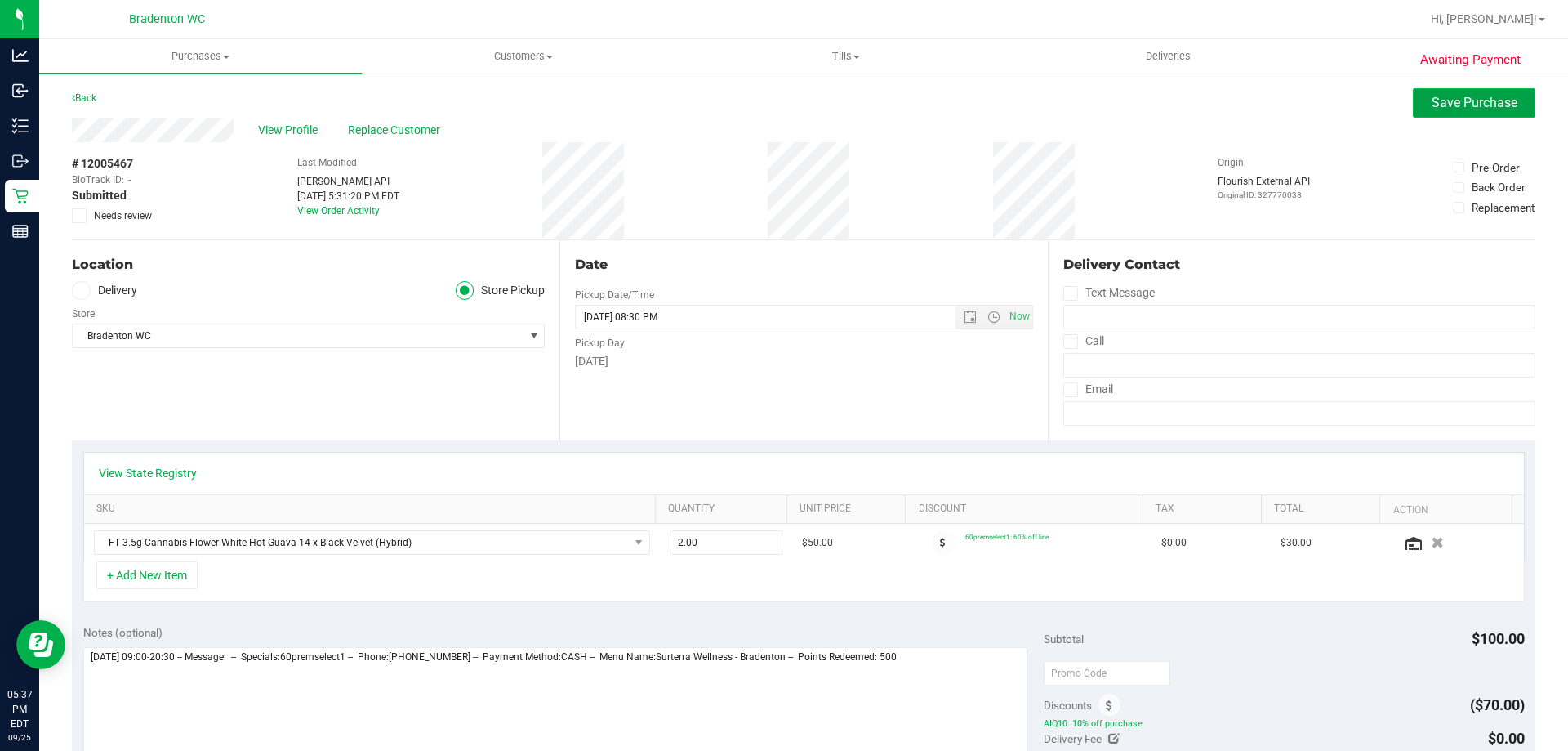
drag, startPoint x: 1448, startPoint y: 90, endPoint x: 1444, endPoint y: 100, distance: 10.8
click at [1448, 92] on button "Save Purchase" at bounding box center [1474, 103] width 122 height 30
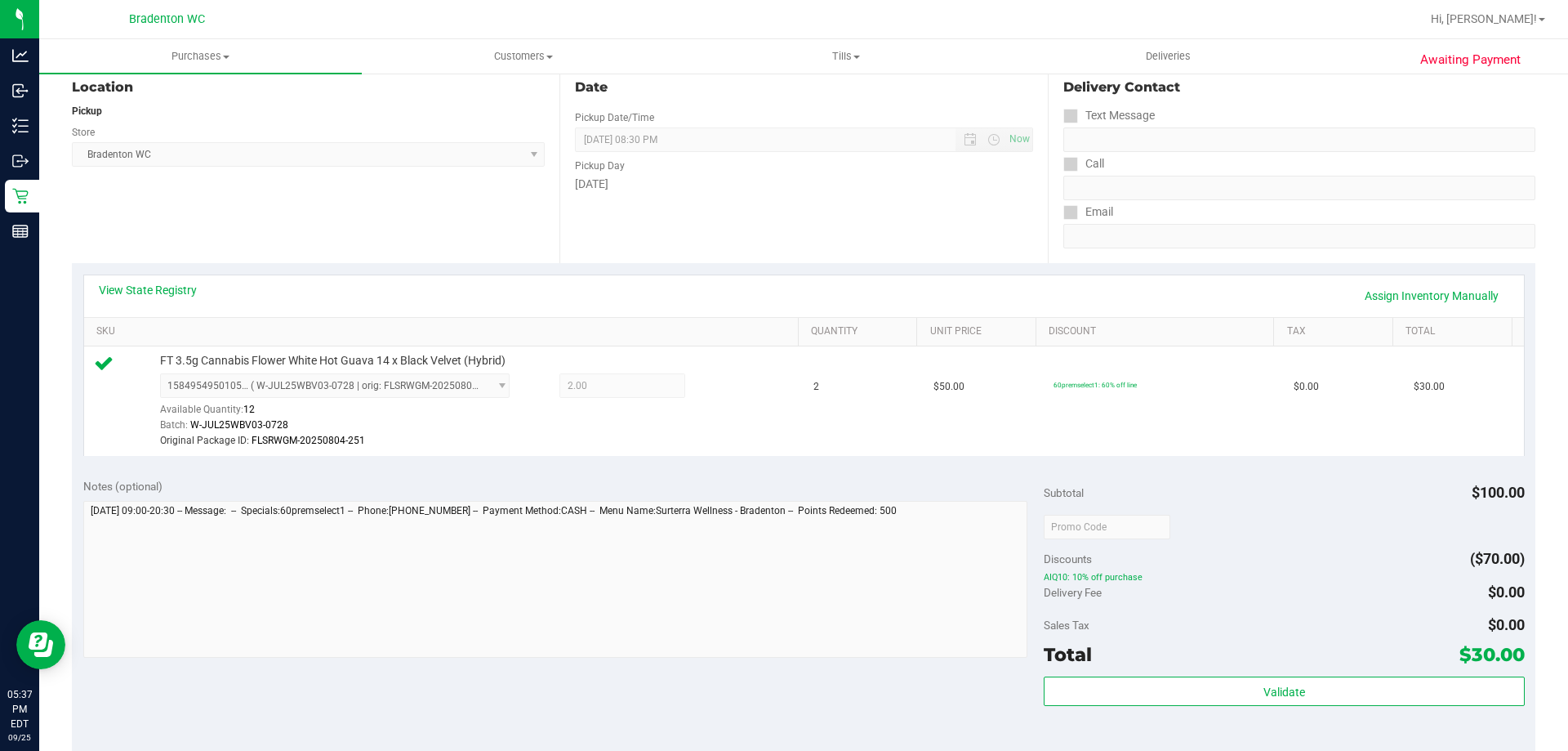
scroll to position [245, 0]
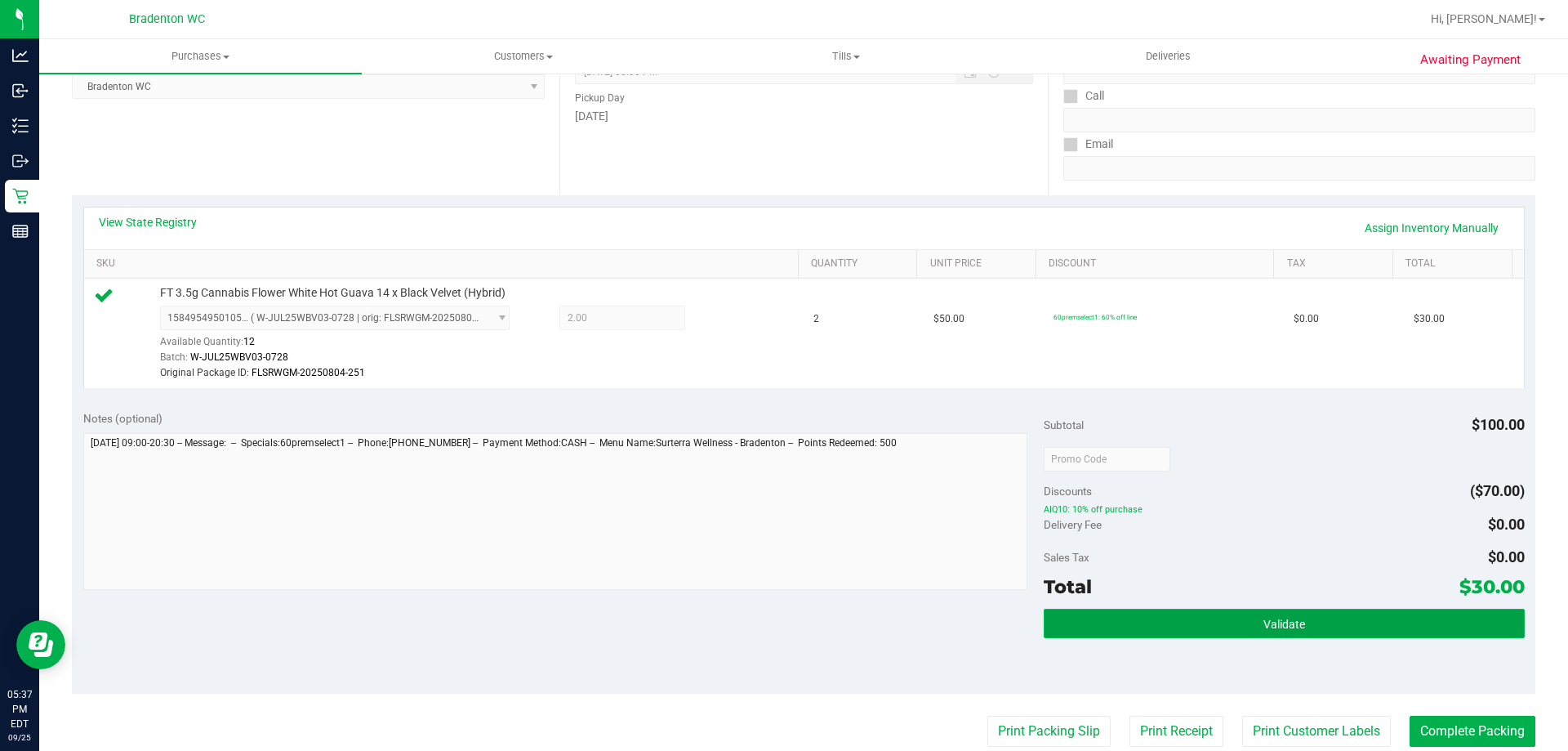
click at [1304, 625] on button "Validate" at bounding box center [1284, 624] width 481 height 30
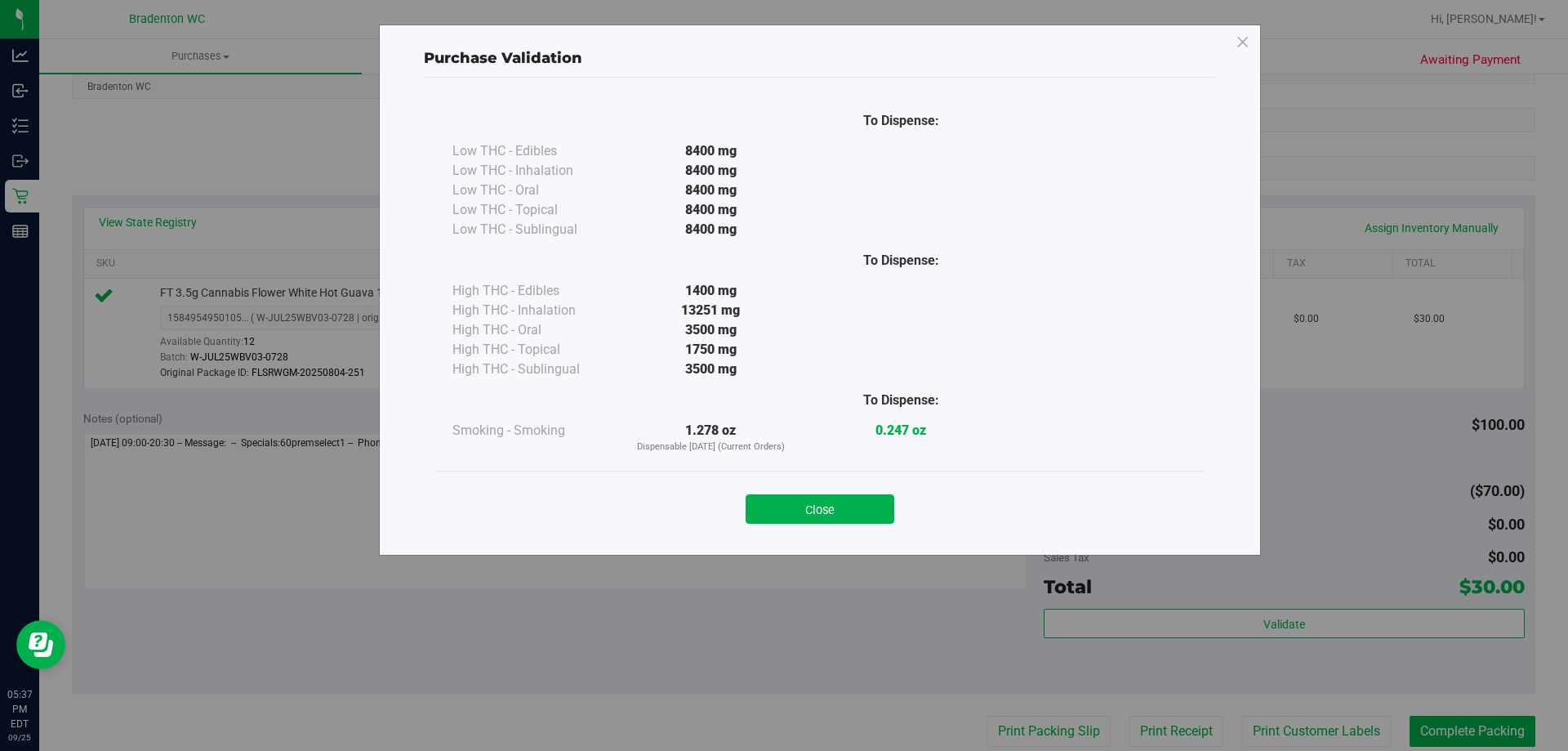
drag, startPoint x: 815, startPoint y: 505, endPoint x: 956, endPoint y: 621, distance: 182.6
click at [816, 507] on button "Close" at bounding box center [820, 509] width 148 height 30
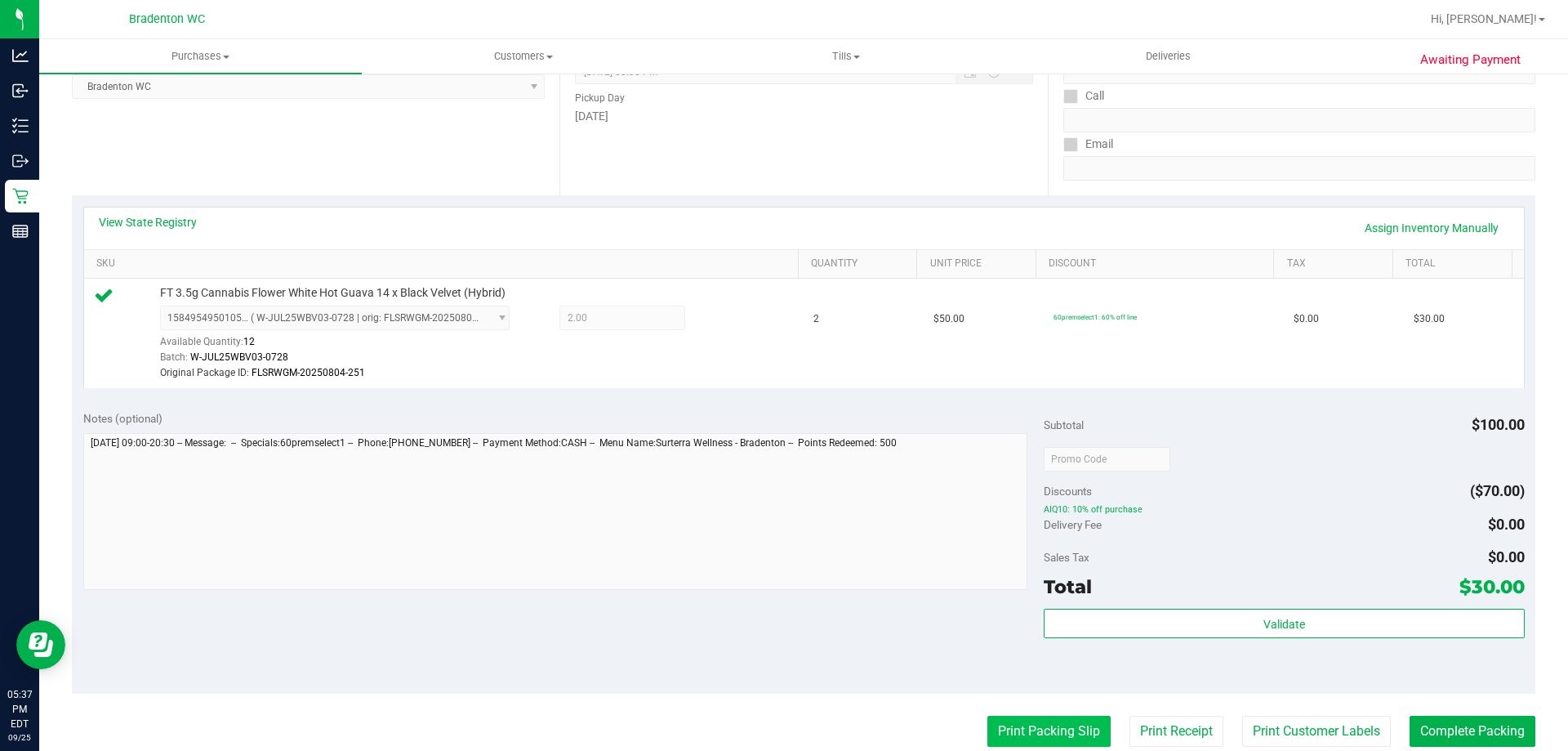
click at [1050, 727] on button "Print Packing Slip" at bounding box center [1048, 731] width 123 height 31
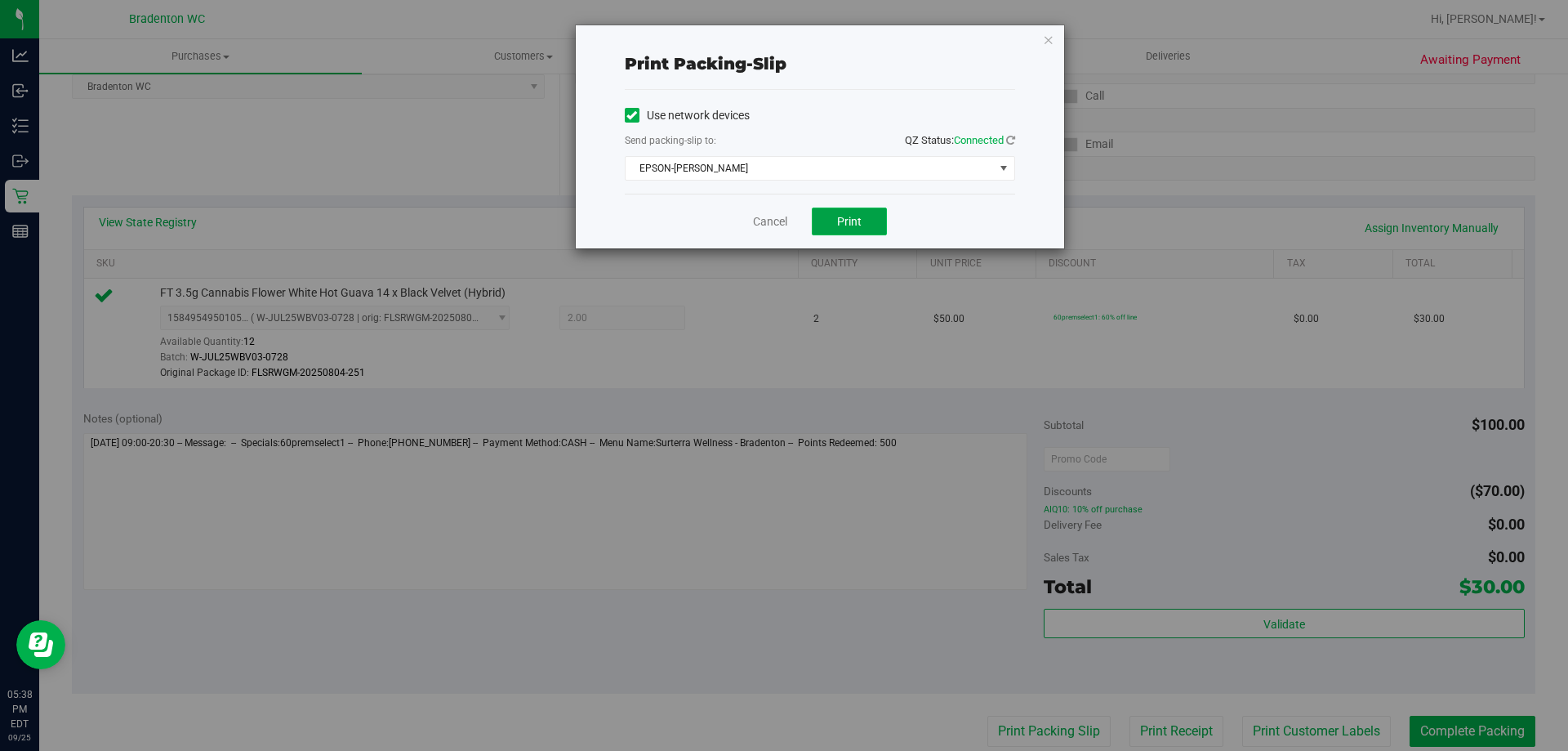
click at [863, 213] on button "Print" at bounding box center [849, 222] width 75 height 28
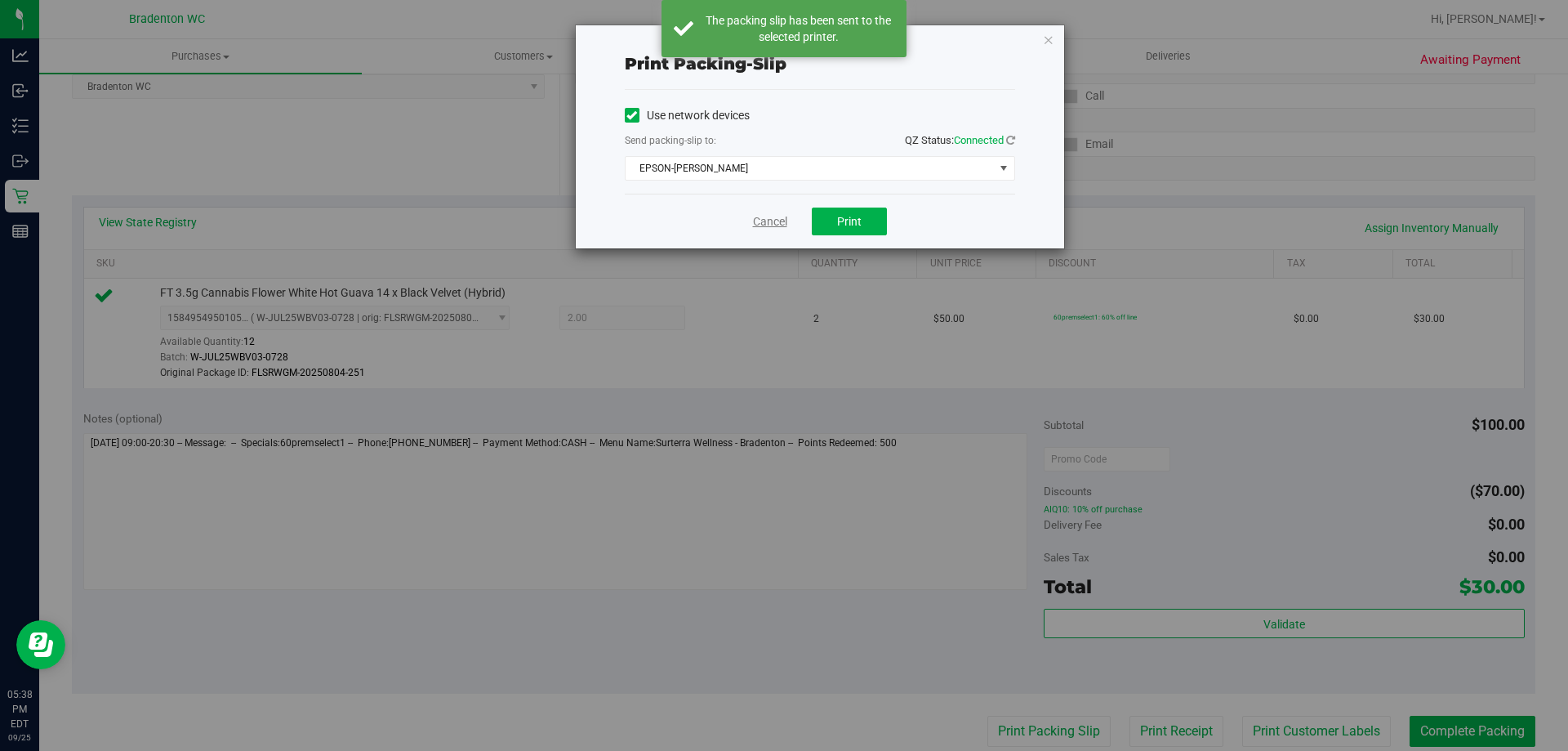
click at [754, 217] on link "Cancel" at bounding box center [770, 222] width 34 height 17
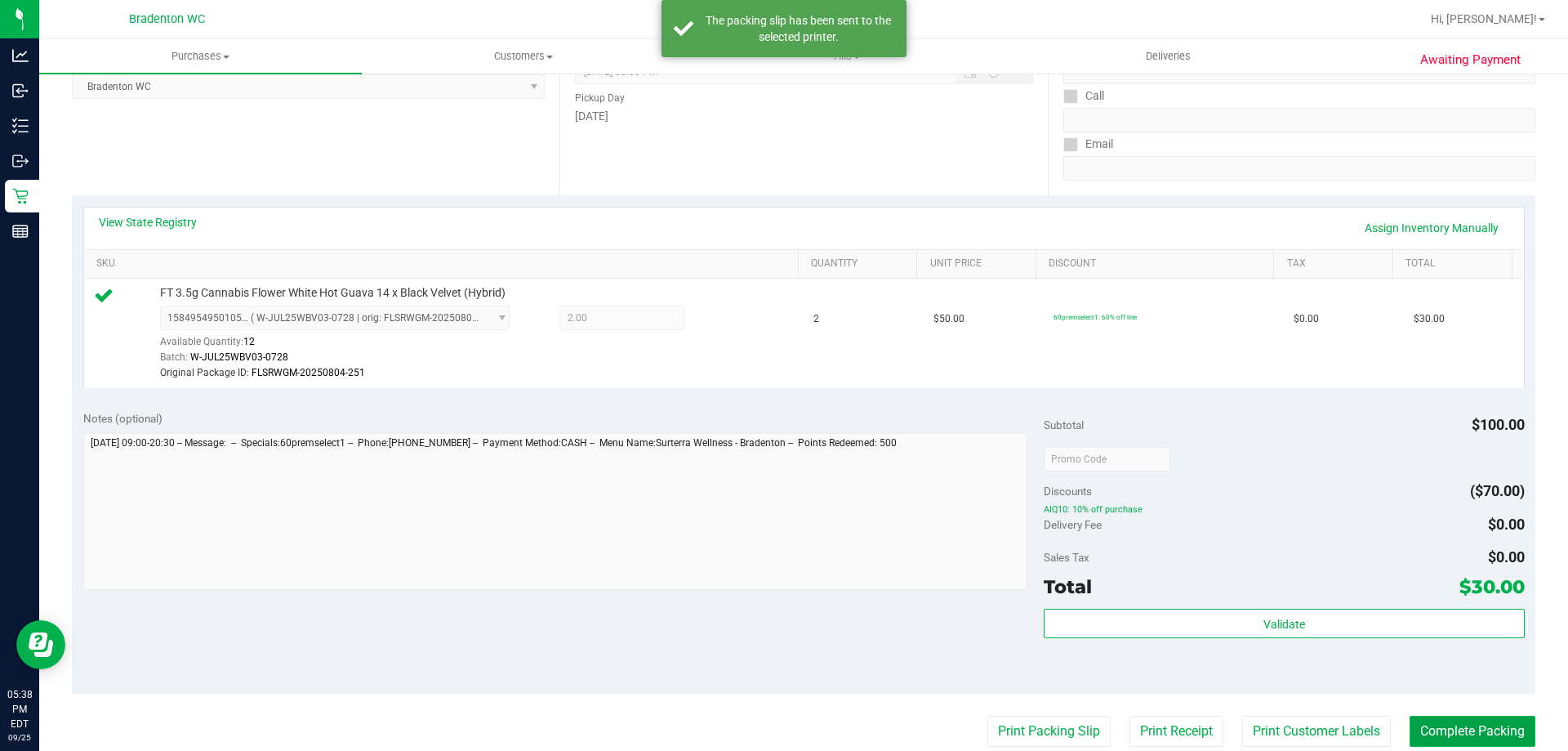
click at [1510, 720] on button "Complete Packing" at bounding box center [1473, 731] width 126 height 31
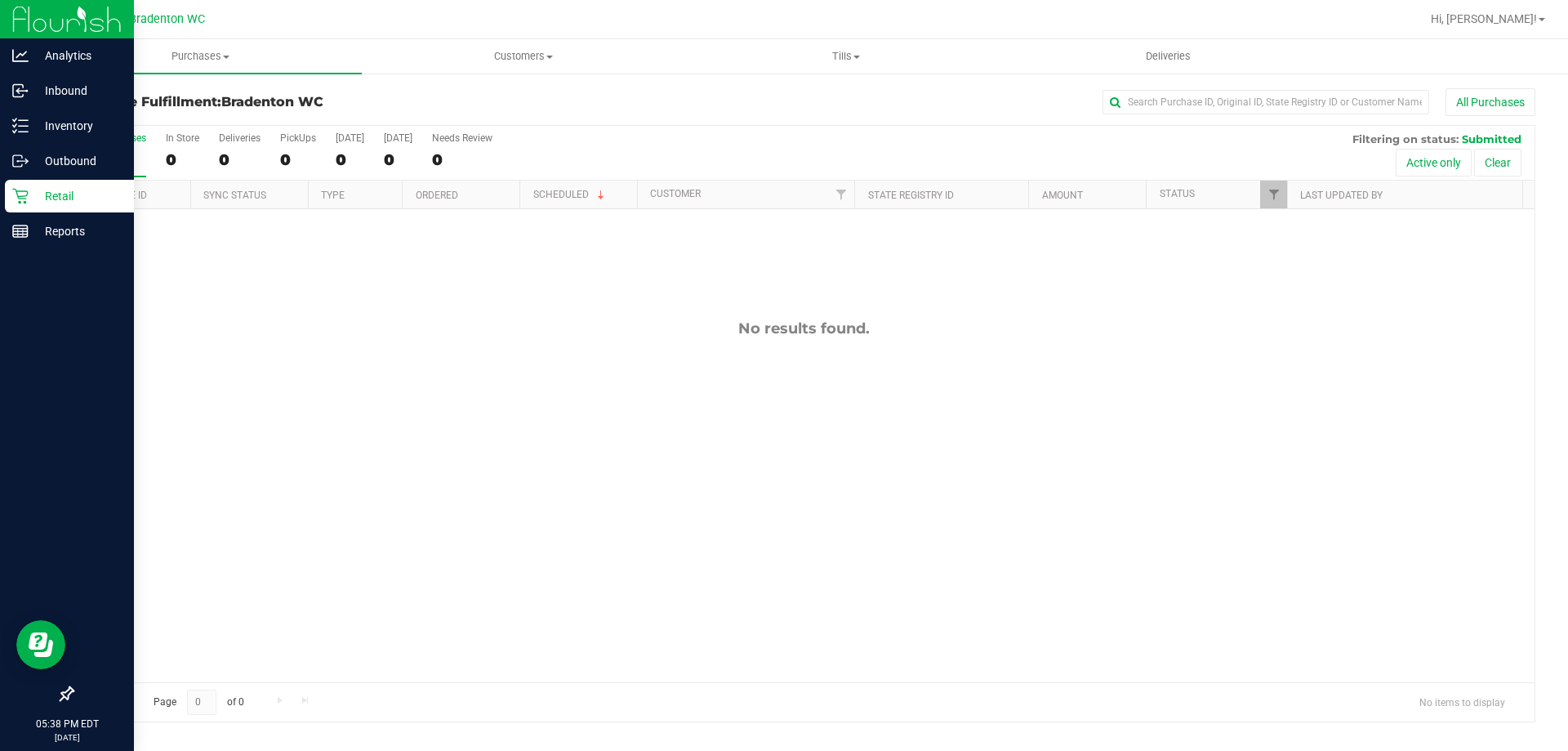
click at [29, 198] on p "Retail" at bounding box center [78, 196] width 98 height 19
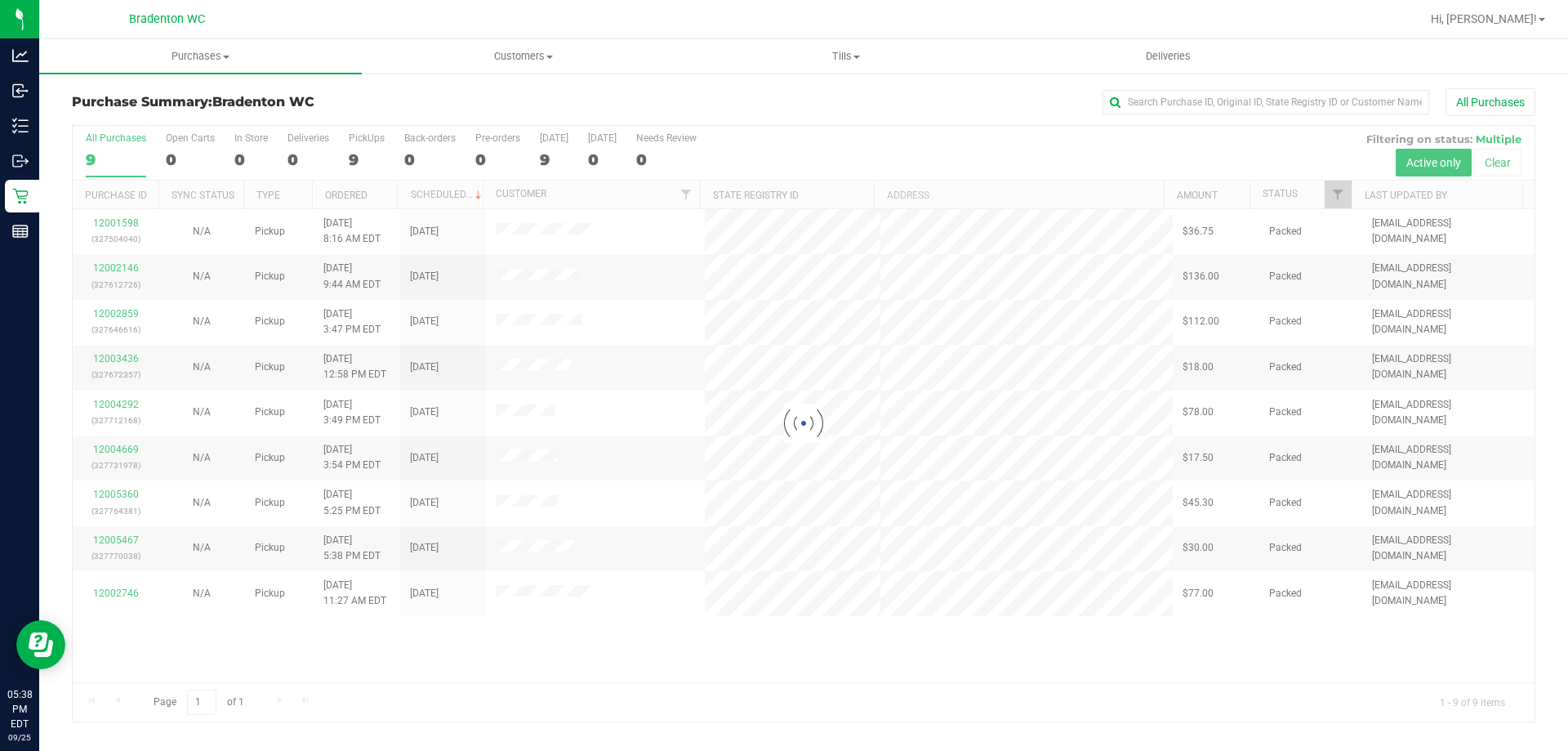
click at [106, 264] on div at bounding box center [803, 423] width 1462 height 596
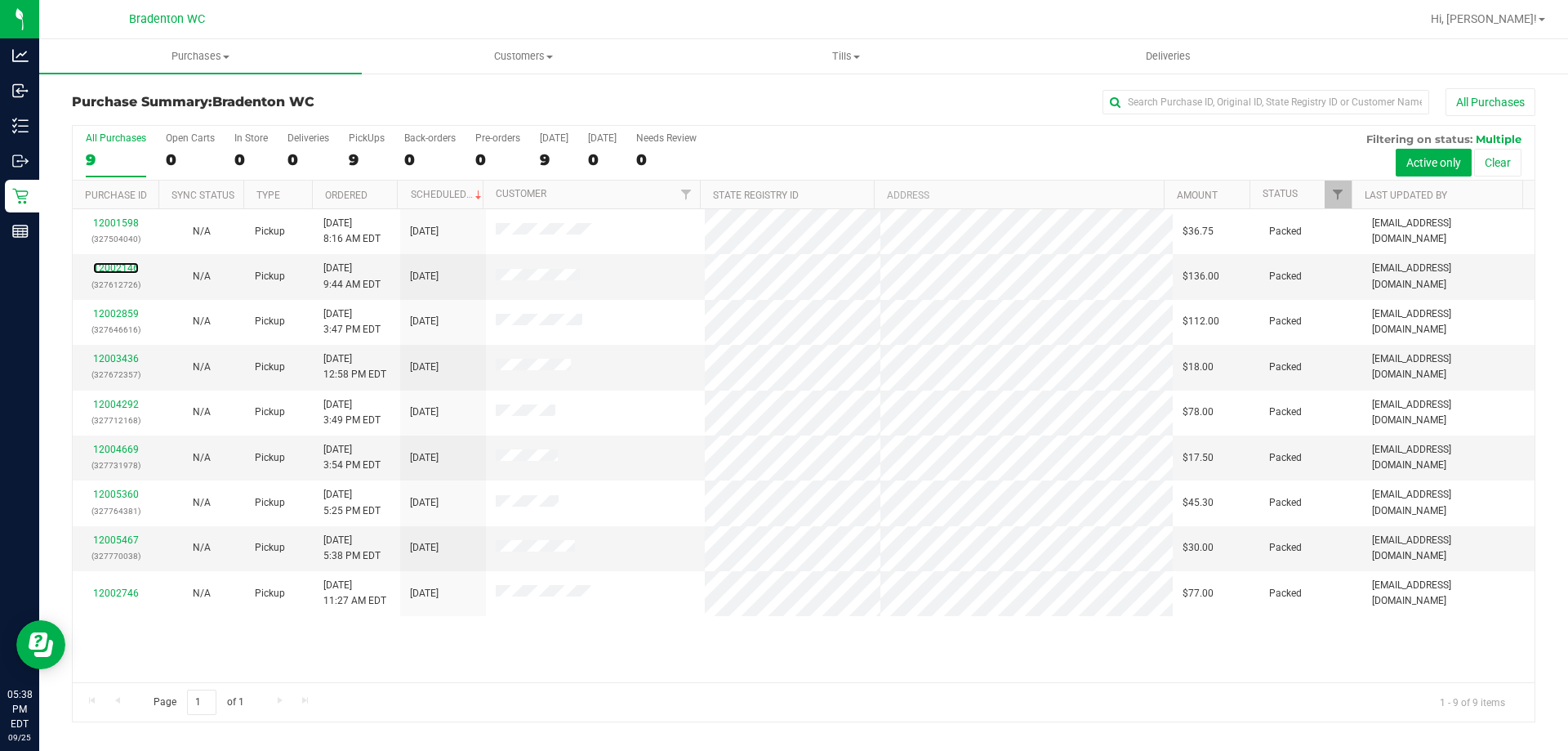
click at [106, 264] on link "12002146" at bounding box center [116, 268] width 45 height 11
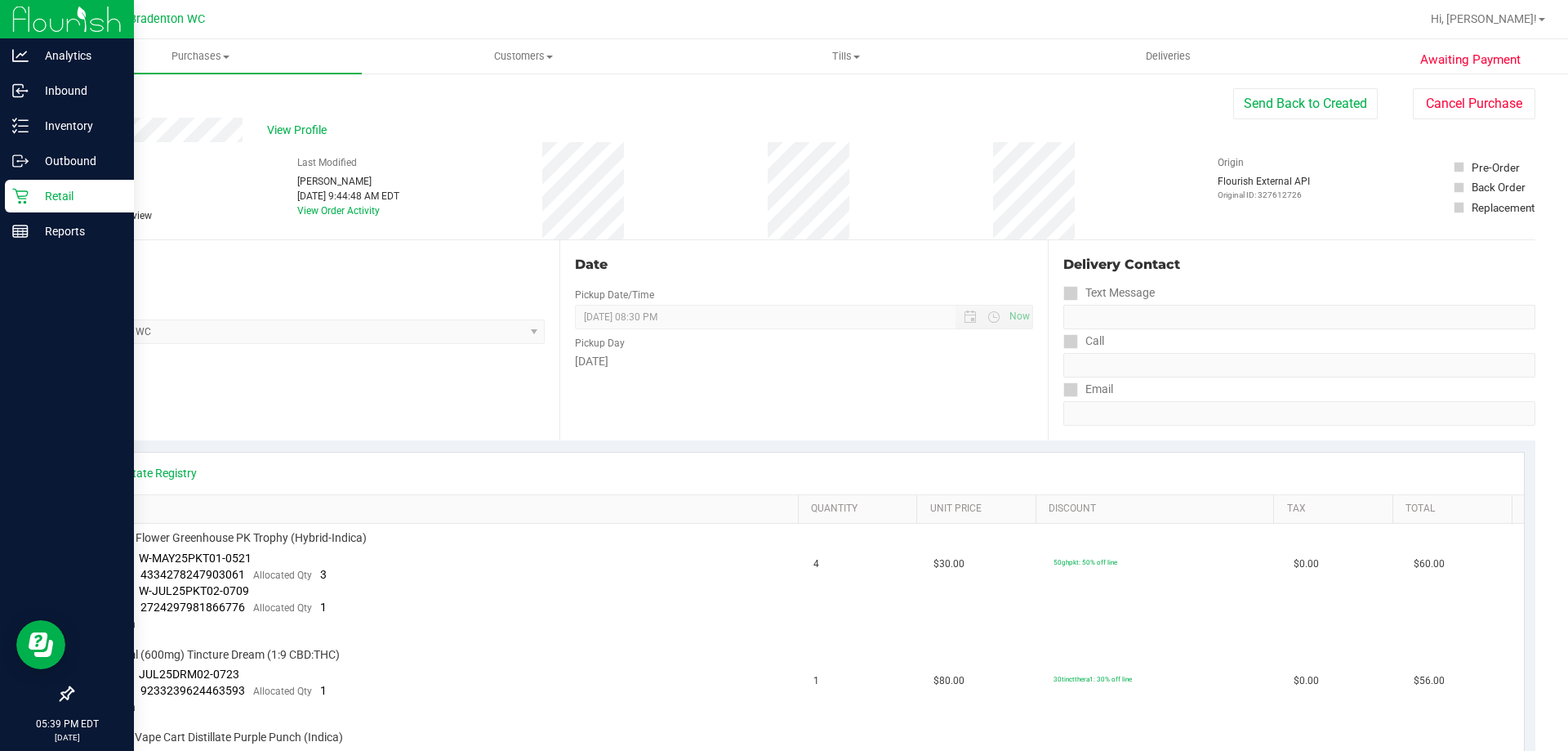
click at [31, 190] on p "Retail" at bounding box center [78, 196] width 98 height 19
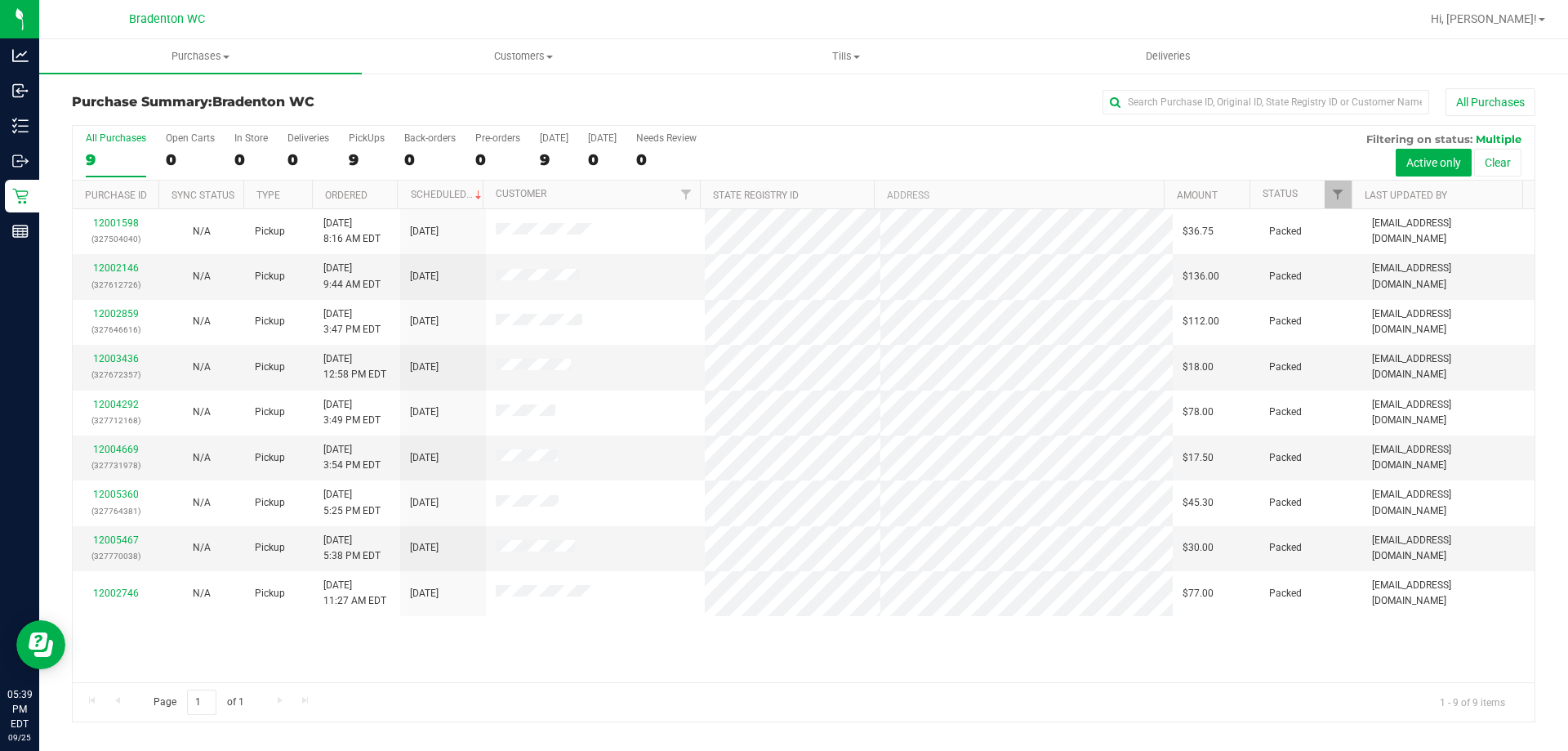
click at [425, 98] on h3 "Purchase Summary: Bradenton WC" at bounding box center [315, 102] width 487 height 15
click at [541, 651] on div "12001598 (327504040) N/A Pickup [DATE] 8:16 AM EDT 9/25/2025 $36.75 Packed [EMA…" at bounding box center [803, 446] width 1462 height 473
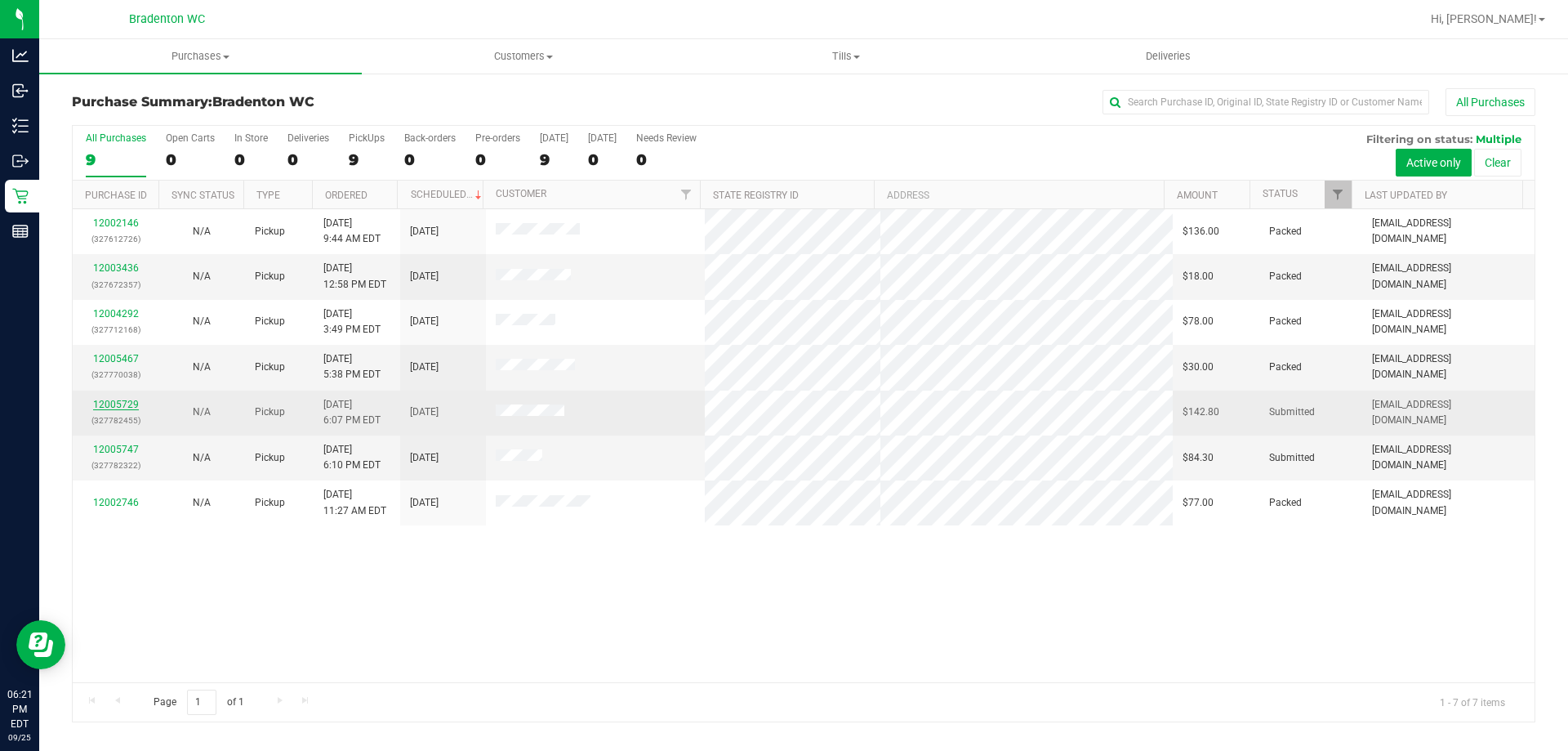
click at [119, 405] on link "12005729" at bounding box center [116, 404] width 45 height 11
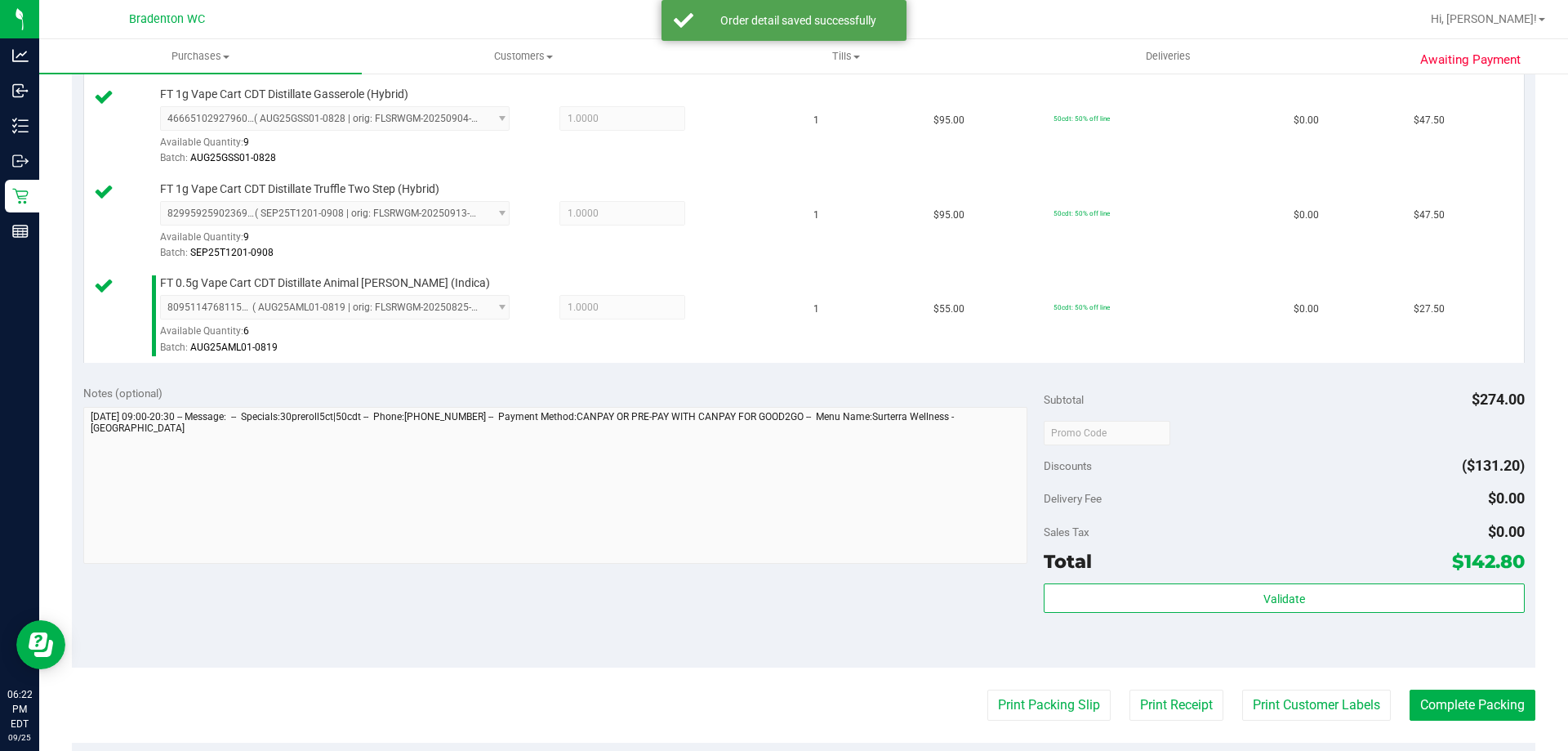
scroll to position [541, 0]
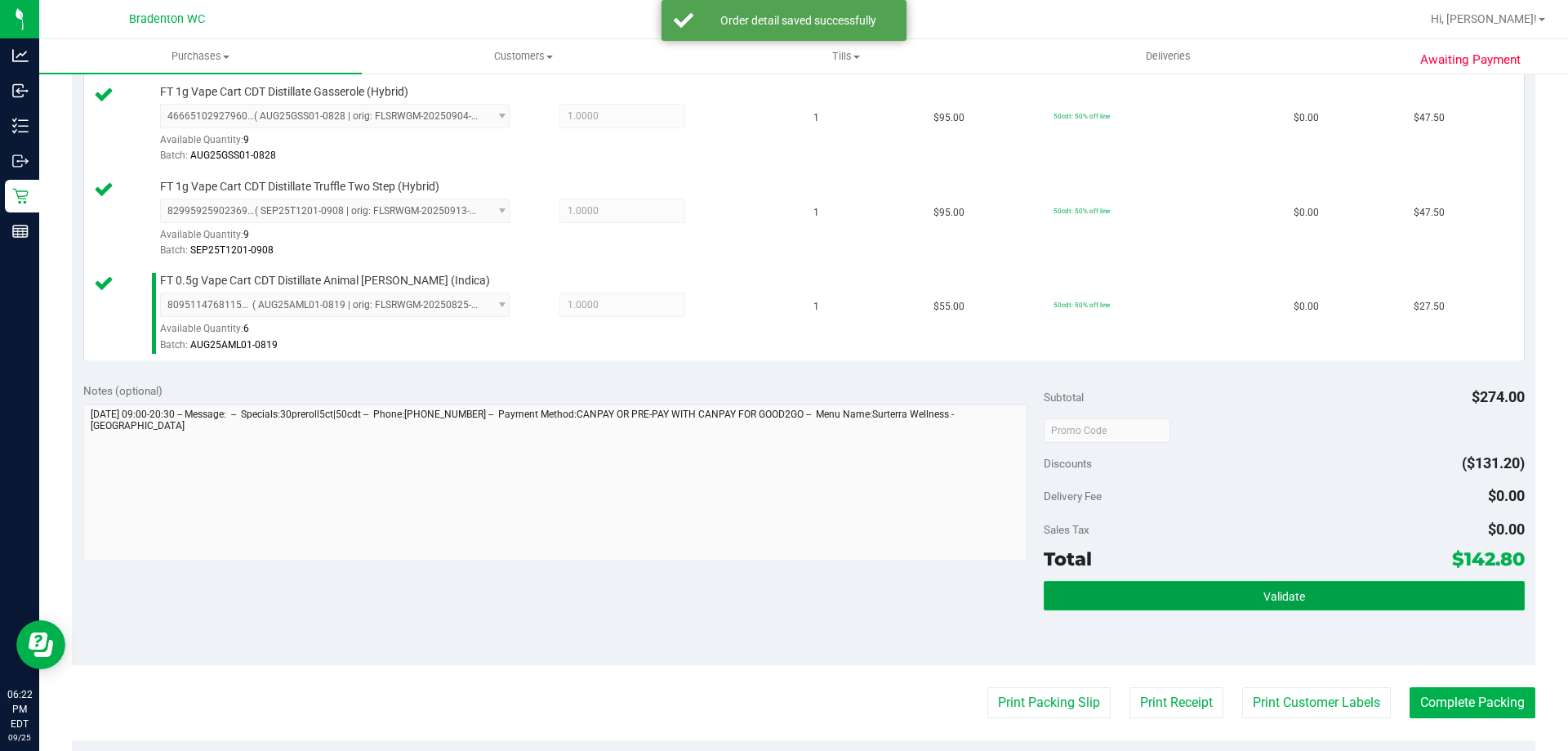
click at [1250, 609] on button "Validate" at bounding box center [1284, 596] width 481 height 30
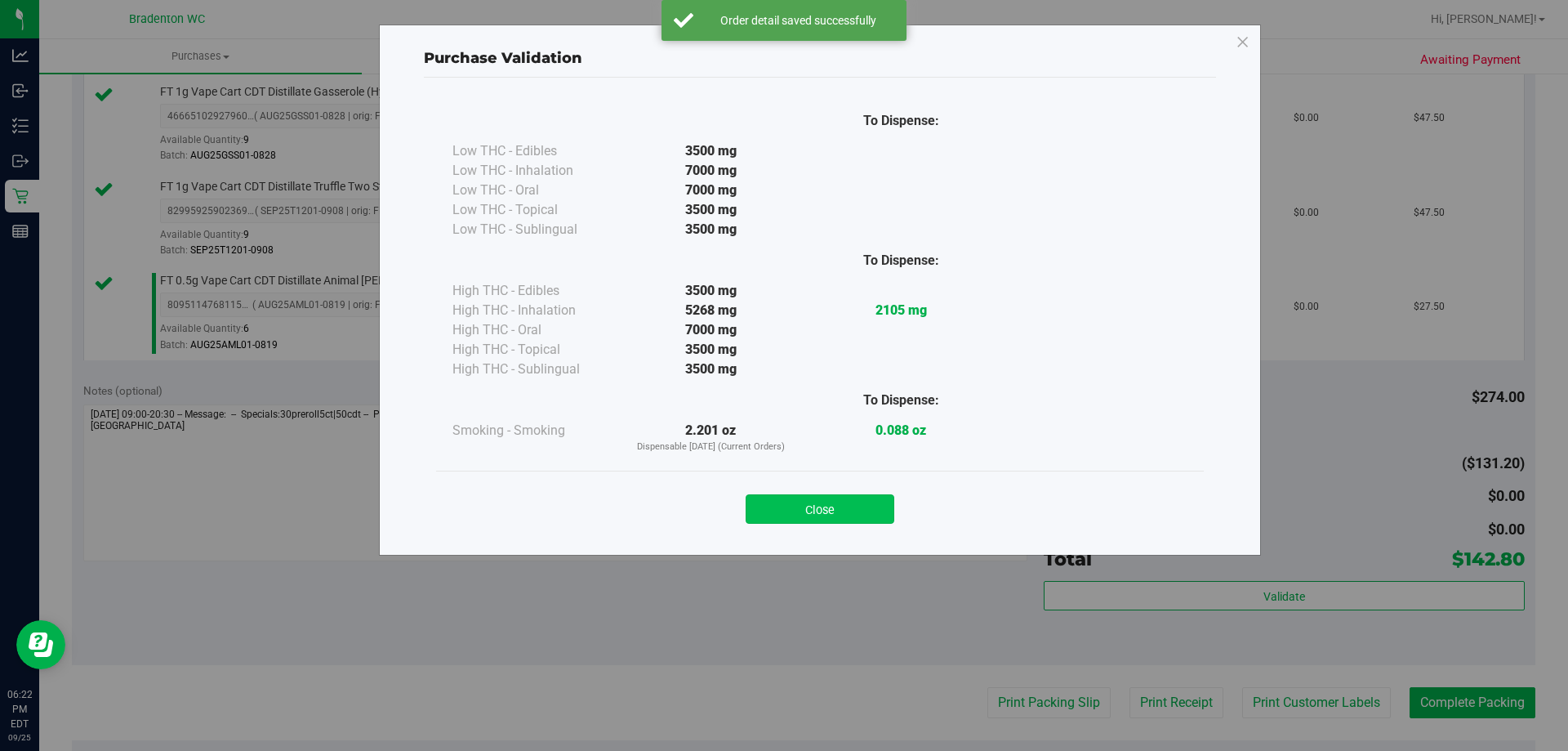
click at [880, 495] on button "Close" at bounding box center [820, 509] width 148 height 30
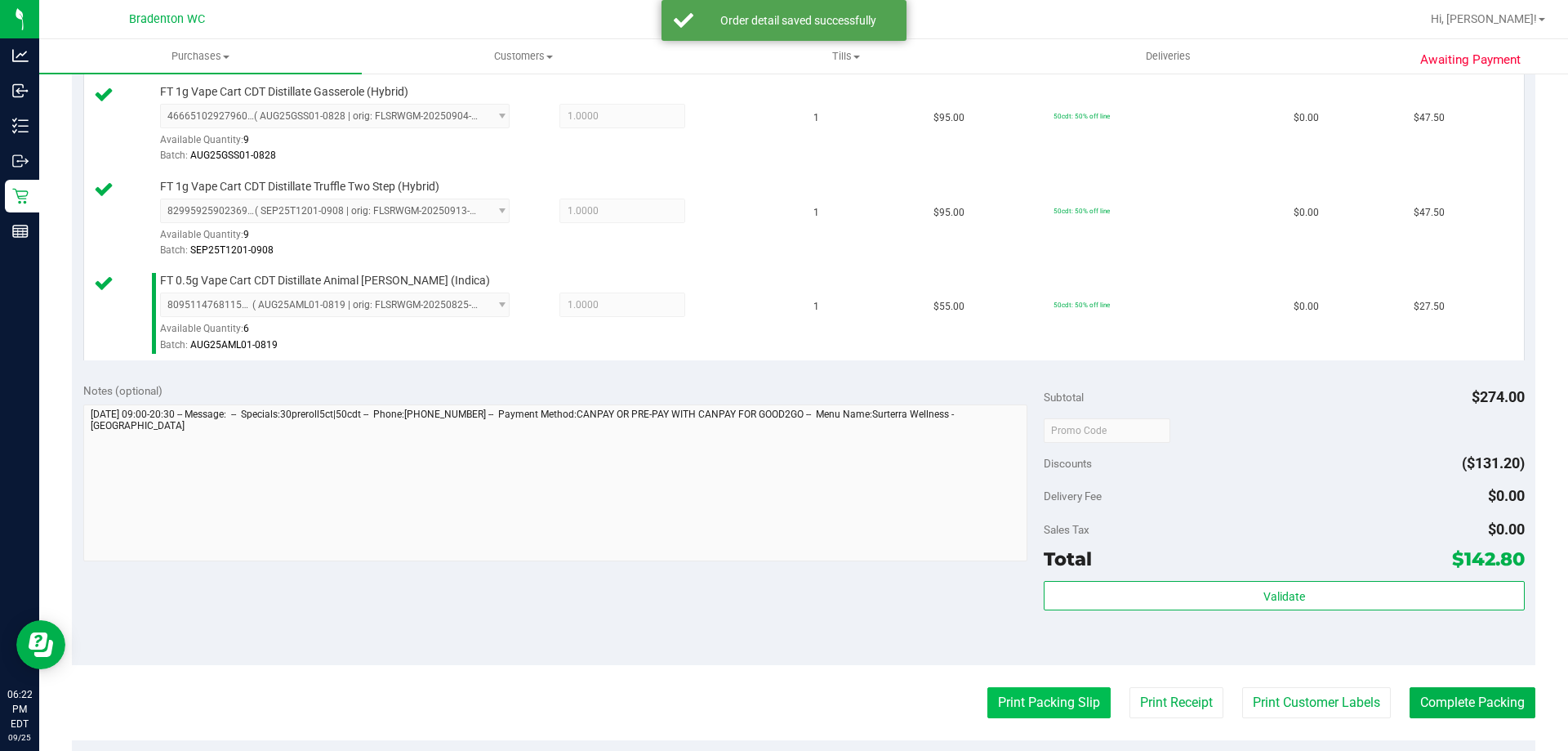
click at [1048, 706] on button "Print Packing Slip" at bounding box center [1048, 703] width 123 height 31
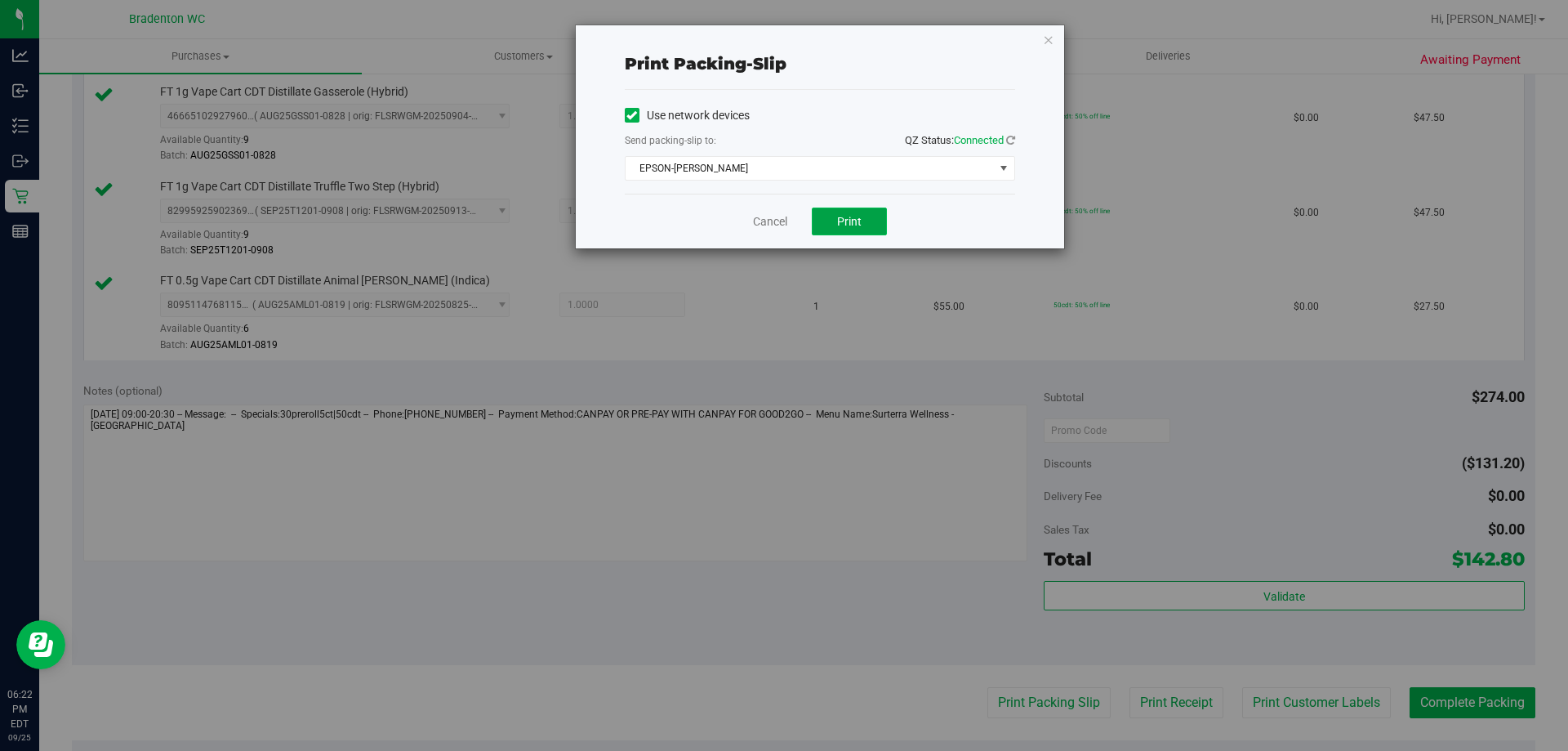
click at [868, 227] on button "Print" at bounding box center [849, 222] width 75 height 28
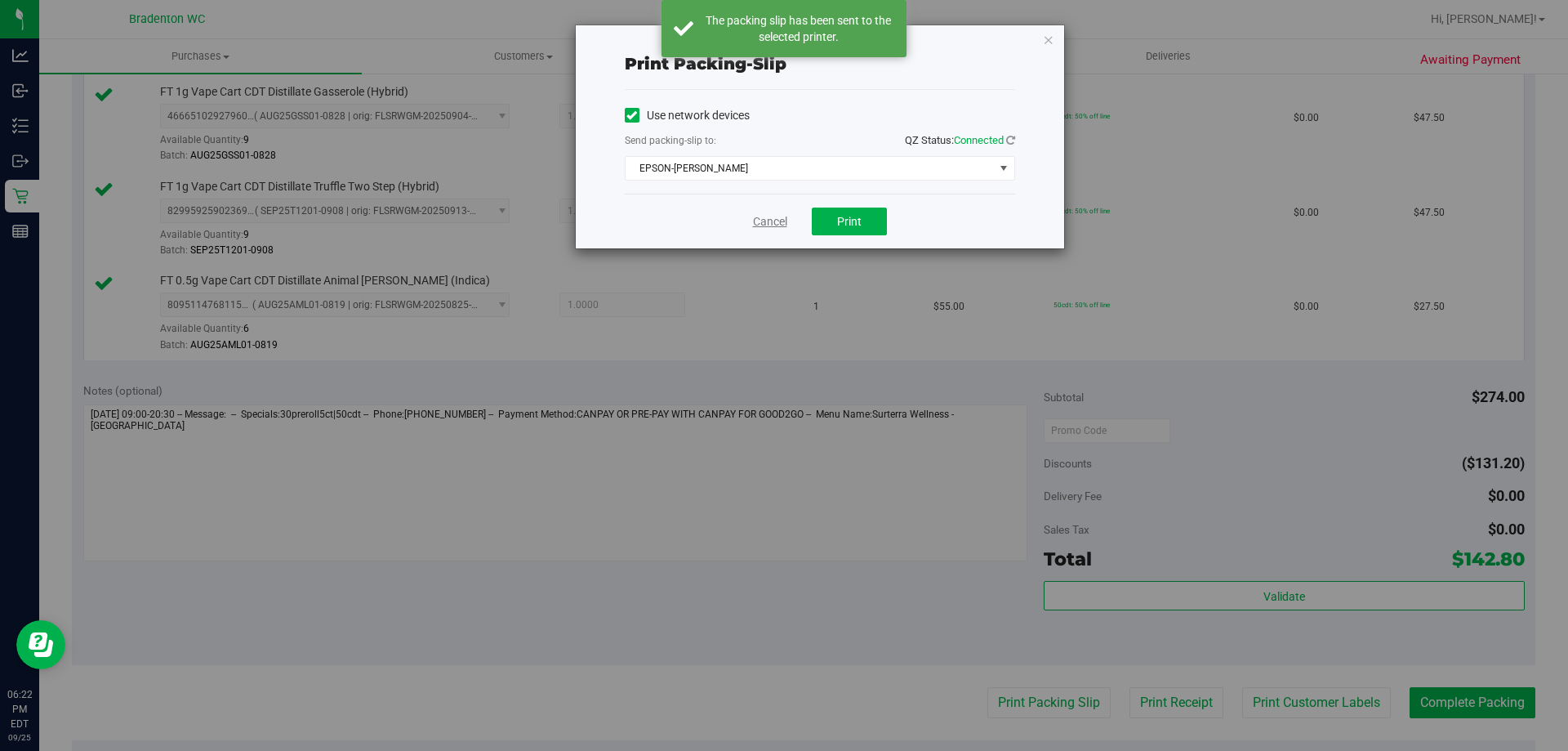
click at [773, 226] on link "Cancel" at bounding box center [770, 222] width 34 height 17
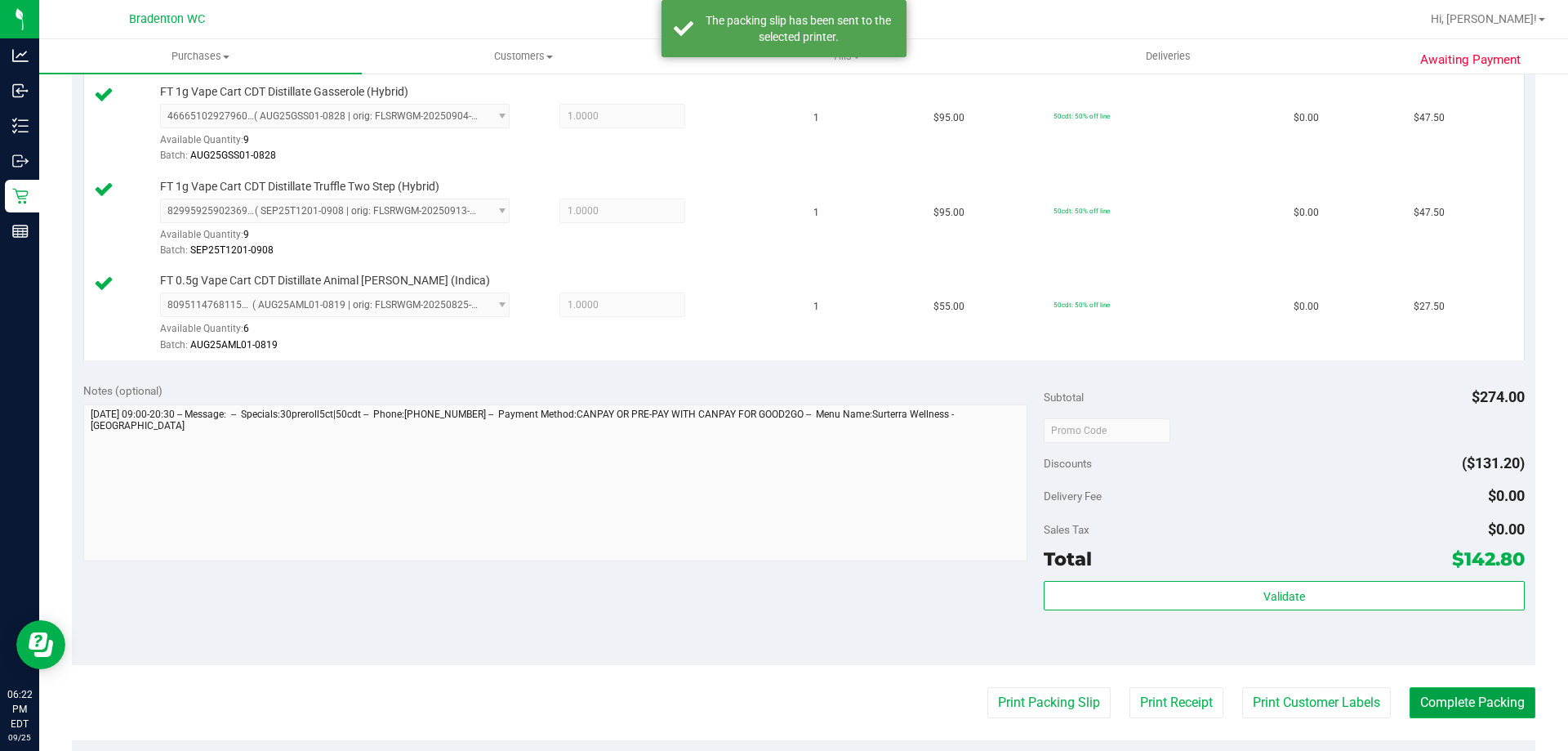
click at [1456, 717] on button "Complete Packing" at bounding box center [1473, 703] width 126 height 31
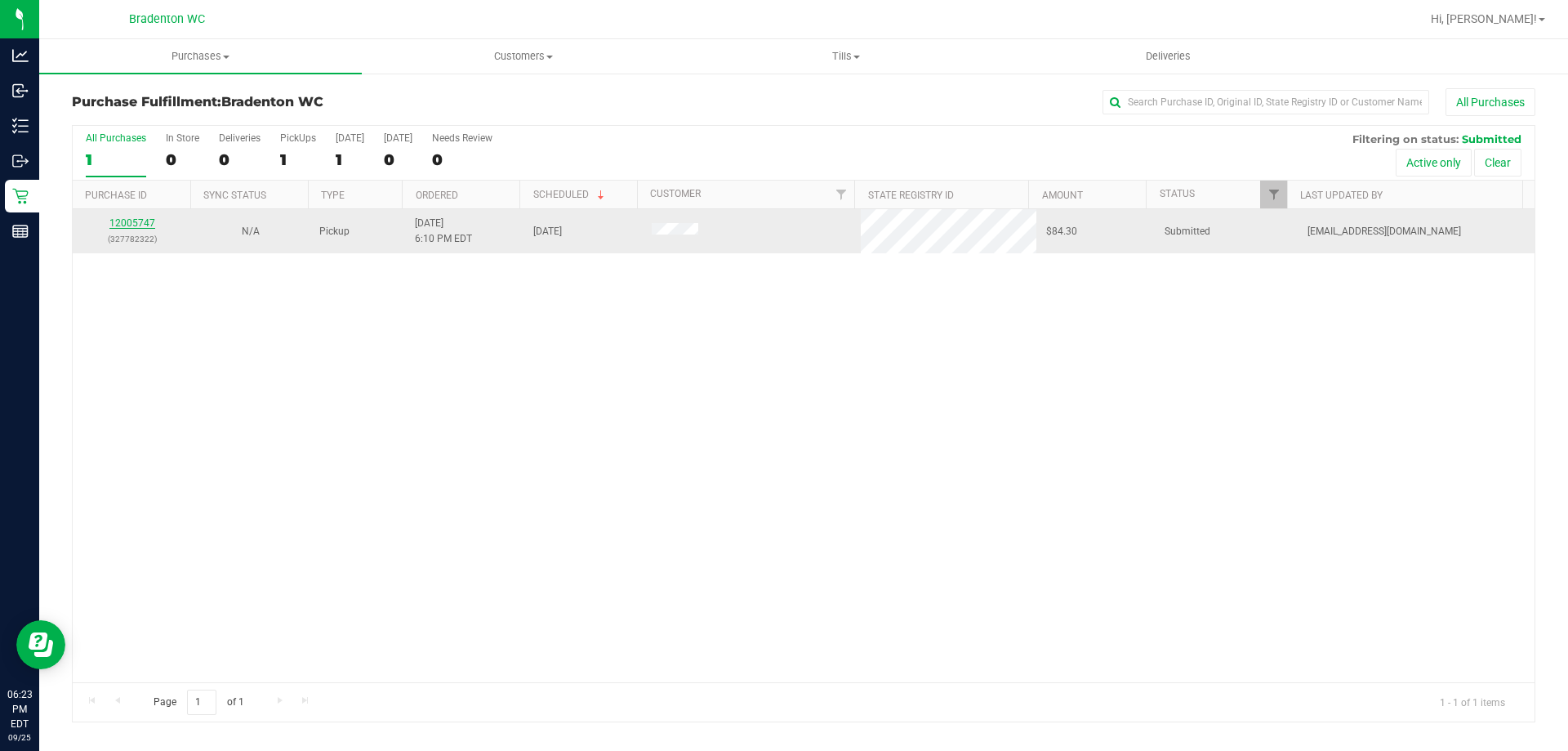
click at [123, 228] on link "12005747" at bounding box center [133, 222] width 45 height 11
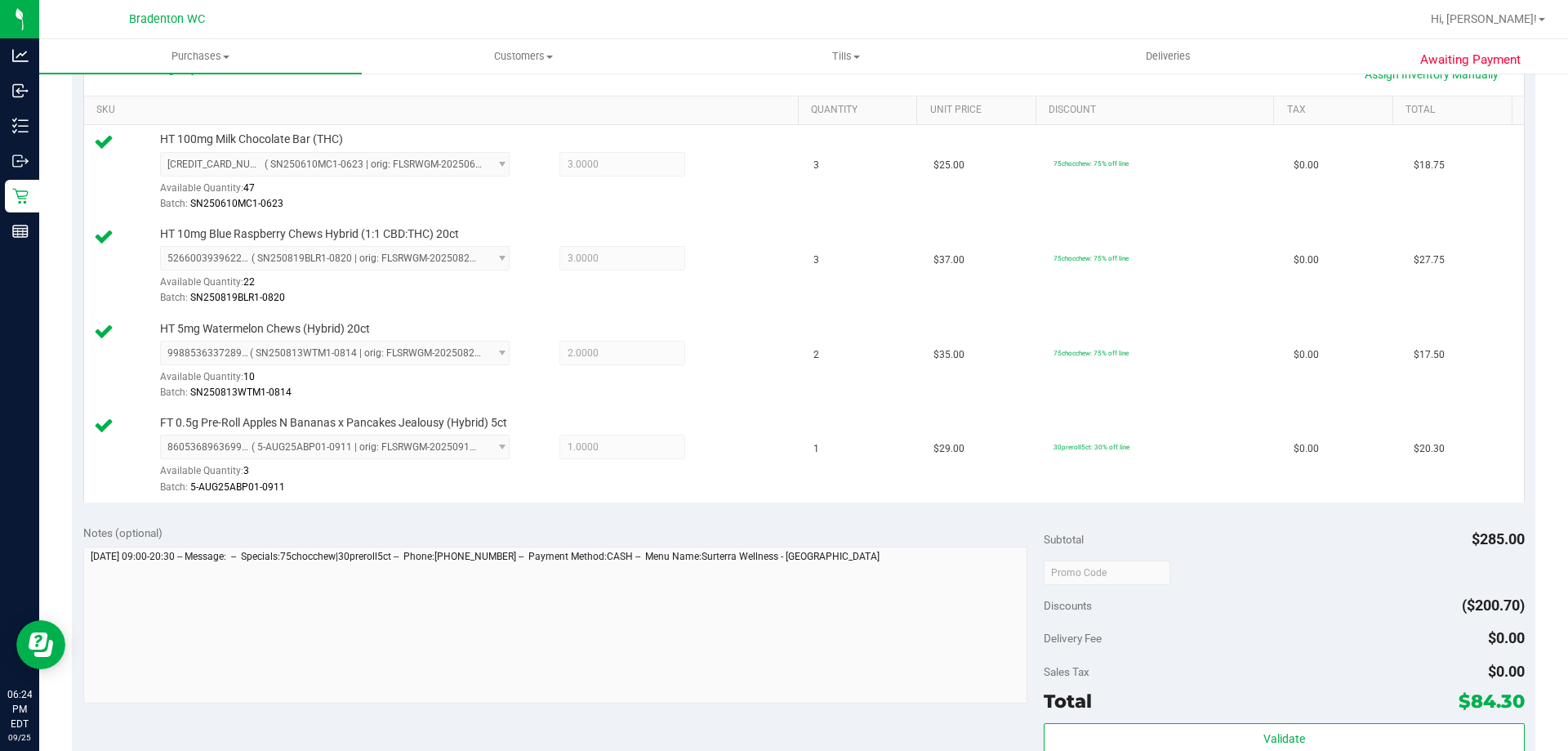
scroll to position [517, 0]
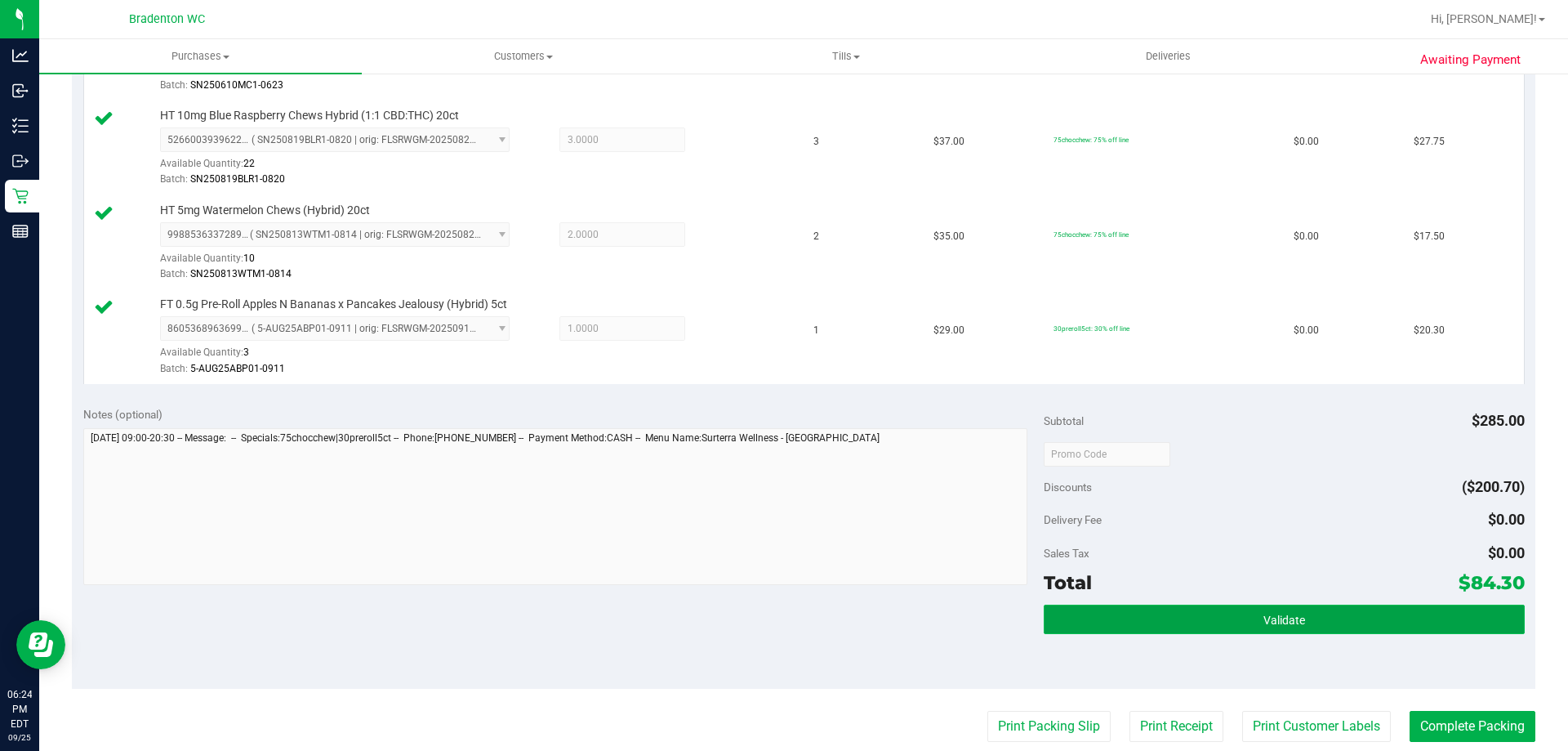
click at [1093, 620] on button "Validate" at bounding box center [1284, 619] width 481 height 30
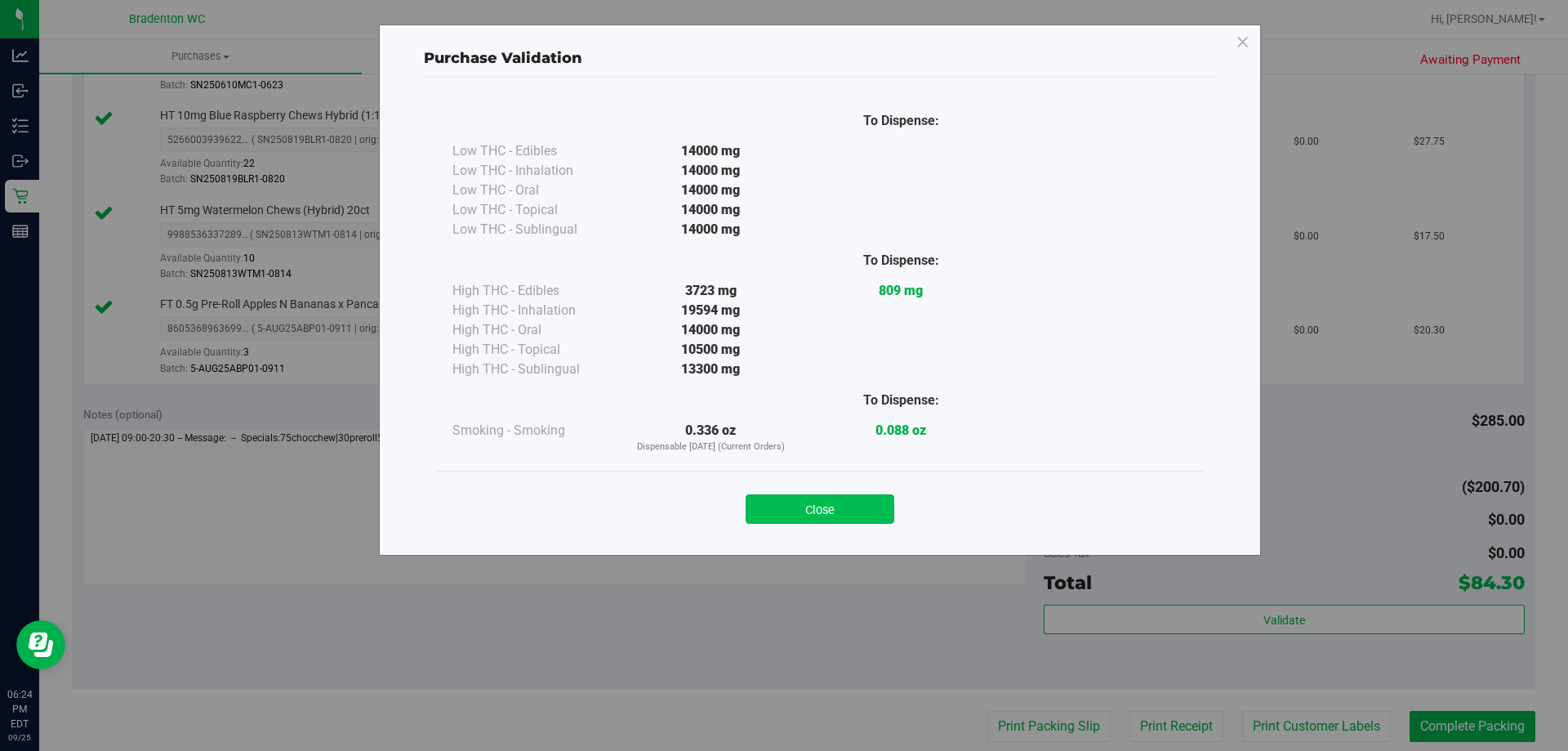
click at [848, 502] on button "Close" at bounding box center [820, 509] width 148 height 30
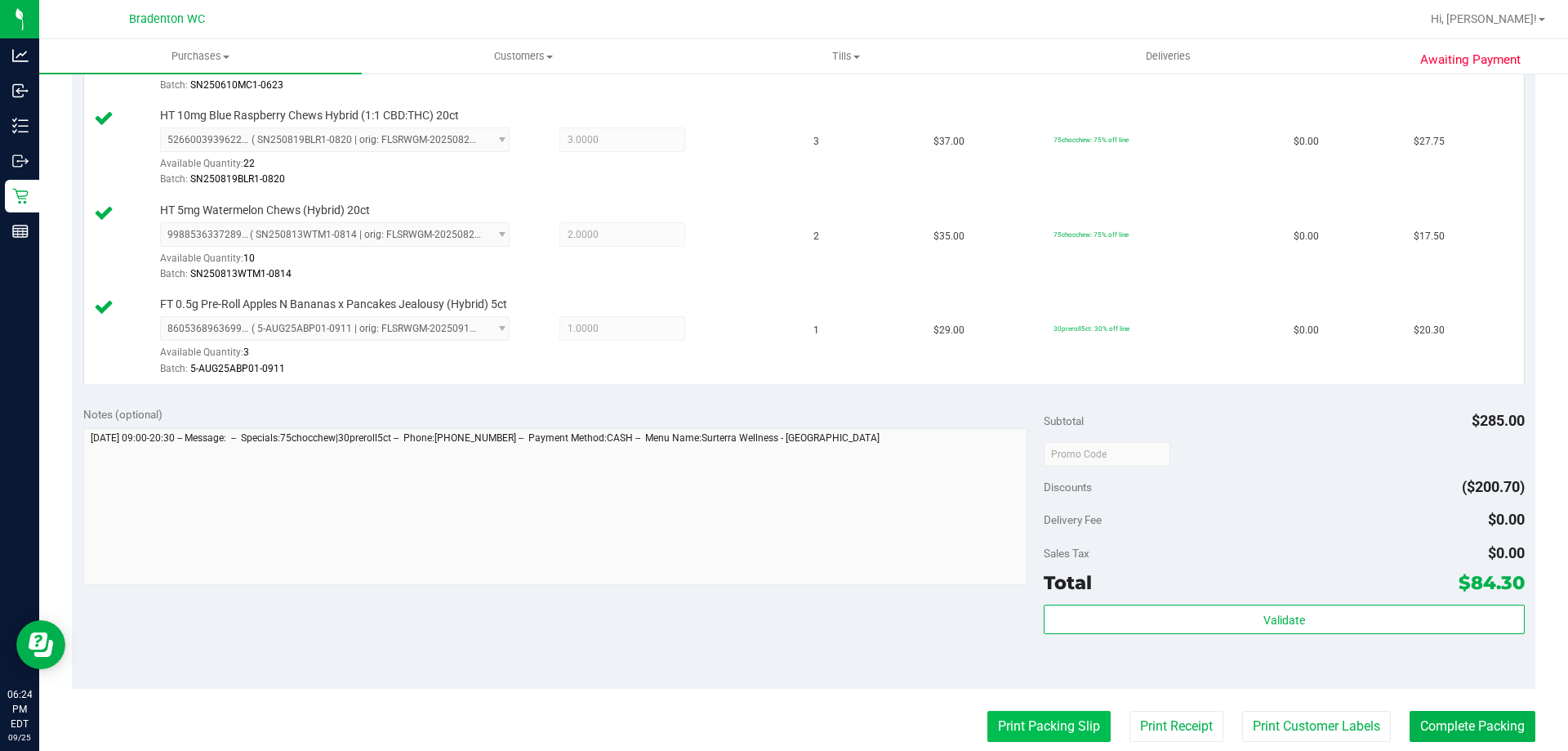
click at [999, 727] on button "Print Packing Slip" at bounding box center [1048, 727] width 123 height 31
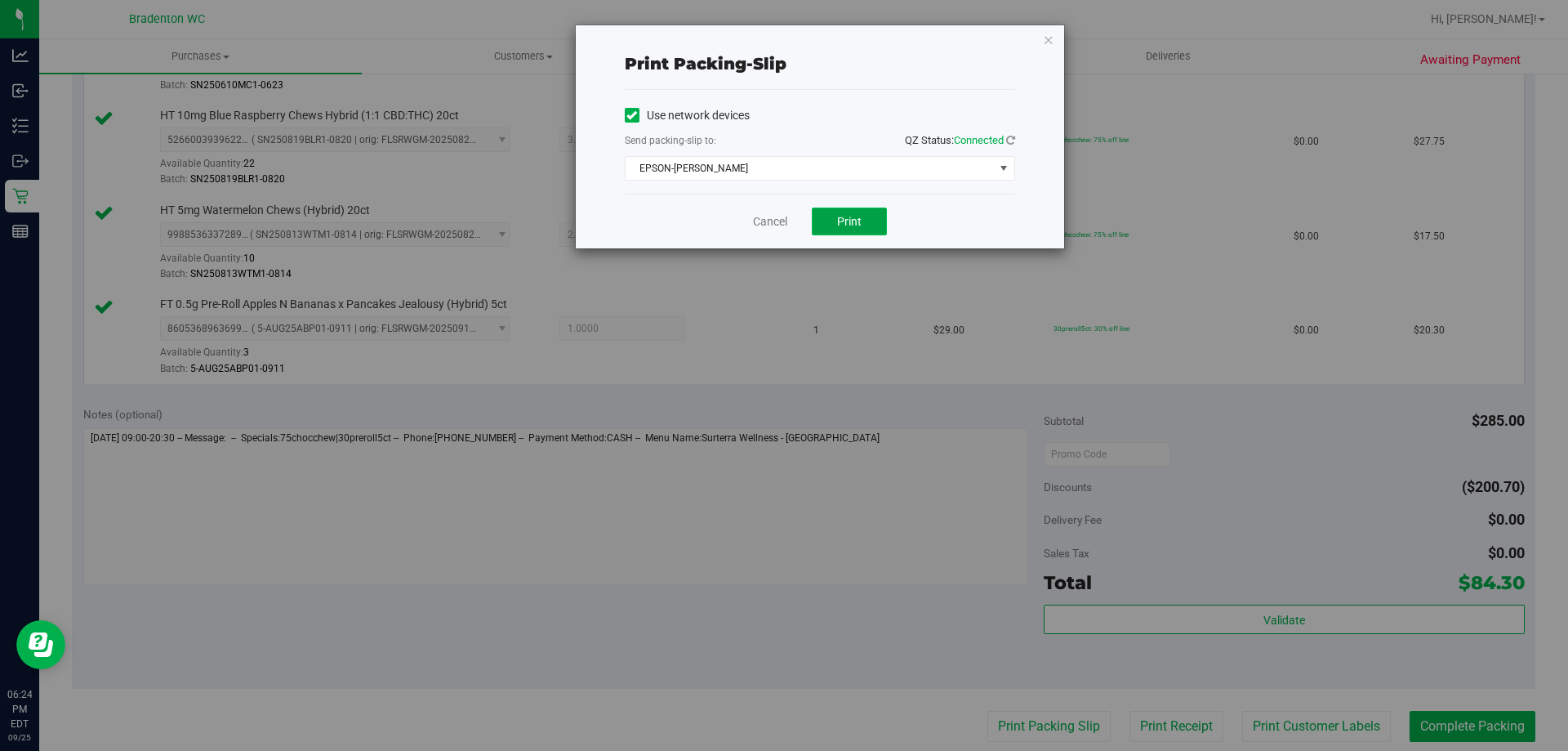
click at [857, 233] on button "Print" at bounding box center [849, 222] width 75 height 28
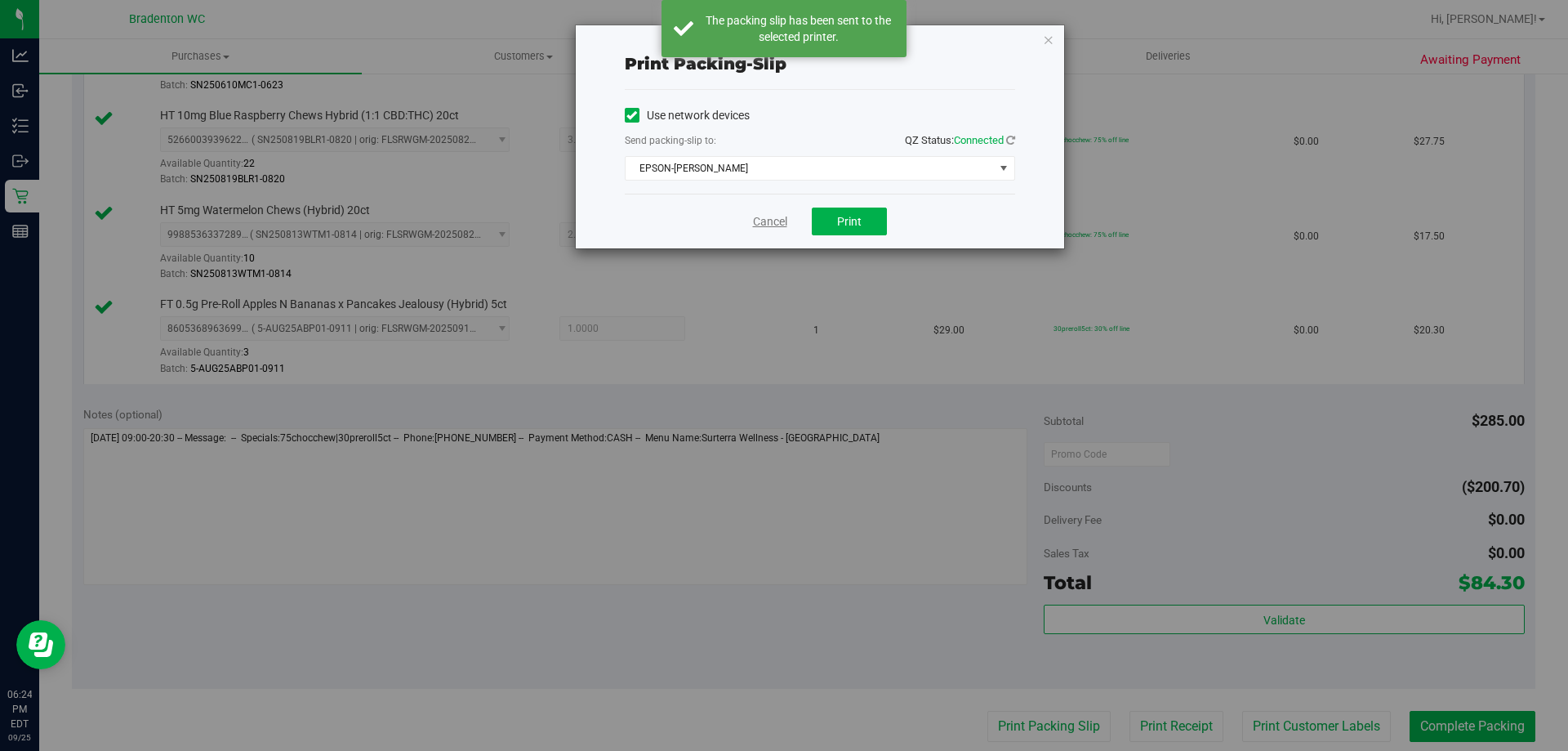
click at [771, 216] on link "Cancel" at bounding box center [770, 222] width 34 height 17
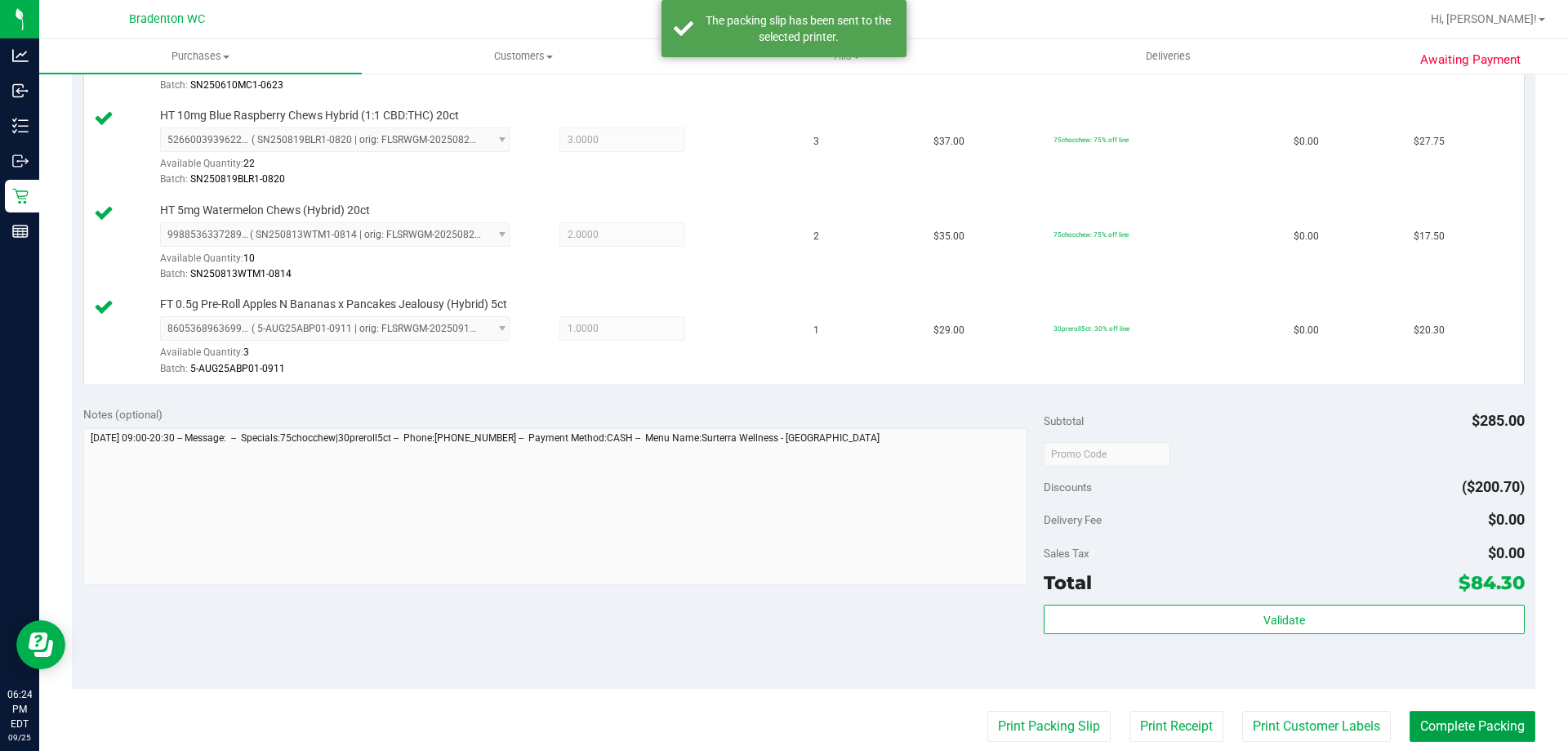
click at [1439, 737] on button "Complete Packing" at bounding box center [1473, 727] width 126 height 31
